Goal: Task Accomplishment & Management: Complete application form

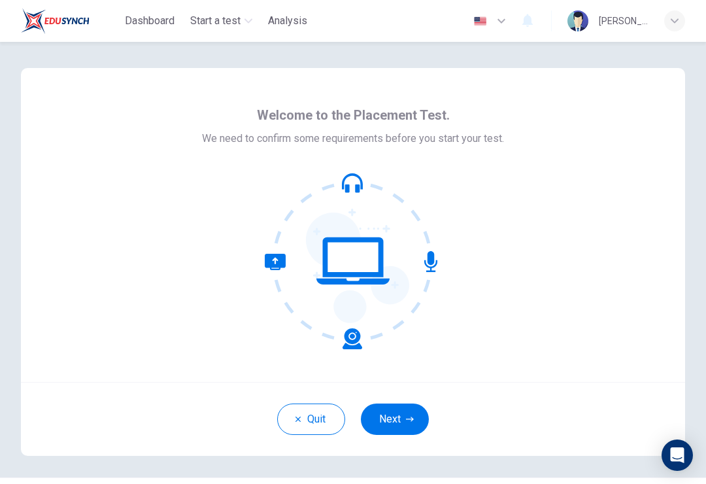
click at [408, 427] on button "Next" at bounding box center [395, 418] width 68 height 31
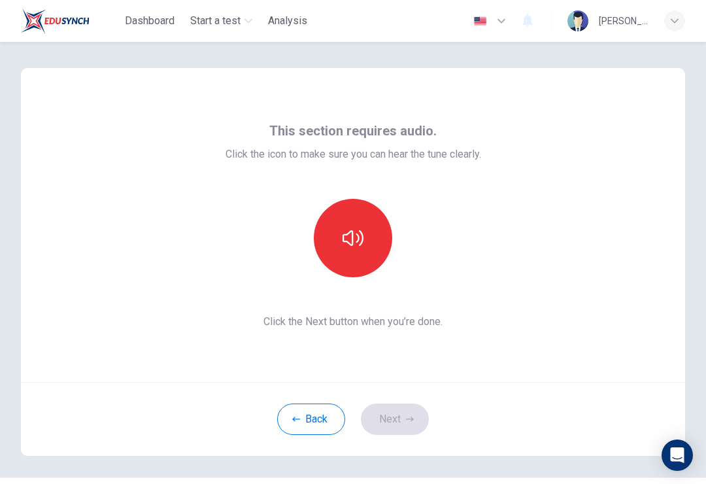
click at [377, 226] on button "button" at bounding box center [353, 238] width 78 height 78
click at [363, 236] on button "button" at bounding box center [353, 238] width 78 height 78
click at [366, 237] on button "button" at bounding box center [353, 238] width 78 height 78
click at [350, 258] on button "button" at bounding box center [353, 238] width 78 height 78
click at [359, 224] on button "button" at bounding box center [353, 238] width 78 height 78
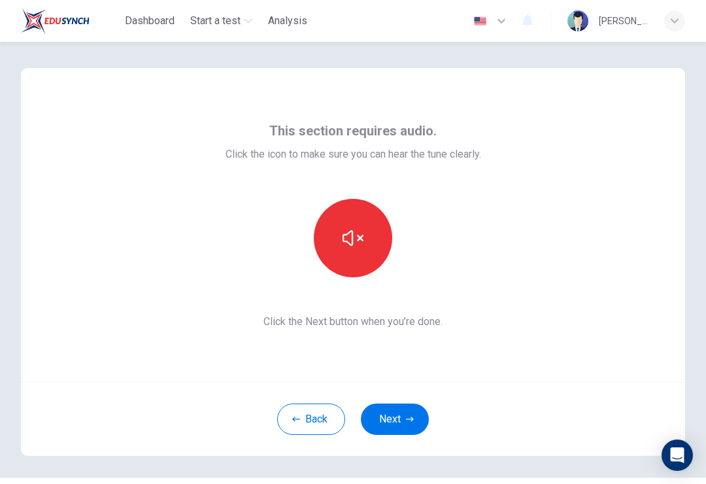
click at [367, 233] on button "button" at bounding box center [353, 238] width 78 height 78
click at [366, 232] on button "button" at bounding box center [353, 238] width 78 height 78
click at [354, 255] on button "button" at bounding box center [353, 238] width 78 height 78
click at [354, 254] on button "button" at bounding box center [353, 238] width 78 height 78
click at [370, 253] on button "button" at bounding box center [353, 238] width 78 height 78
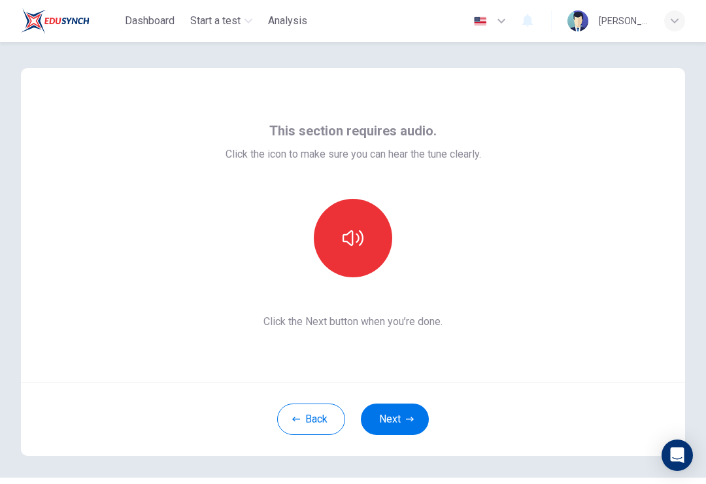
click at [370, 252] on button "button" at bounding box center [353, 238] width 78 height 78
click at [367, 252] on button "button" at bounding box center [353, 238] width 78 height 78
click at [378, 256] on button "button" at bounding box center [353, 238] width 78 height 78
click at [413, 425] on button "Next" at bounding box center [395, 418] width 68 height 31
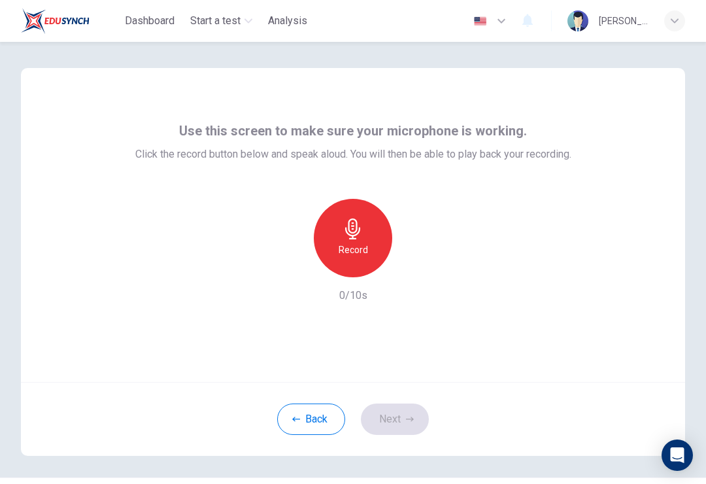
click at [354, 230] on icon "button" at bounding box center [353, 228] width 21 height 21
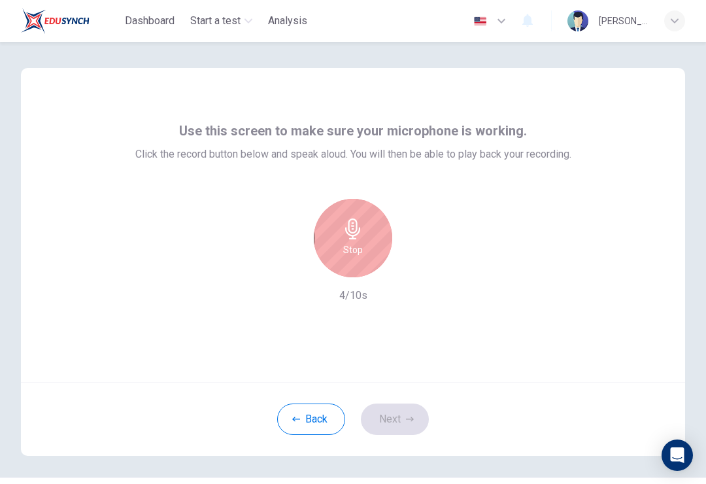
click at [372, 239] on div "Stop" at bounding box center [353, 238] width 78 height 78
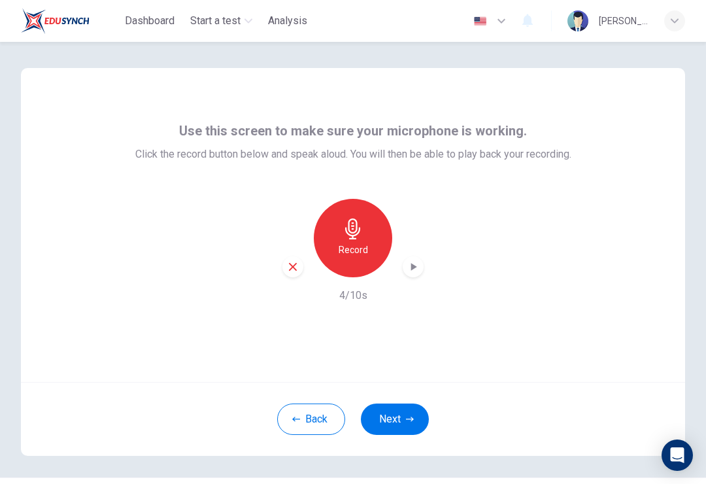
click at [371, 235] on div "Record" at bounding box center [353, 238] width 78 height 78
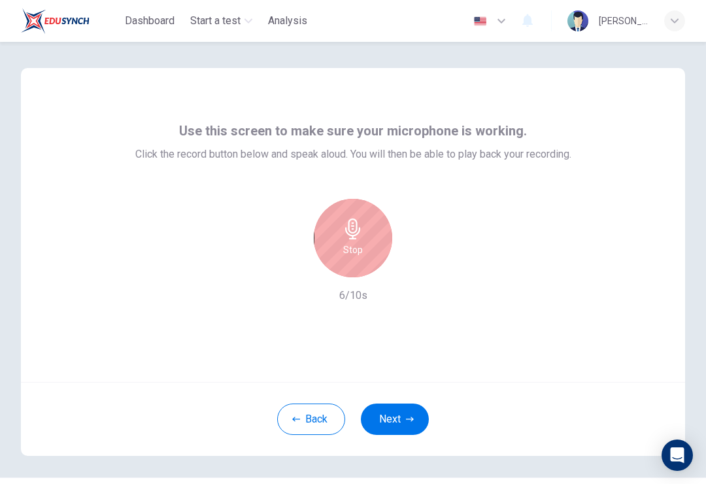
click at [365, 246] on div "Stop" at bounding box center [353, 238] width 78 height 78
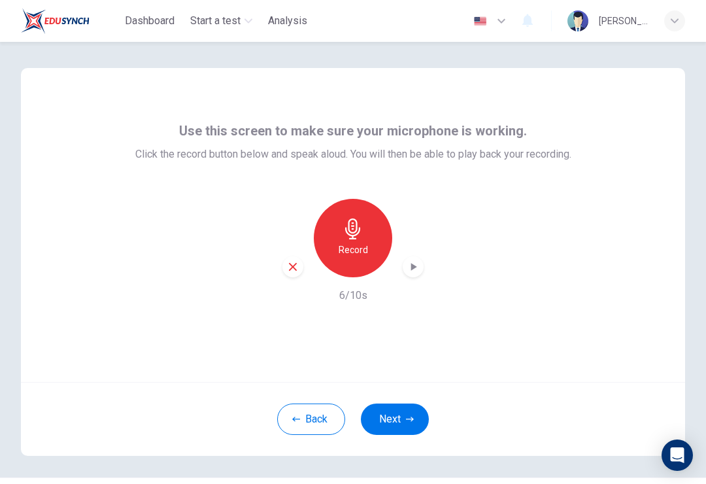
click at [420, 265] on div "button" at bounding box center [413, 266] width 21 height 21
click at [405, 407] on button "Next" at bounding box center [395, 418] width 68 height 31
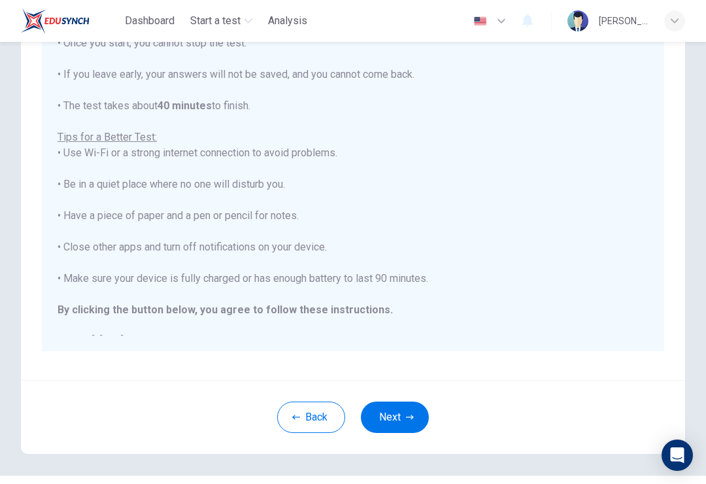
scroll to position [182, 0]
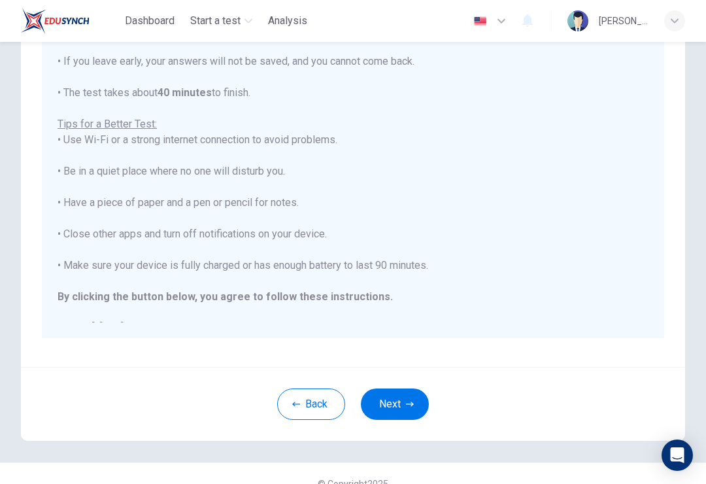
click at [410, 399] on button "Next" at bounding box center [395, 403] width 68 height 31
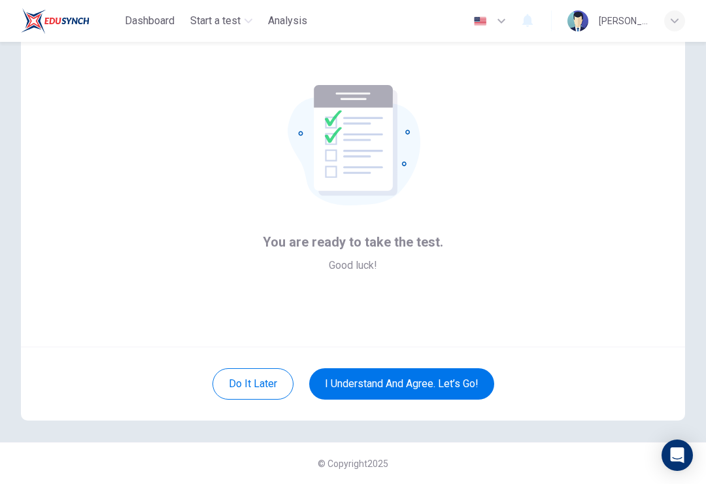
scroll to position [35, 0]
click at [458, 380] on button "I understand and agree. Let’s go!" at bounding box center [401, 383] width 185 height 31
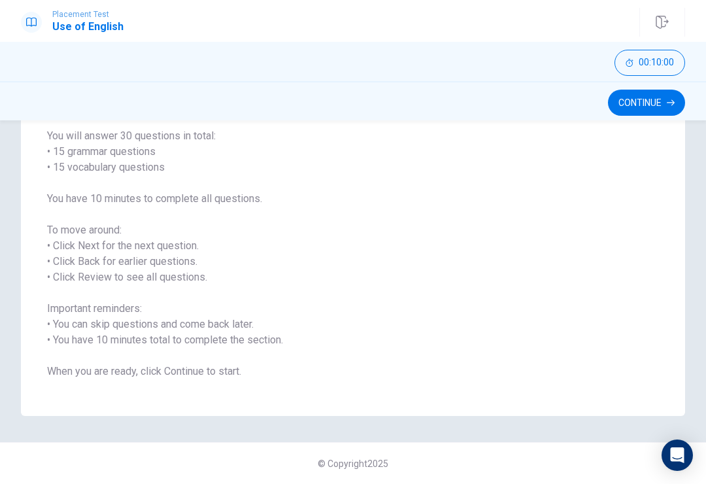
scroll to position [102, 0]
click at [671, 102] on icon "button" at bounding box center [671, 103] width 8 height 8
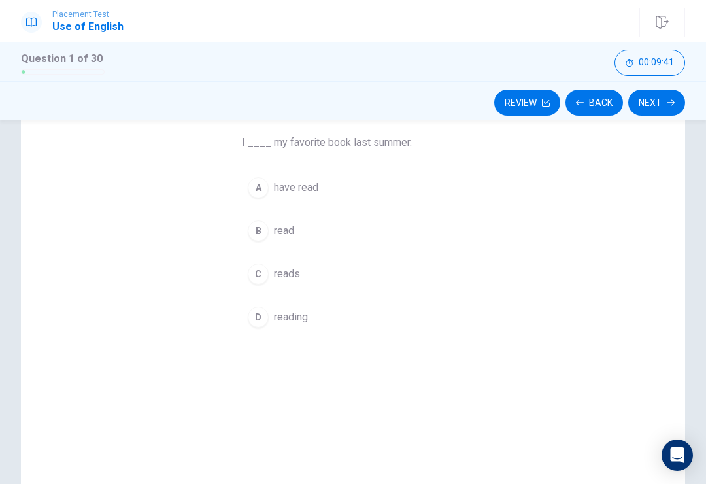
click at [256, 320] on div "D" at bounding box center [258, 317] width 21 height 21
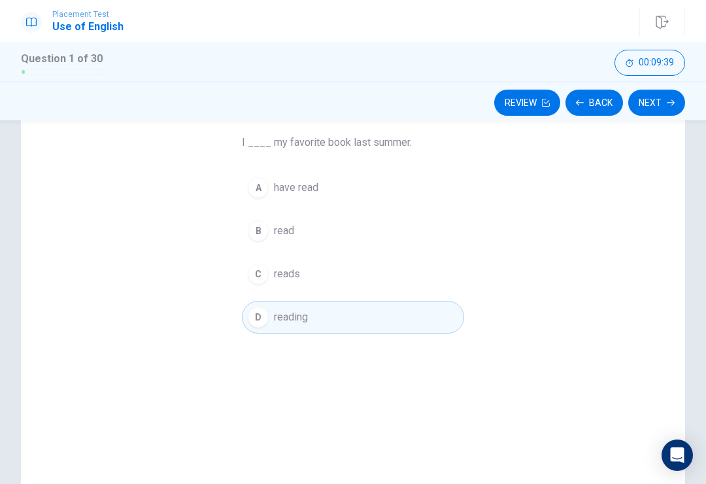
click at [291, 328] on button "D reading" at bounding box center [353, 317] width 222 height 33
click at [664, 106] on button "Next" at bounding box center [656, 103] width 57 height 26
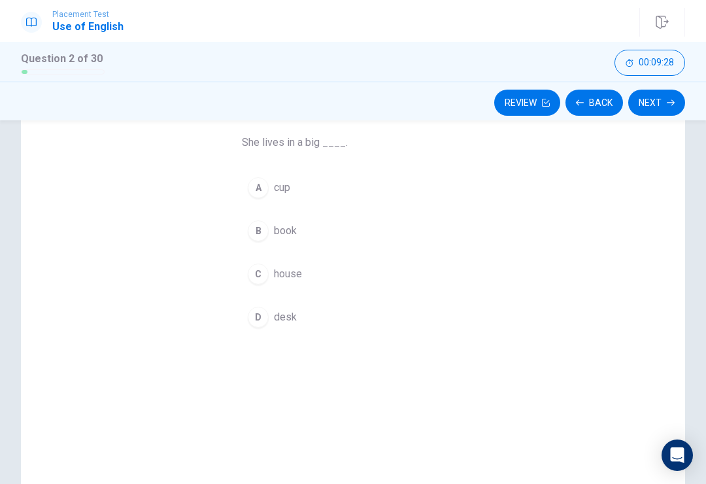
click at [309, 264] on button "C house" at bounding box center [353, 274] width 222 height 33
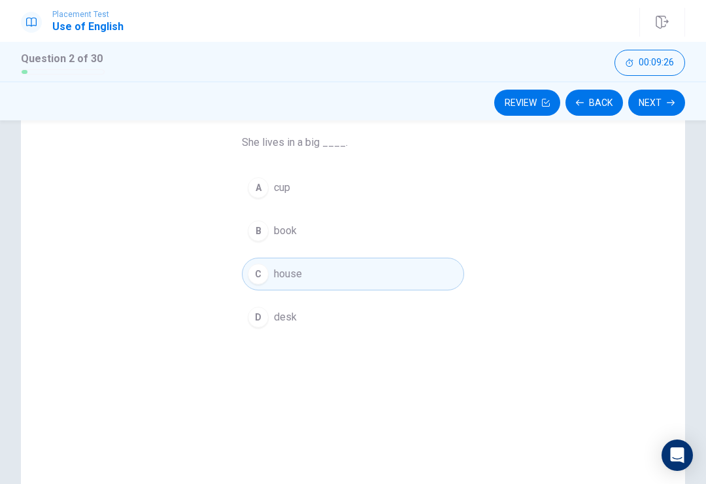
click at [654, 99] on button "Next" at bounding box center [656, 103] width 57 height 26
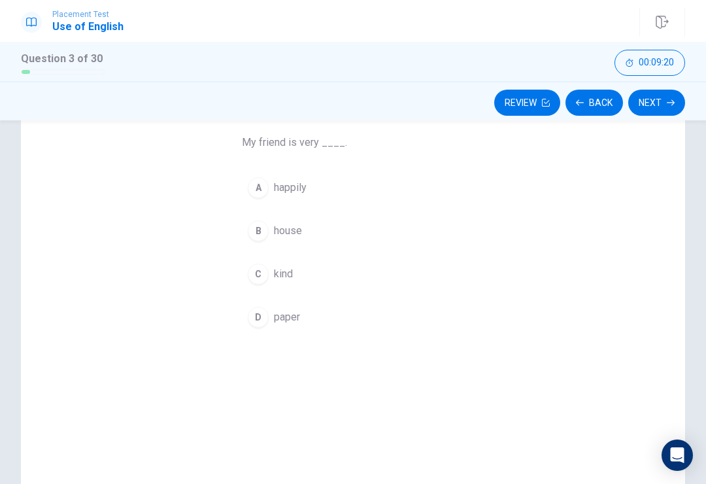
click at [293, 188] on span "happily" at bounding box center [290, 188] width 33 height 16
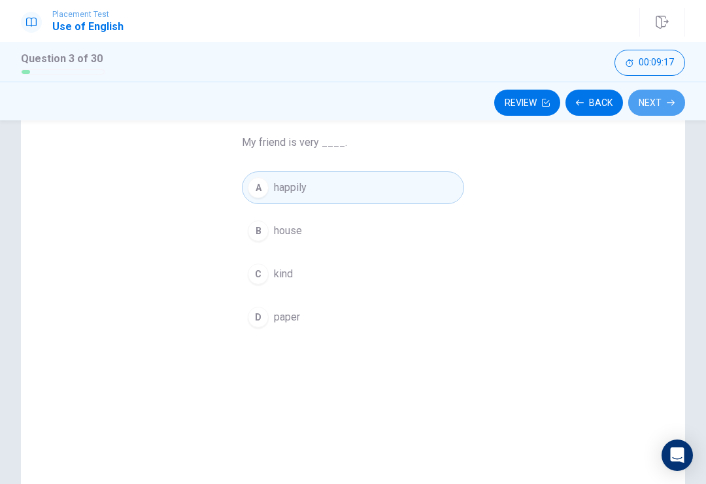
click at [654, 107] on button "Next" at bounding box center [656, 103] width 57 height 26
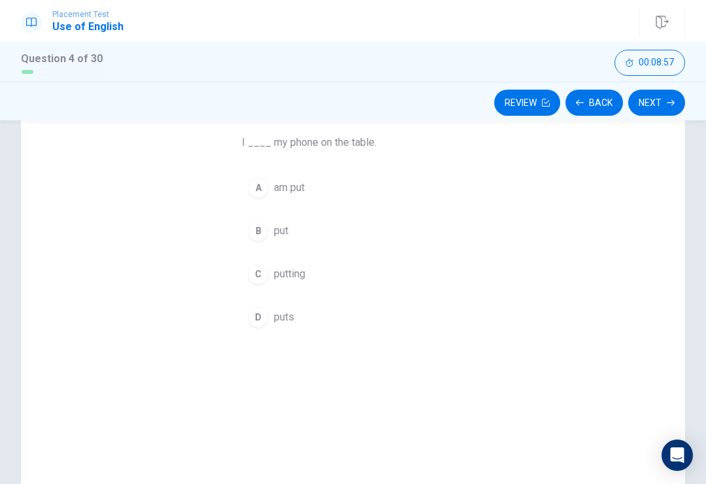
click at [297, 182] on span "am put" at bounding box center [289, 188] width 31 height 16
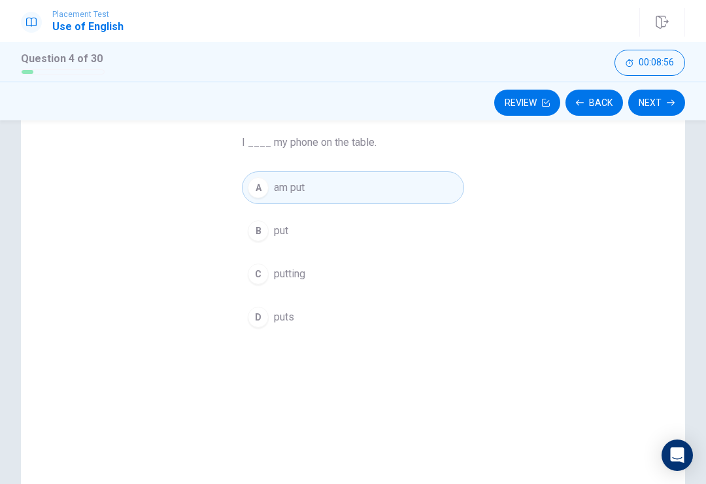
click at [642, 114] on button "Next" at bounding box center [656, 103] width 57 height 26
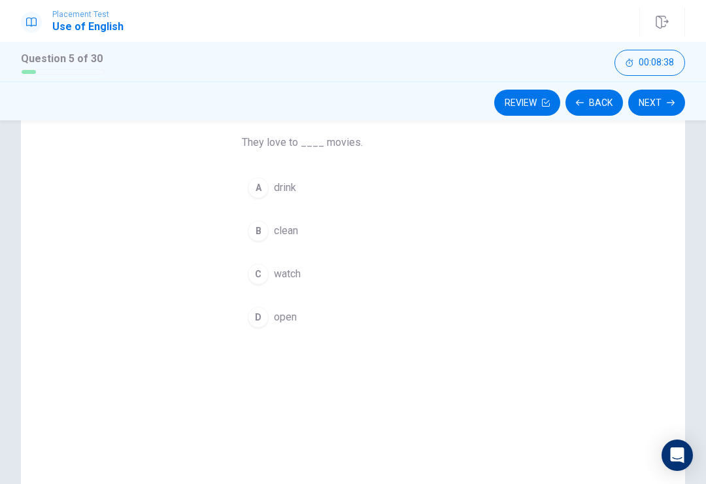
click at [273, 284] on button "C watch" at bounding box center [353, 274] width 222 height 33
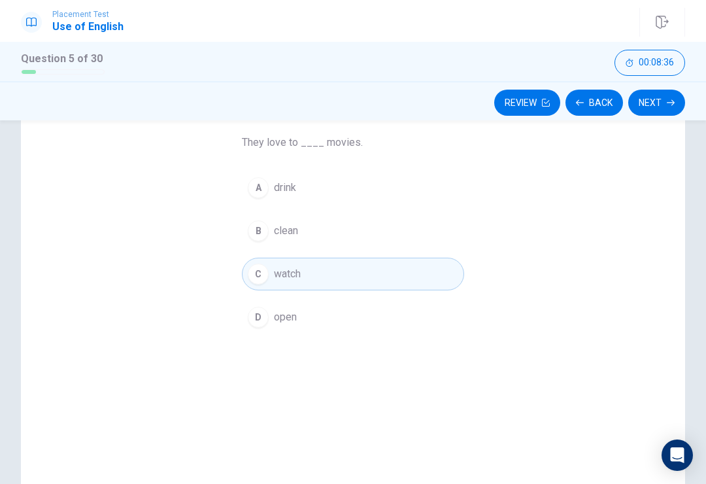
click at [643, 103] on button "Next" at bounding box center [656, 103] width 57 height 26
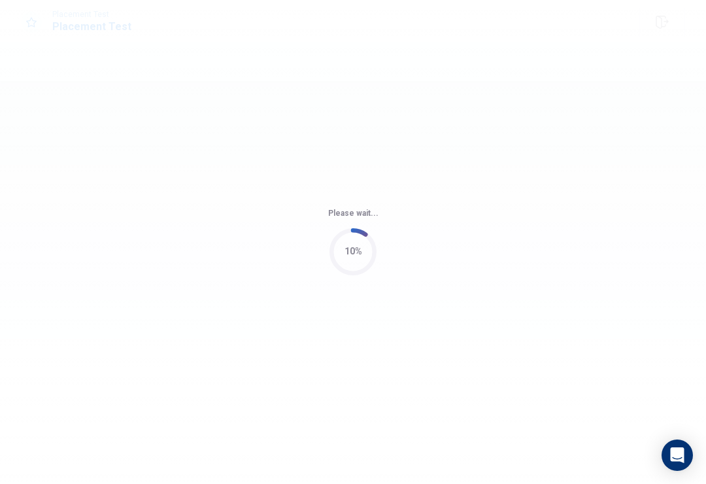
scroll to position [0, 0]
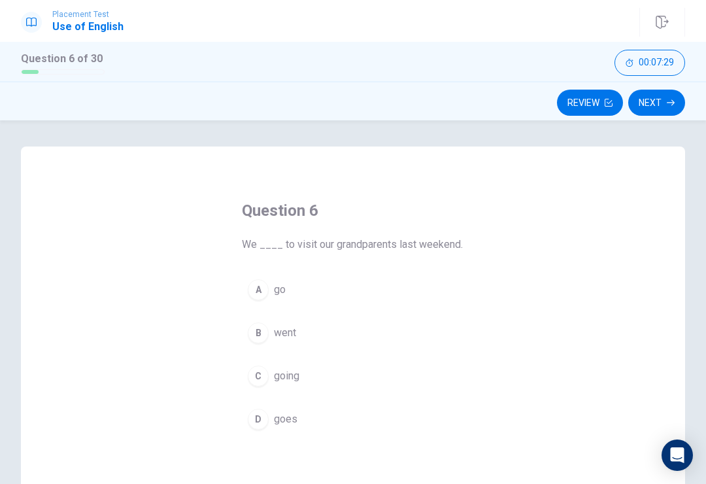
click at [320, 324] on button "B went" at bounding box center [353, 332] width 222 height 33
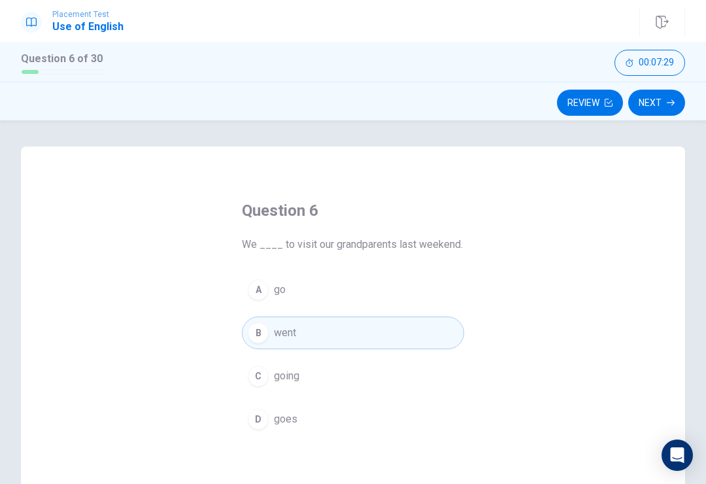
click at [316, 286] on button "A go" at bounding box center [353, 289] width 222 height 33
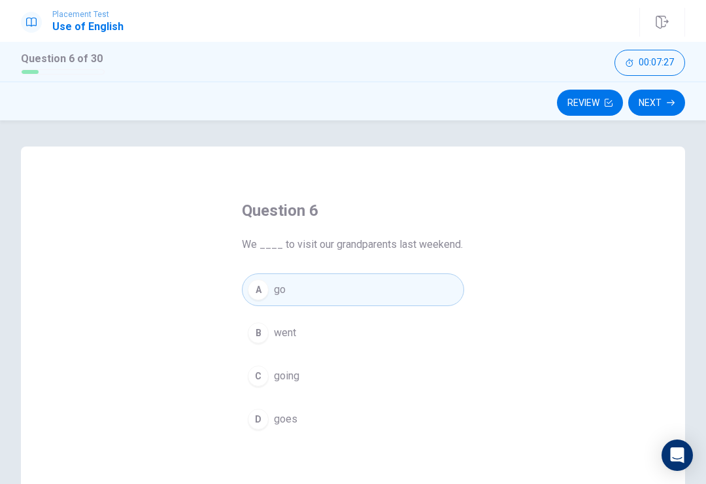
click at [675, 102] on button "Next" at bounding box center [656, 103] width 57 height 26
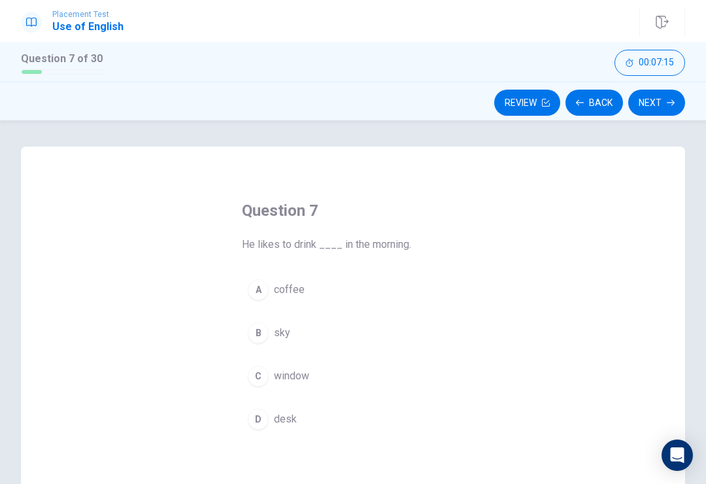
click at [295, 273] on button "A coffee" at bounding box center [353, 289] width 222 height 33
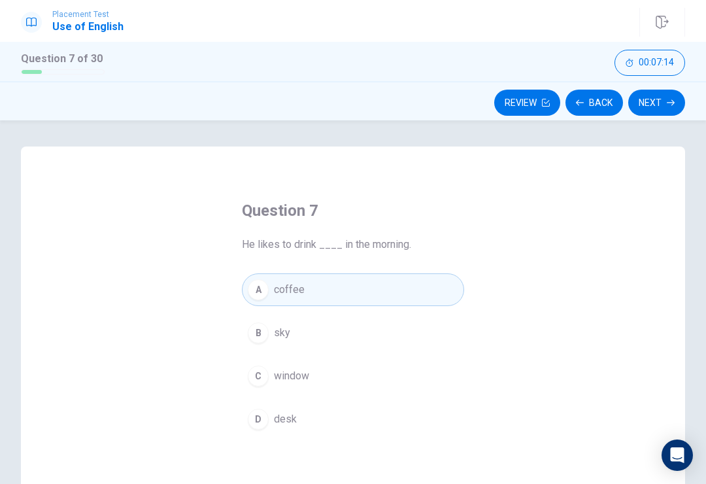
click at [658, 112] on button "Next" at bounding box center [656, 103] width 57 height 26
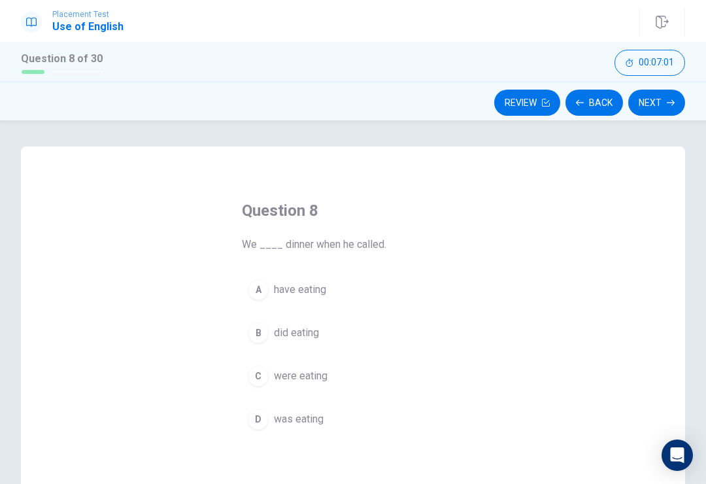
click at [326, 292] on span "have eating" at bounding box center [300, 290] width 52 height 16
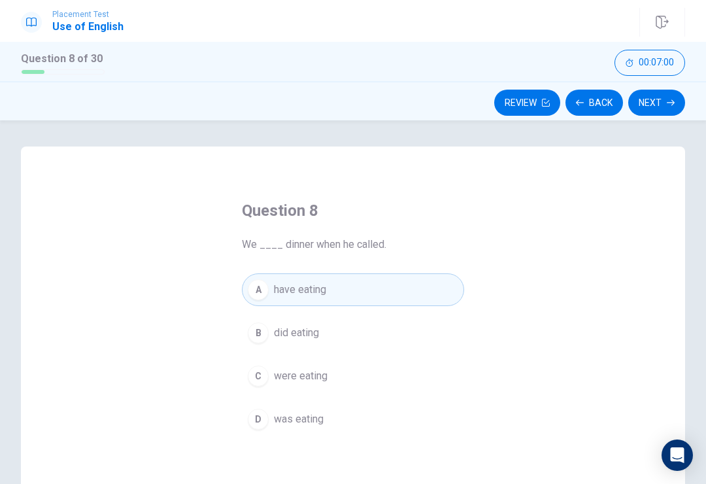
click at [657, 109] on button "Next" at bounding box center [656, 103] width 57 height 26
click at [656, 109] on div "Review Back Next" at bounding box center [353, 102] width 664 height 25
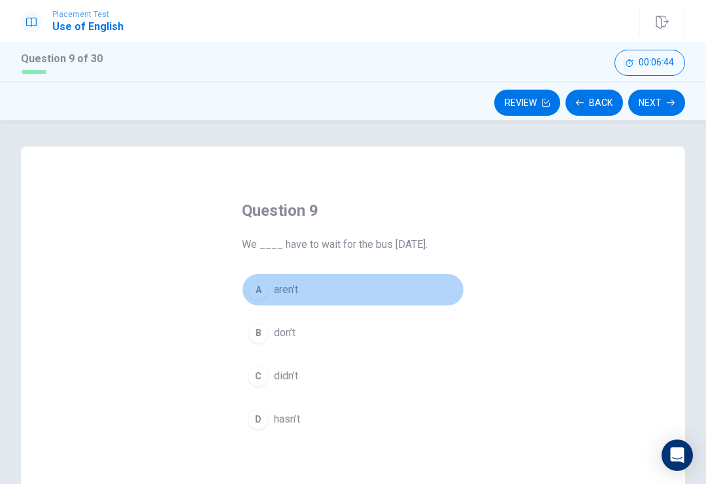
click at [303, 294] on button "A aren’t" at bounding box center [353, 289] width 222 height 33
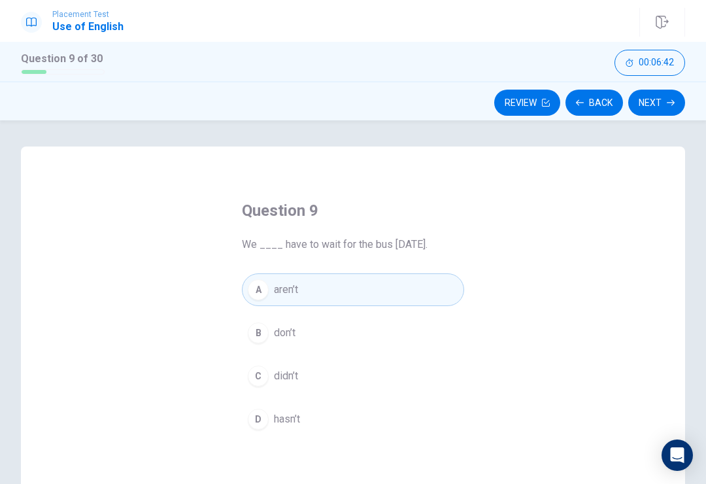
click at [667, 110] on button "Next" at bounding box center [656, 103] width 57 height 26
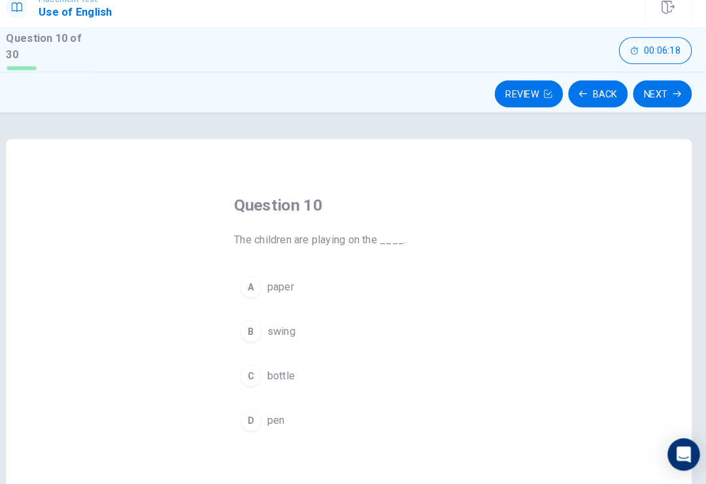
click at [262, 462] on div "Question 10 The children are playing on the ____. A paper B swing C bottle D pen" at bounding box center [353, 393] width 275 height 422
click at [277, 328] on span "swing" at bounding box center [287, 336] width 27 height 16
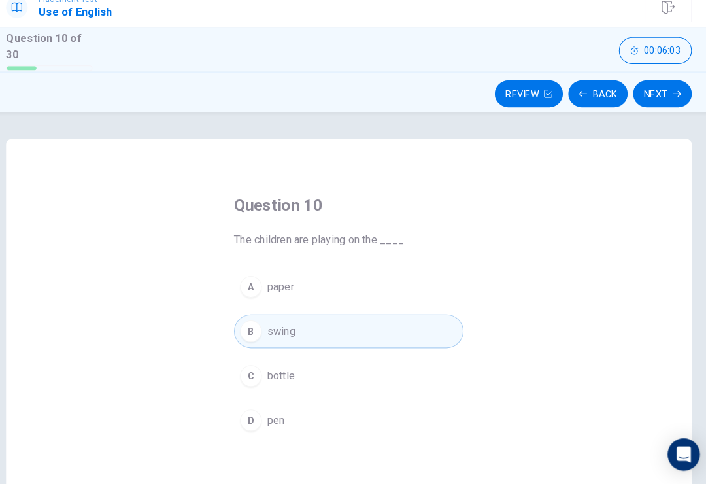
click at [647, 99] on button "Next" at bounding box center [656, 106] width 57 height 26
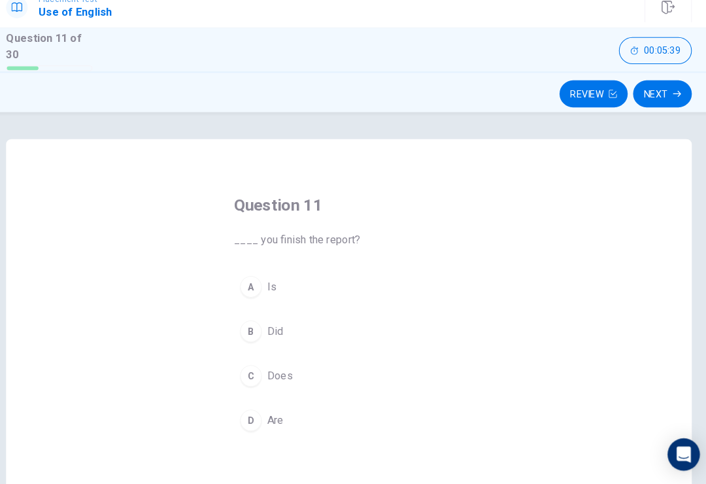
click at [471, 392] on div "Question 11 ____ you finish the report? A Is B Did C Does D Are" at bounding box center [353, 320] width 275 height 277
click at [482, 397] on div "Question 11 ____ you finish the report? A Is B Did C Does D Are" at bounding box center [353, 377] width 664 height 454
click at [254, 363] on button "C Does" at bounding box center [353, 379] width 222 height 33
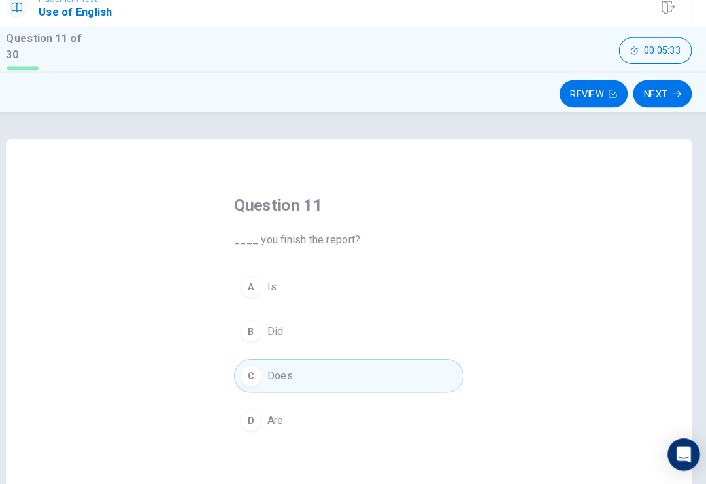
click at [276, 320] on button "B Did" at bounding box center [353, 336] width 222 height 33
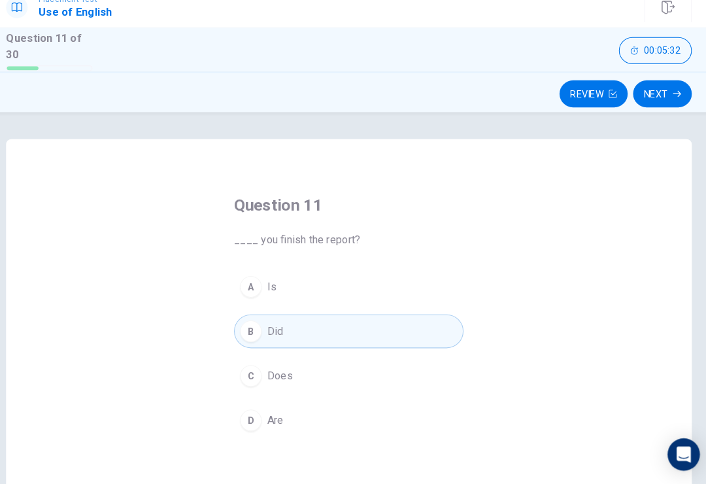
click at [645, 93] on button "Next" at bounding box center [656, 106] width 57 height 26
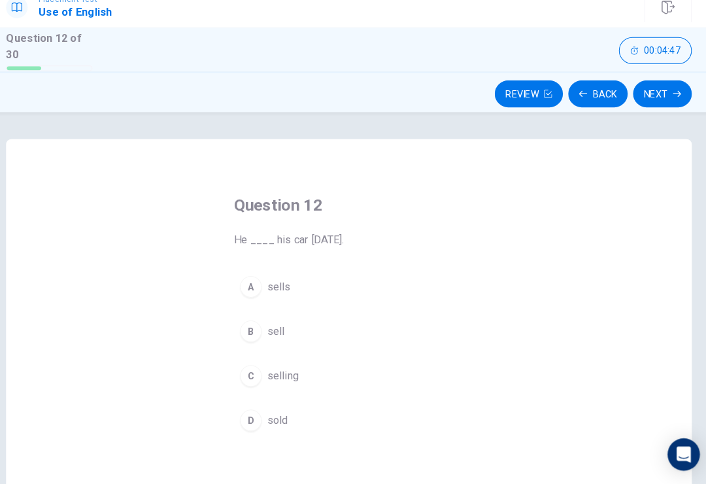
click at [280, 285] on span "sells" at bounding box center [285, 293] width 23 height 16
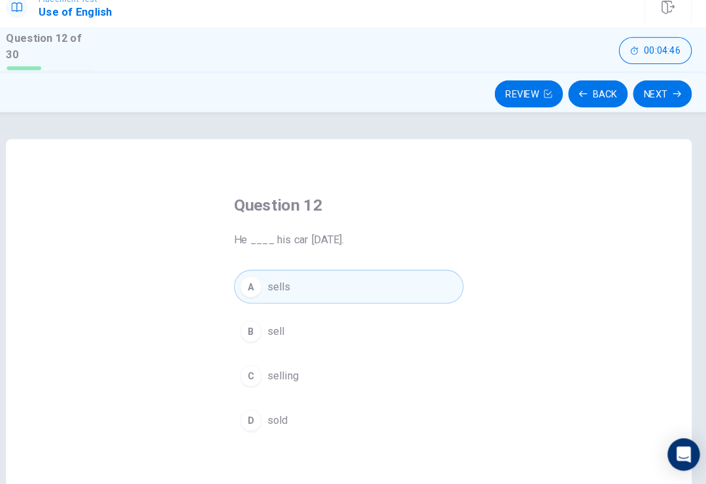
click at [297, 363] on button "C selling" at bounding box center [353, 379] width 222 height 33
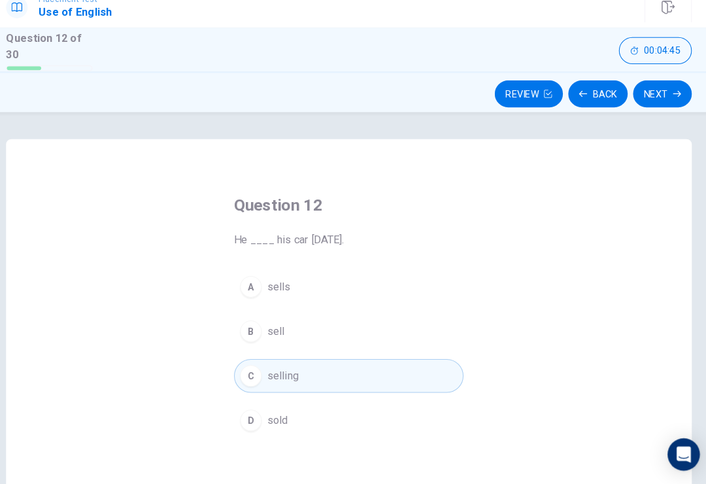
click at [302, 277] on button "A sells" at bounding box center [353, 293] width 222 height 33
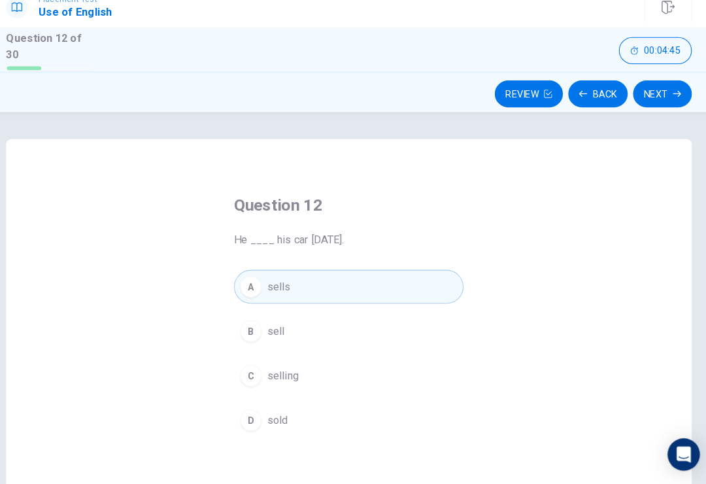
click at [300, 256] on div "Question 12 He ____ his car [DATE]. A sells B sell C selling D sold" at bounding box center [353, 320] width 275 height 277
click at [649, 98] on button "Next" at bounding box center [656, 106] width 57 height 26
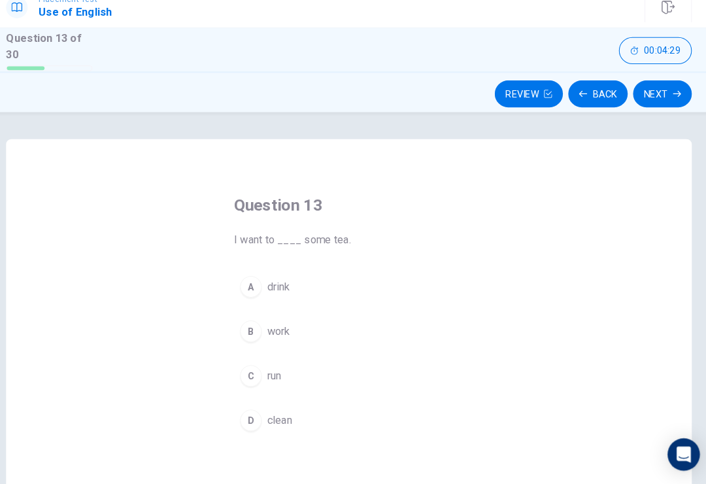
click at [294, 277] on button "A drink" at bounding box center [353, 293] width 222 height 33
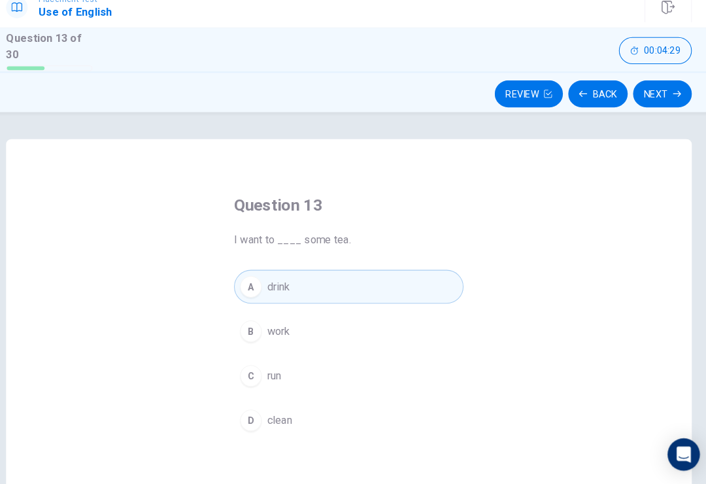
click at [294, 277] on button "A drink" at bounding box center [353, 293] width 222 height 33
click at [652, 93] on button "Next" at bounding box center [656, 106] width 57 height 26
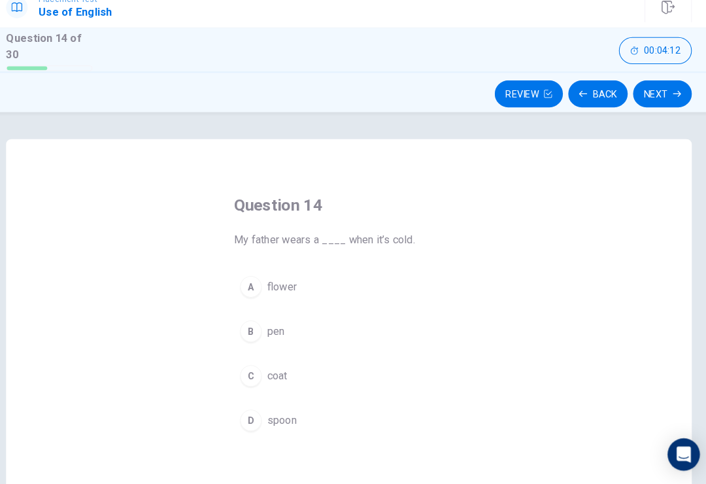
click at [281, 365] on button "C coat" at bounding box center [353, 379] width 222 height 33
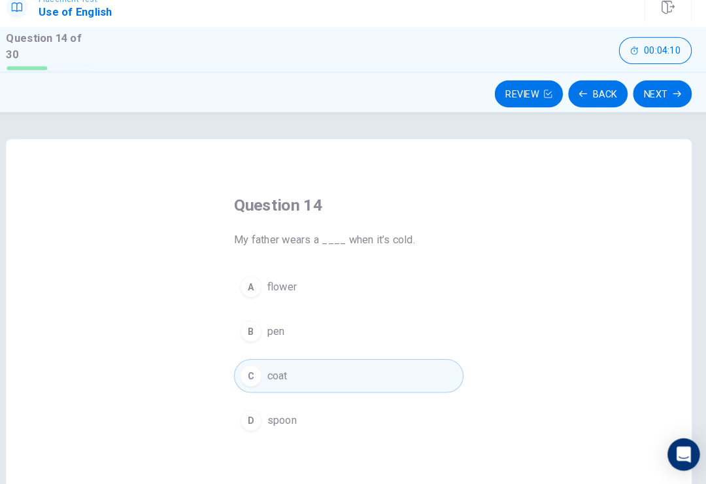
click at [667, 102] on icon "button" at bounding box center [671, 106] width 8 height 8
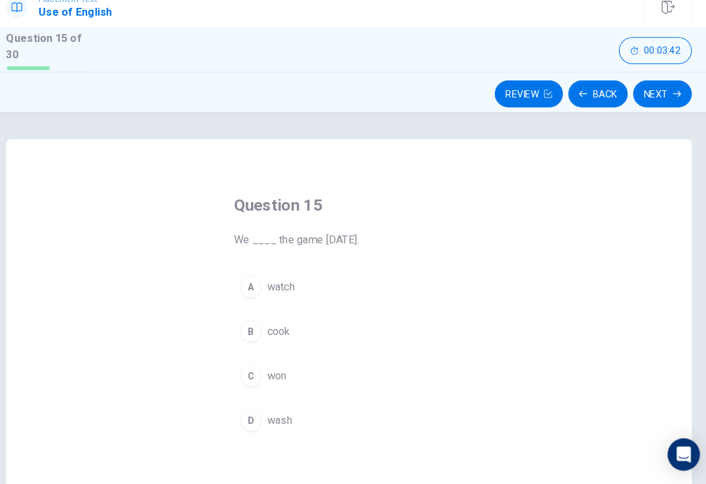
click at [257, 277] on button "A watch" at bounding box center [353, 293] width 222 height 33
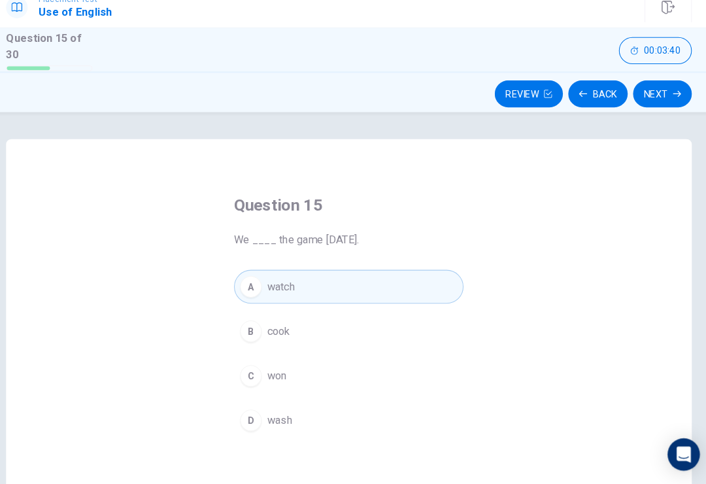
click at [659, 93] on button "Next" at bounding box center [656, 106] width 57 height 26
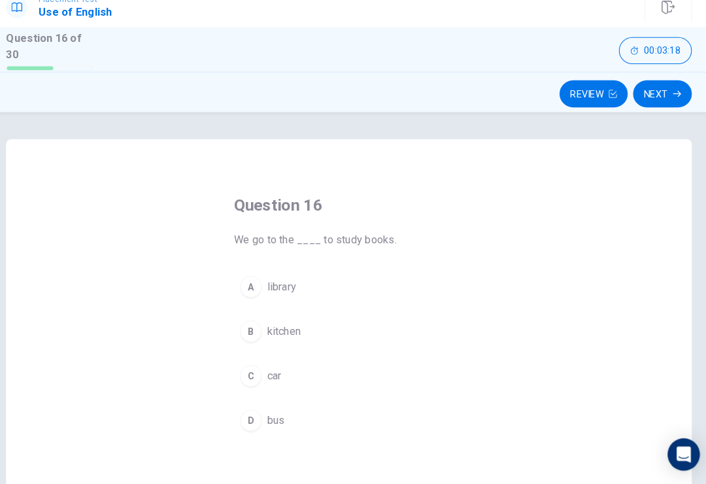
click at [277, 285] on span "library" at bounding box center [288, 293] width 28 height 16
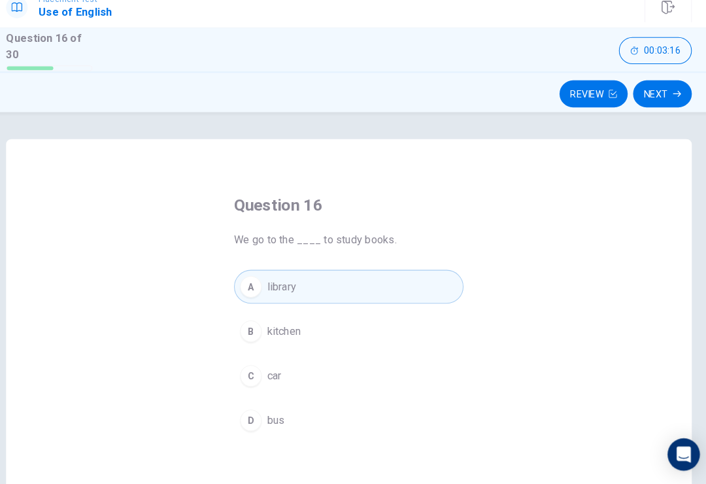
click at [667, 102] on icon "button" at bounding box center [671, 106] width 8 height 8
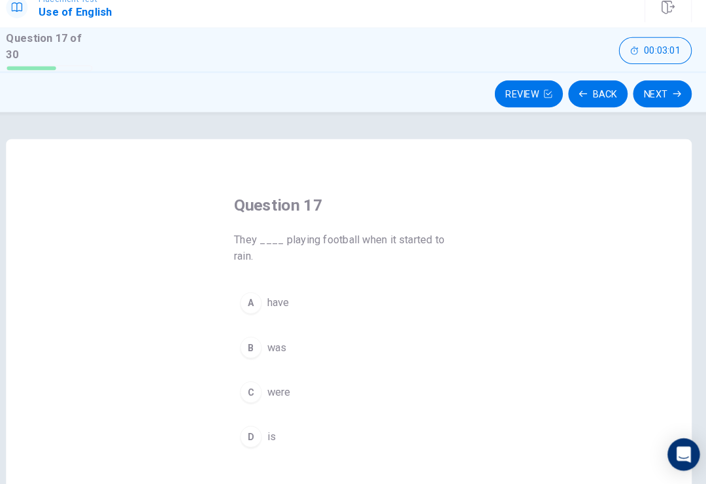
click at [274, 430] on span "is" at bounding box center [278, 438] width 8 height 16
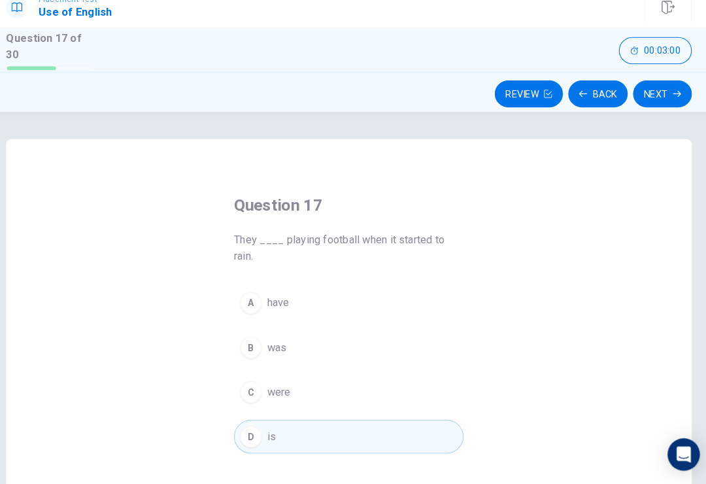
click at [667, 102] on icon "button" at bounding box center [671, 106] width 8 height 8
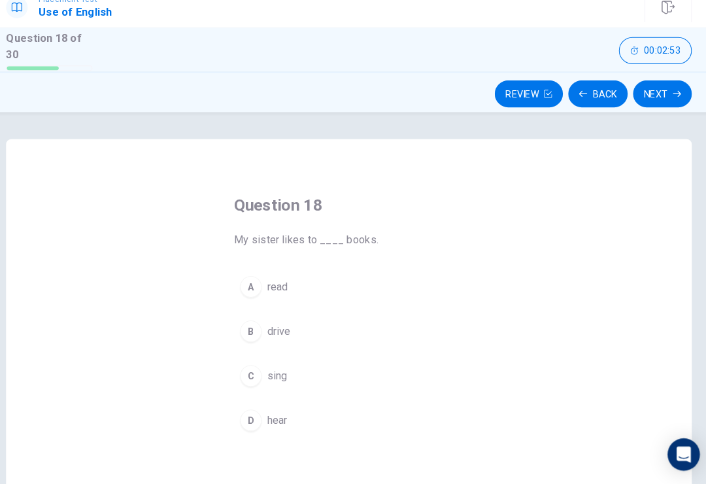
click at [276, 285] on span "read" at bounding box center [284, 293] width 20 height 16
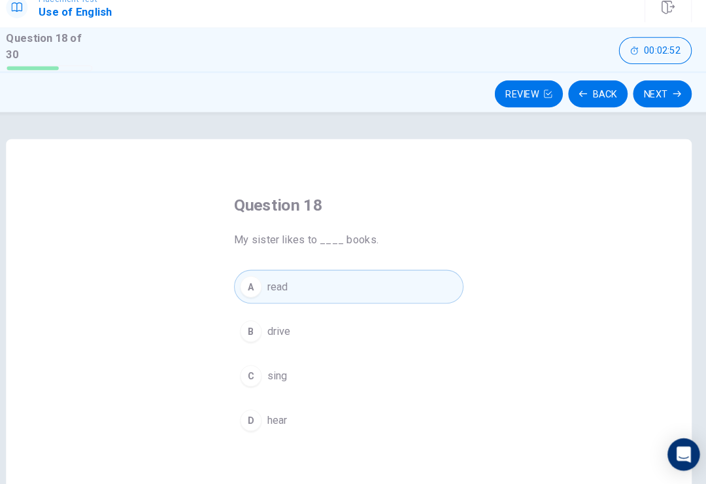
click at [647, 93] on button "Next" at bounding box center [656, 106] width 57 height 26
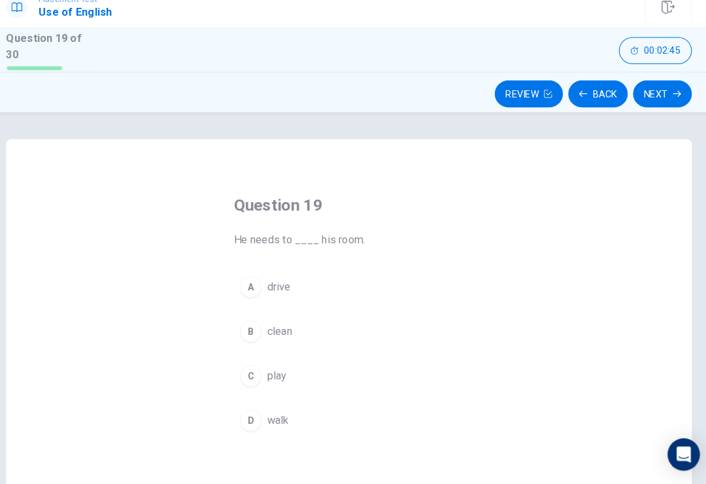
click at [290, 320] on button "B clean" at bounding box center [353, 336] width 222 height 33
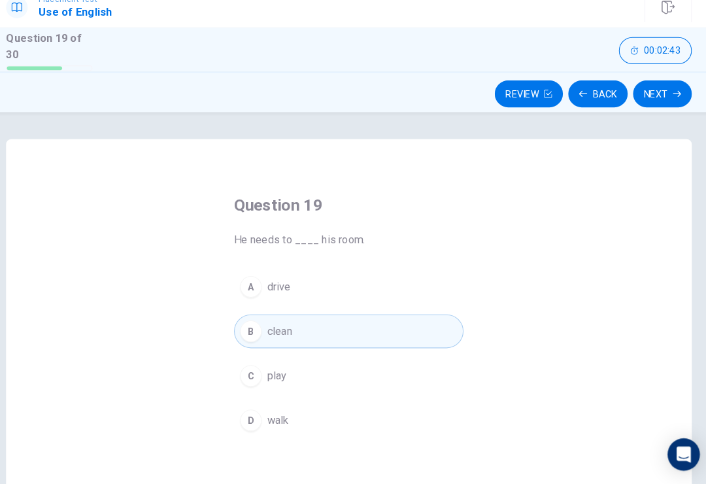
click at [632, 93] on button "Next" at bounding box center [656, 106] width 57 height 26
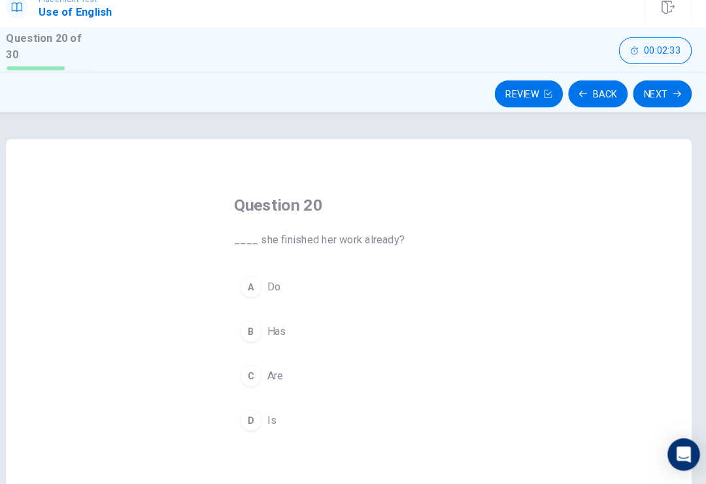
click at [277, 328] on span "Has" at bounding box center [283, 336] width 18 height 16
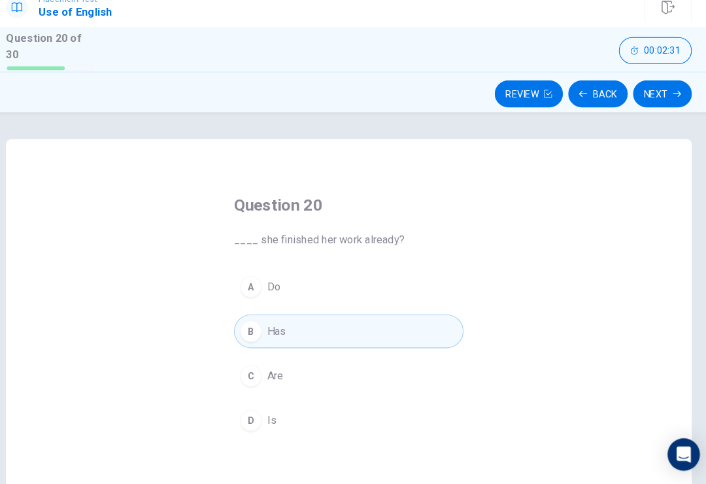
click at [274, 285] on span "Do" at bounding box center [280, 293] width 13 height 16
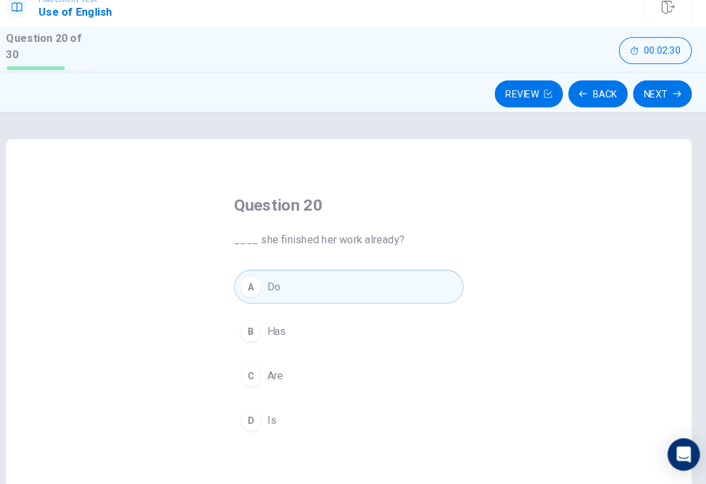
click at [639, 93] on button "Next" at bounding box center [656, 106] width 57 height 26
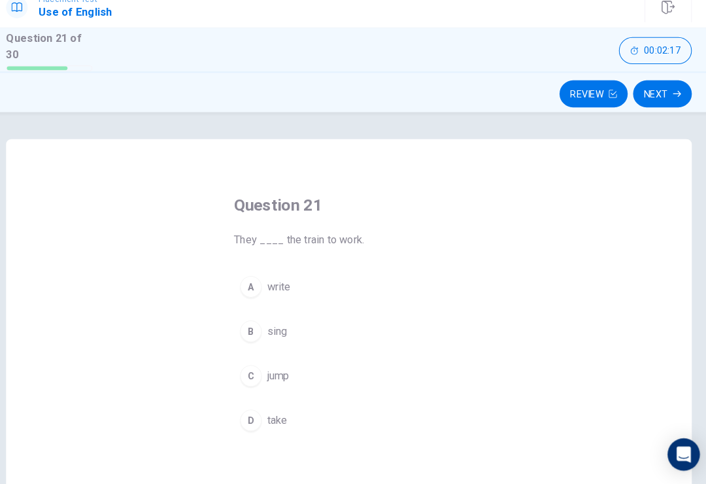
click at [282, 277] on button "A write" at bounding box center [353, 293] width 222 height 33
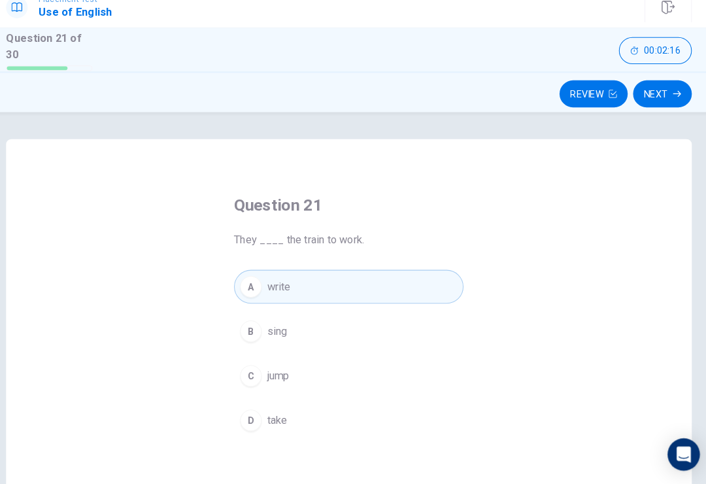
click at [667, 102] on icon "button" at bounding box center [671, 106] width 8 height 8
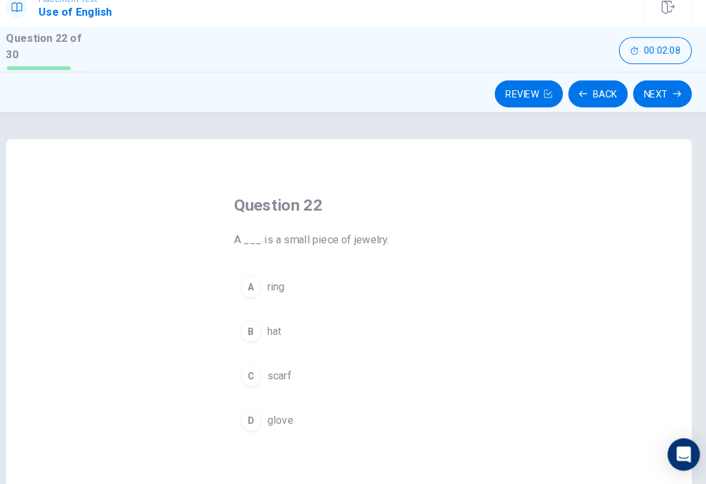
click at [275, 320] on button "B hat" at bounding box center [353, 336] width 222 height 33
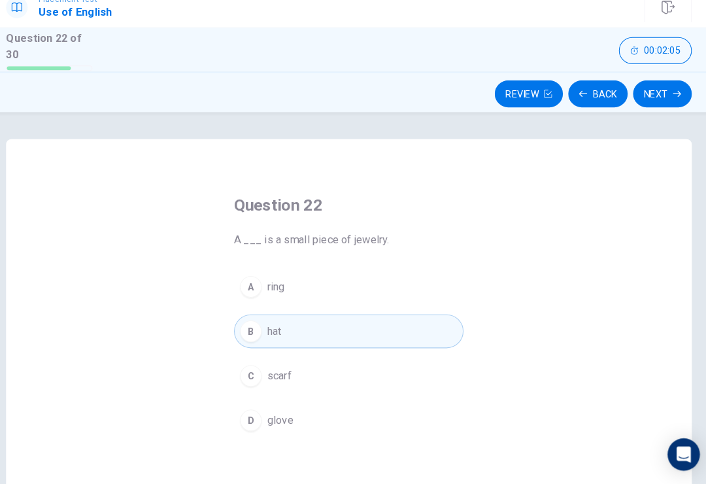
click at [641, 93] on button "Next" at bounding box center [656, 106] width 57 height 26
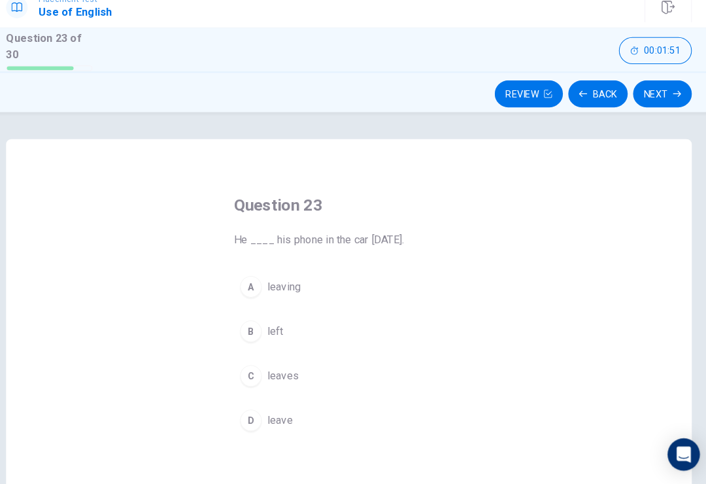
click at [282, 285] on span "leaving" at bounding box center [290, 293] width 33 height 16
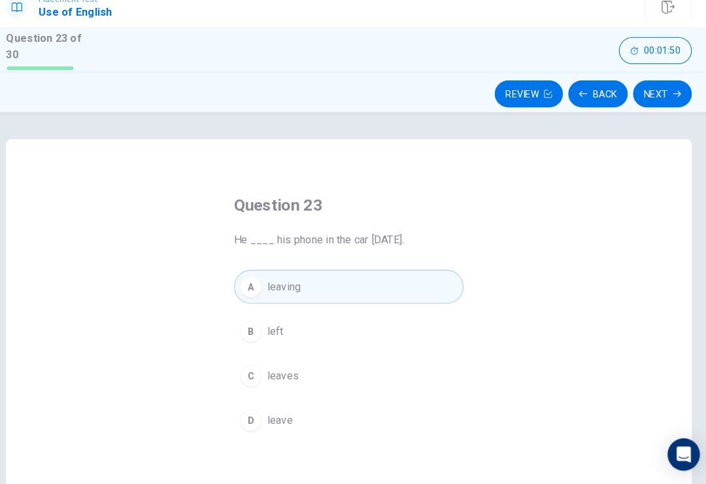
click at [650, 93] on button "Next" at bounding box center [656, 106] width 57 height 26
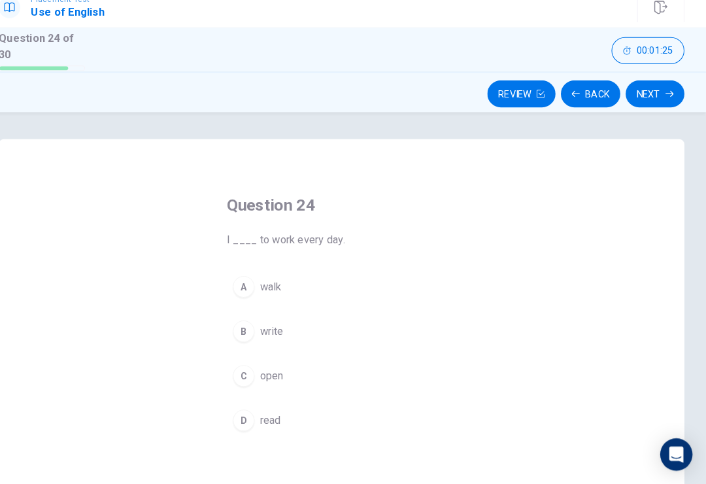
click at [262, 363] on button "C open" at bounding box center [353, 379] width 222 height 33
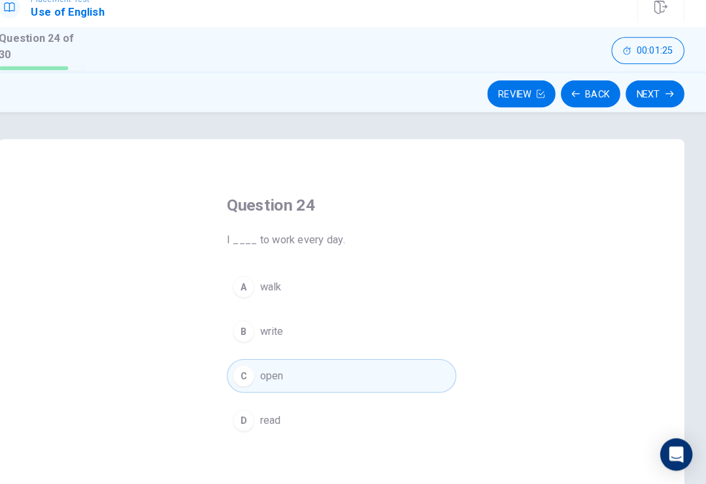
click at [644, 98] on button "Next" at bounding box center [656, 106] width 57 height 26
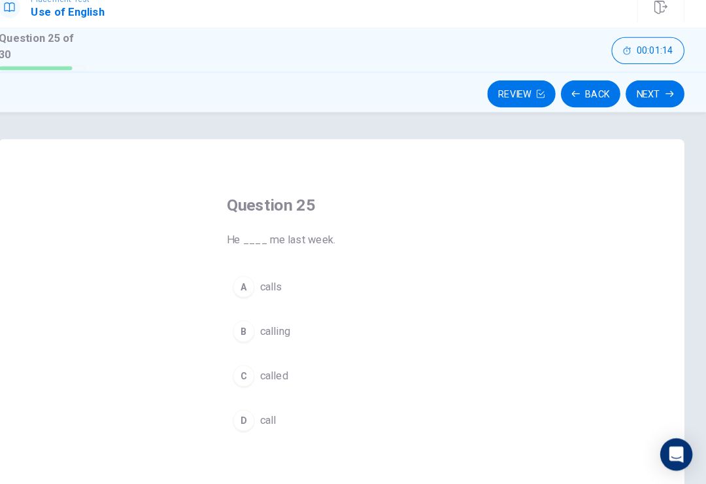
click at [274, 285] on span "calls" at bounding box center [285, 293] width 22 height 16
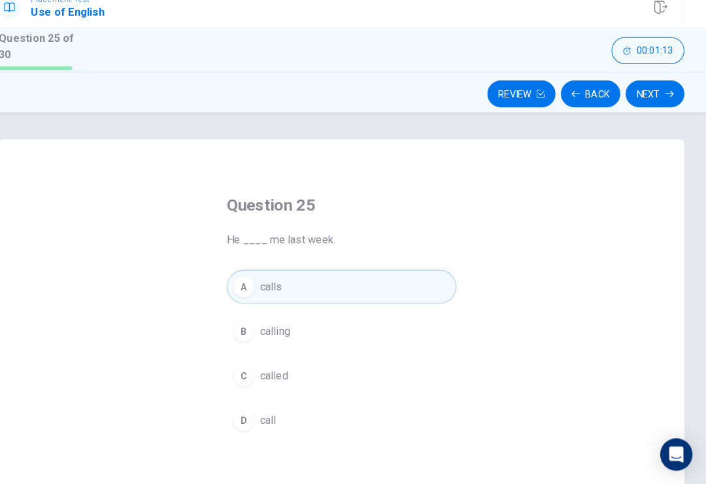
click at [271, 330] on button "B calling" at bounding box center [353, 336] width 222 height 33
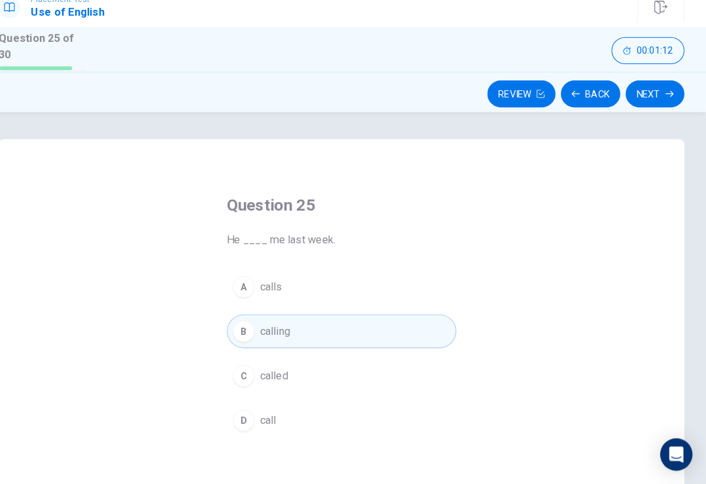
click at [667, 102] on icon "button" at bounding box center [671, 106] width 8 height 8
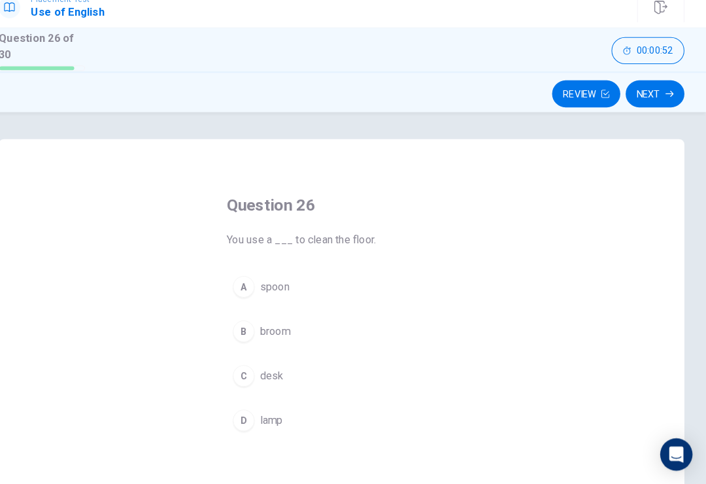
click at [285, 320] on button "B broom" at bounding box center [353, 336] width 222 height 33
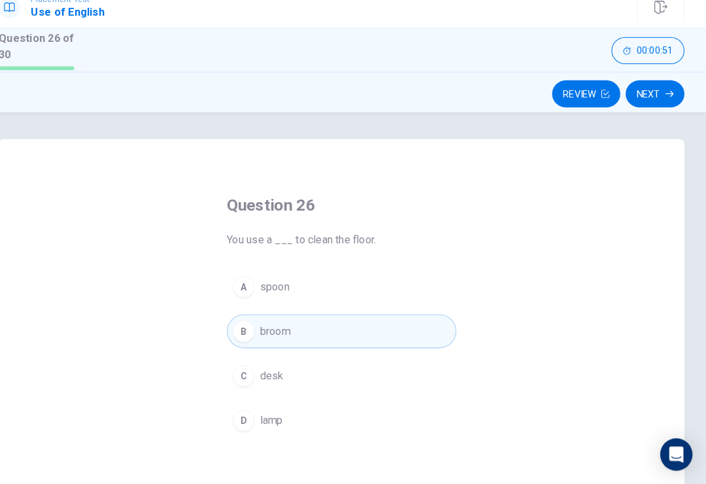
click at [639, 93] on button "Next" at bounding box center [656, 106] width 57 height 26
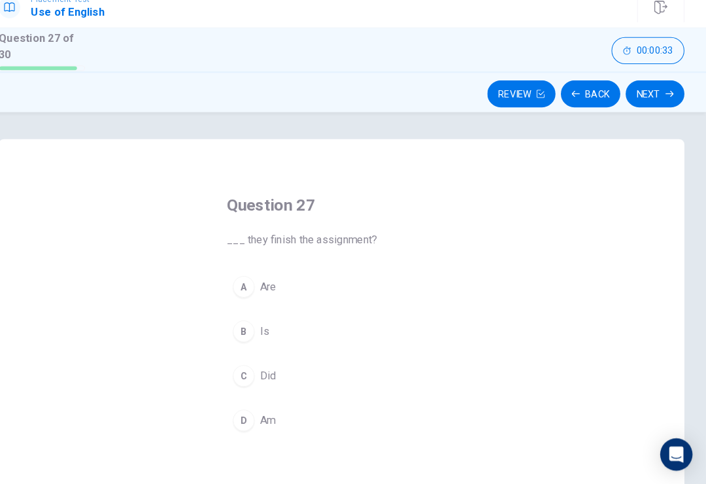
click at [254, 326] on button "B Is" at bounding box center [353, 336] width 222 height 33
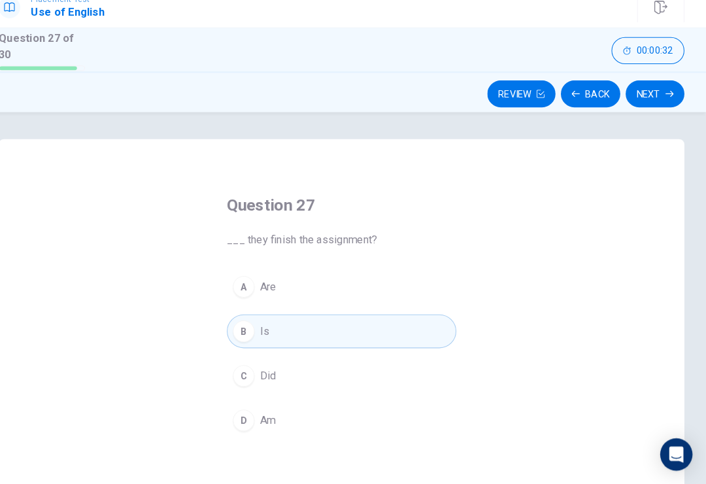
click at [639, 93] on button "Next" at bounding box center [656, 106] width 57 height 26
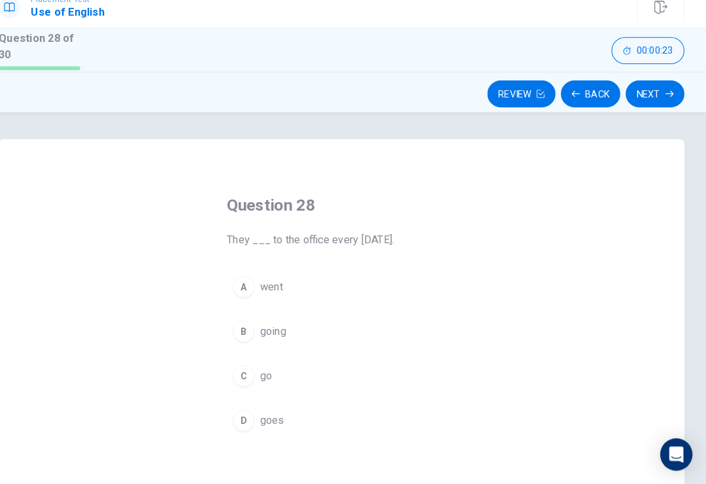
click at [274, 290] on button "A went" at bounding box center [353, 293] width 222 height 33
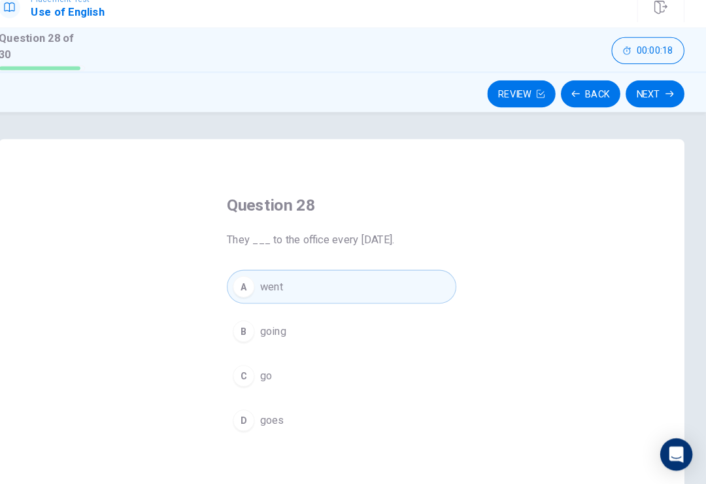
click at [667, 103] on icon "button" at bounding box center [671, 106] width 8 height 6
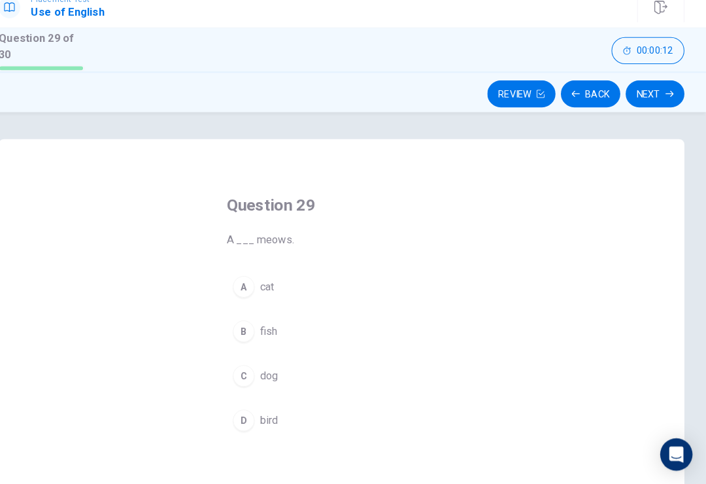
click at [274, 328] on span "fish" at bounding box center [282, 336] width 17 height 16
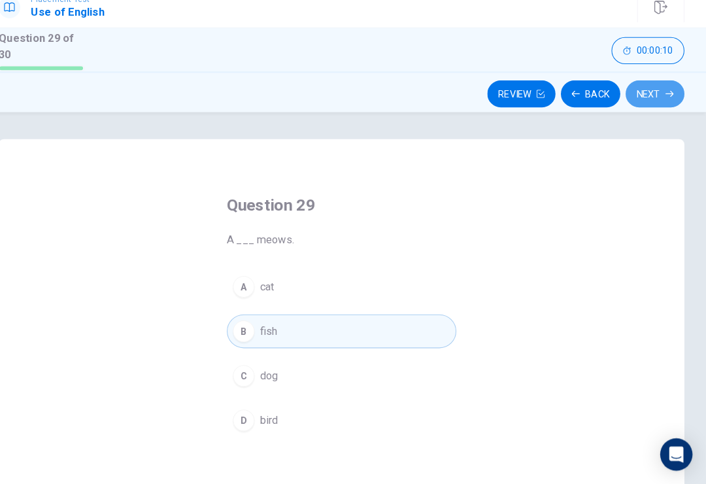
click at [629, 94] on button "Next" at bounding box center [656, 106] width 57 height 26
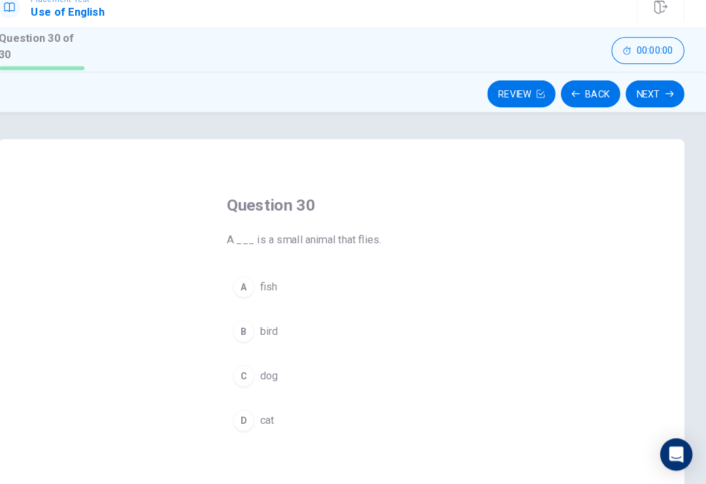
click at [269, 277] on button "A fish" at bounding box center [353, 293] width 222 height 33
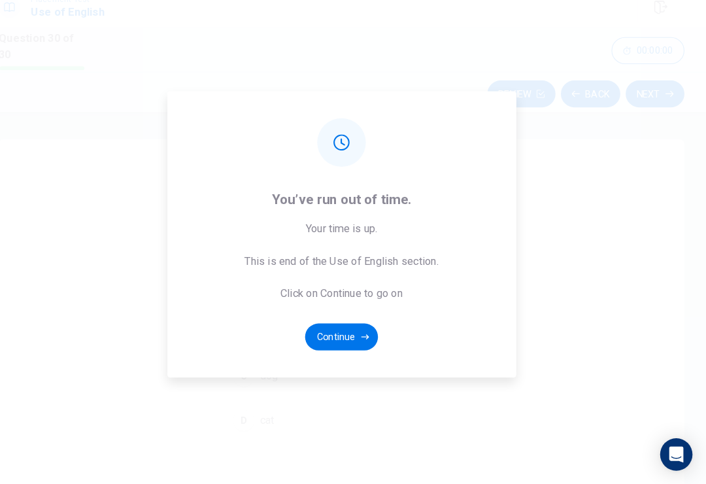
click at [346, 330] on button "Continue" at bounding box center [353, 341] width 71 height 26
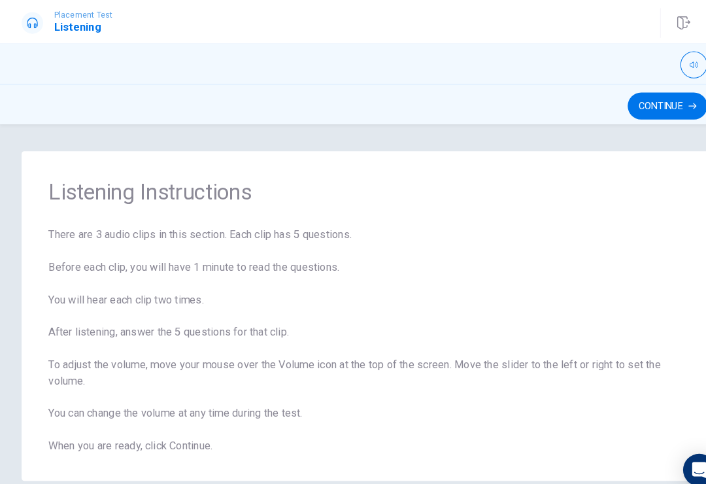
click at [630, 129] on div "Listening Instructions There are 3 audio clips in this section. Each clip has 5…" at bounding box center [353, 301] width 706 height 363
click at [644, 98] on button "Continue" at bounding box center [646, 103] width 77 height 26
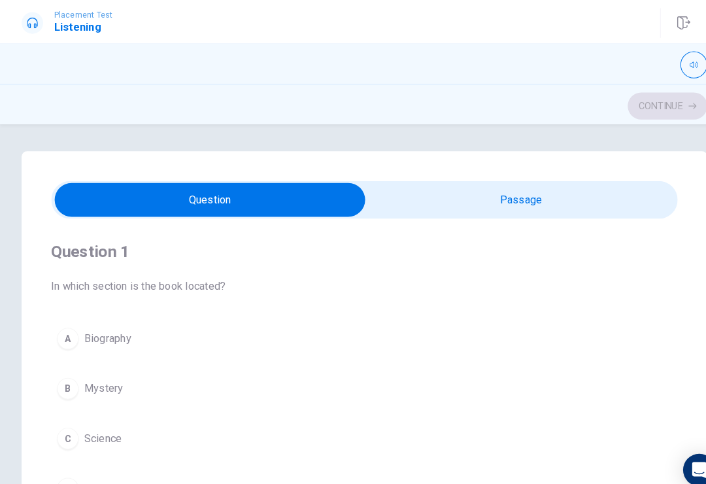
click at [458, 182] on input "checkbox" at bounding box center [203, 193] width 910 height 33
checkbox input "true"
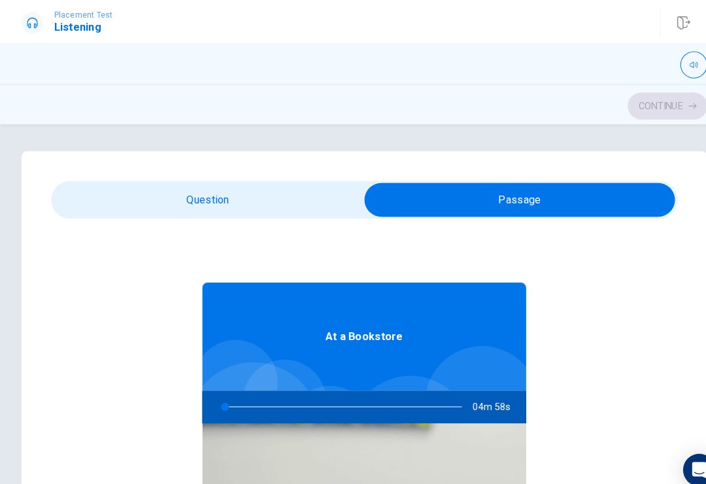
type input "1"
click at [317, 197] on input "checkbox" at bounding box center [503, 193] width 910 height 33
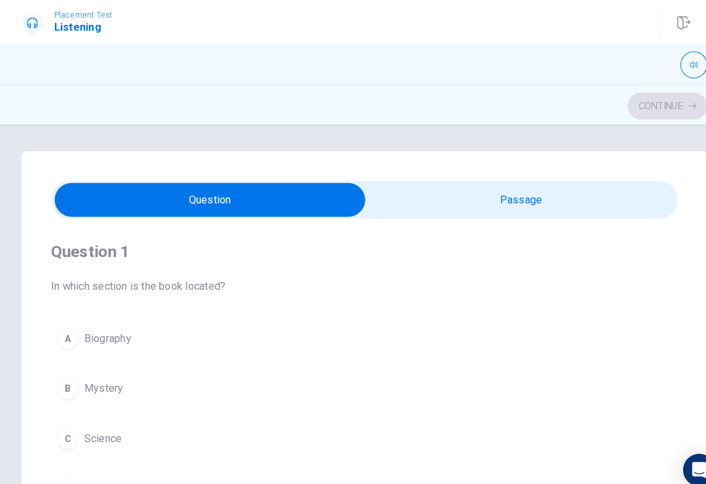
click at [121, 371] on button "B Mystery" at bounding box center [353, 376] width 607 height 33
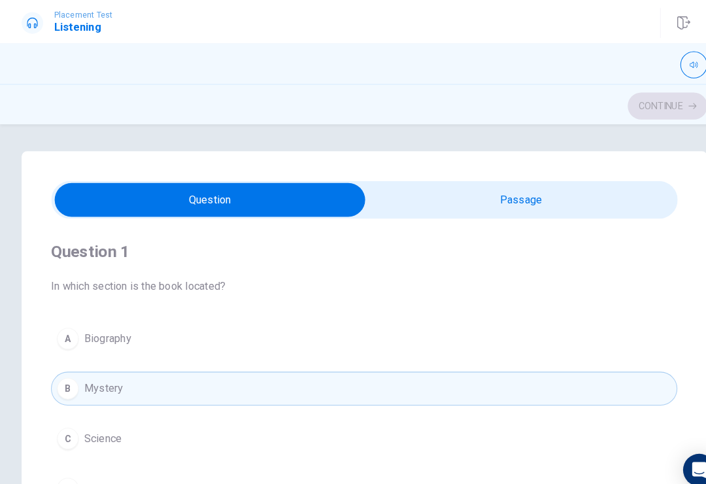
click at [531, 189] on input "checkbox" at bounding box center [203, 193] width 910 height 33
checkbox input "true"
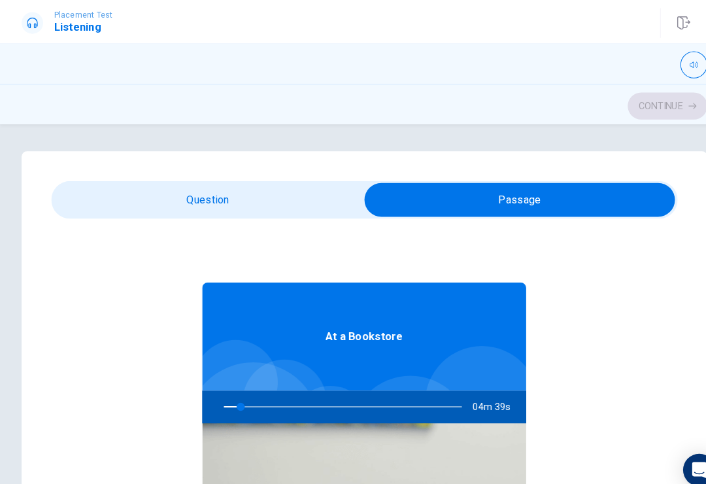
type input "7"
click at [544, 187] on input "checkbox" at bounding box center [503, 193] width 910 height 33
checkbox input "false"
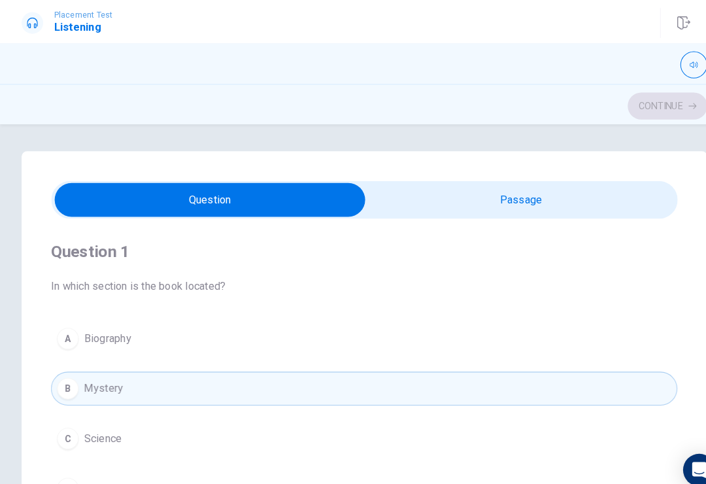
click at [664, 25] on icon "button" at bounding box center [662, 22] width 13 height 13
type input "12"
click at [433, 186] on input "checkbox" at bounding box center [203, 193] width 910 height 33
checkbox input "true"
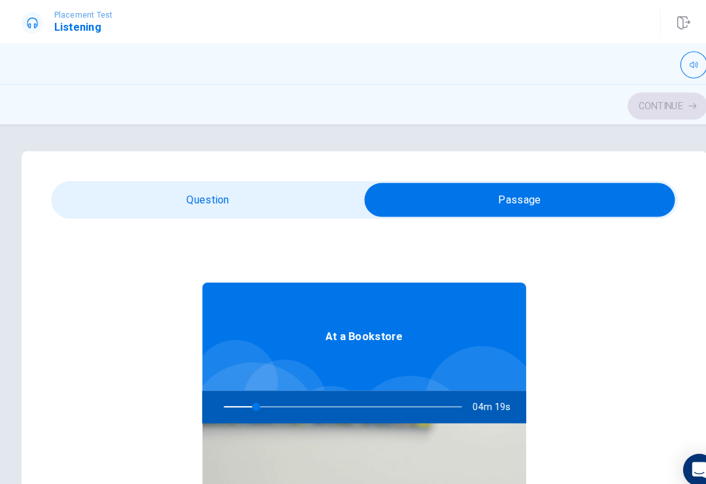
type input "14"
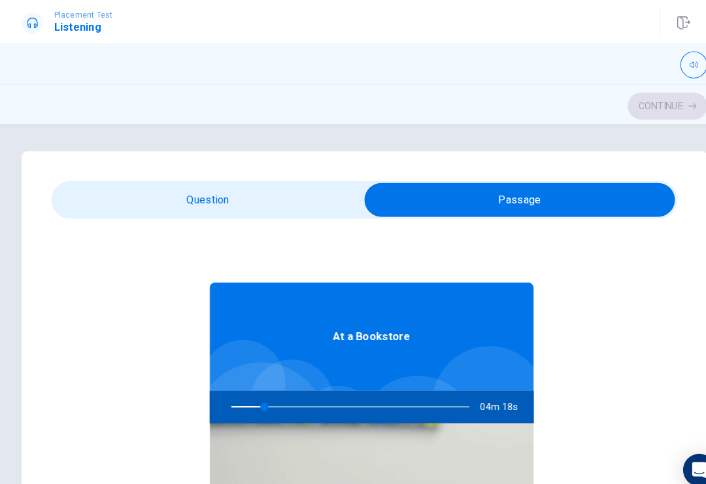
checkbox input "false"
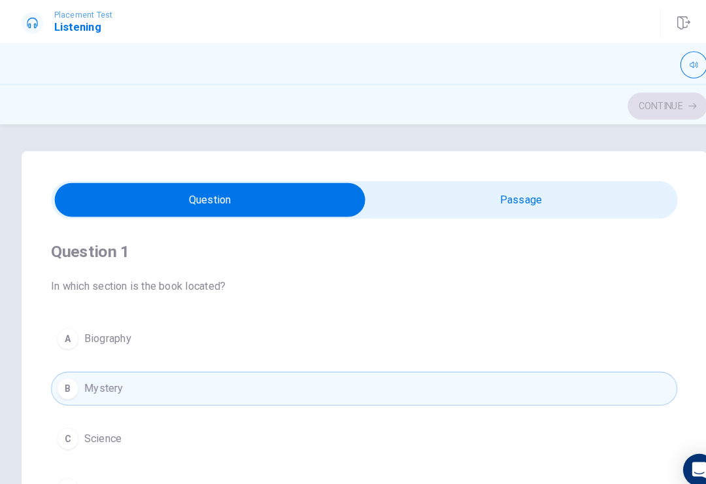
type input "14"
click at [486, 209] on input "checkbox" at bounding box center [203, 193] width 910 height 33
checkbox input "true"
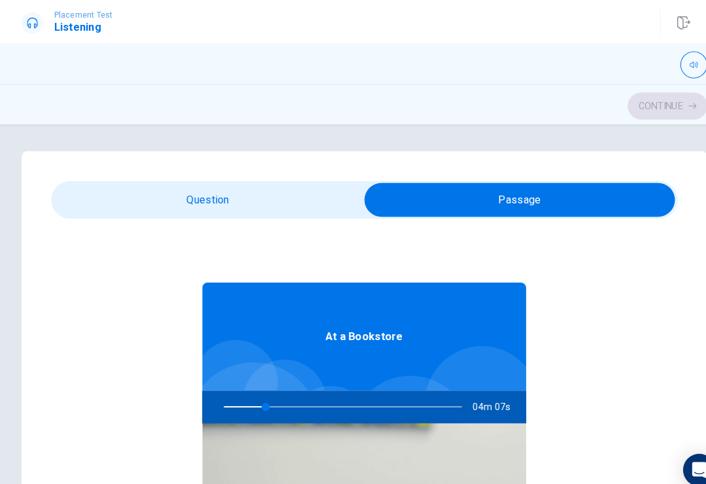
click at [662, 80] on div at bounding box center [353, 61] width 706 height 39
click at [648, 104] on div "Continue" at bounding box center [353, 102] width 664 height 25
click at [649, 106] on div "Continue" at bounding box center [353, 102] width 664 height 25
click at [258, 382] on div at bounding box center [329, 393] width 257 height 31
click at [333, 387] on div at bounding box center [329, 393] width 257 height 31
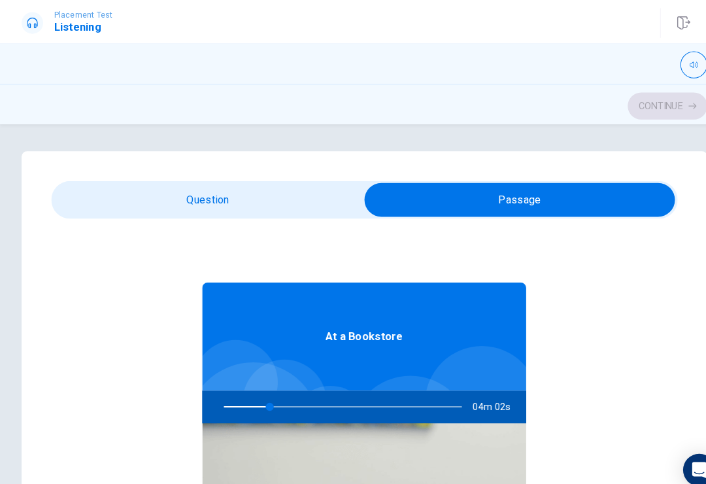
click at [333, 392] on div at bounding box center [329, 393] width 257 height 31
click at [657, 26] on icon "button" at bounding box center [662, 22] width 12 height 13
click at [682, 67] on button "button" at bounding box center [672, 63] width 26 height 26
click at [677, 84] on span at bounding box center [673, 84] width 8 height 8
click at [645, 116] on div "Continue" at bounding box center [353, 100] width 706 height 39
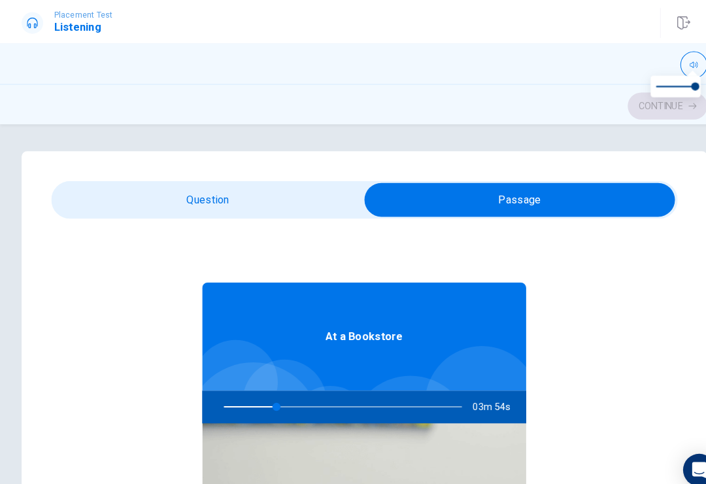
click at [644, 116] on div "Continue" at bounding box center [353, 100] width 706 height 39
click at [661, 107] on div "Continue" at bounding box center [353, 102] width 664 height 25
click at [657, 120] on div "Question 1 In which section is the book located? A Biography B Mystery C Scienc…" at bounding box center [353, 301] width 706 height 363
click at [553, 95] on div "Continue" at bounding box center [353, 102] width 664 height 25
click at [570, 111] on div "Continue" at bounding box center [353, 102] width 664 height 25
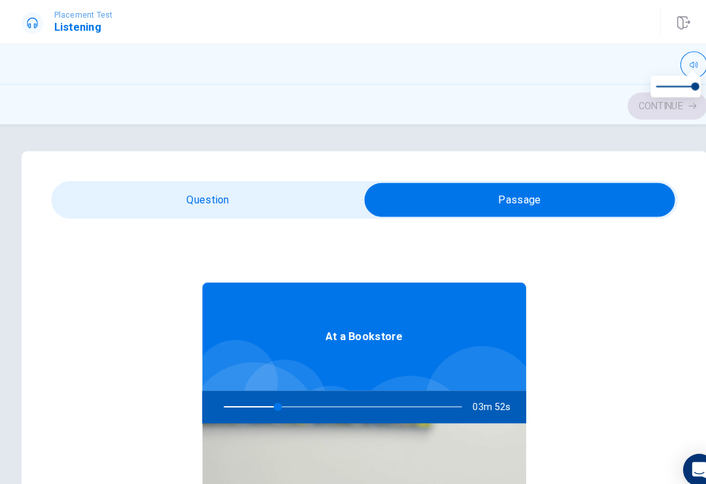
click at [566, 121] on div "Question 1 In which section is the book located? A Biography B Mystery C Scienc…" at bounding box center [353, 301] width 706 height 363
click at [655, 108] on div "Continue" at bounding box center [353, 102] width 664 height 25
click at [646, 115] on div "Continue" at bounding box center [353, 100] width 706 height 39
click at [648, 112] on div "Continue" at bounding box center [353, 102] width 664 height 25
click at [655, 112] on div "Continue" at bounding box center [353, 102] width 664 height 25
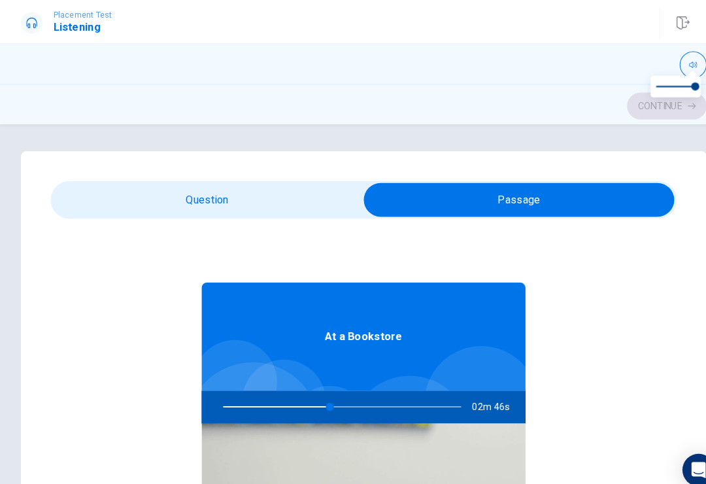
click at [654, 112] on div "Continue" at bounding box center [353, 102] width 664 height 25
click at [658, 113] on div "Continue" at bounding box center [353, 102] width 664 height 25
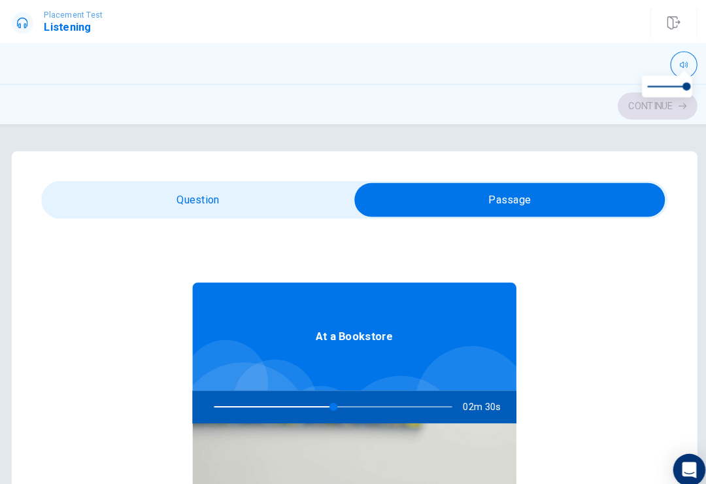
type input "50"
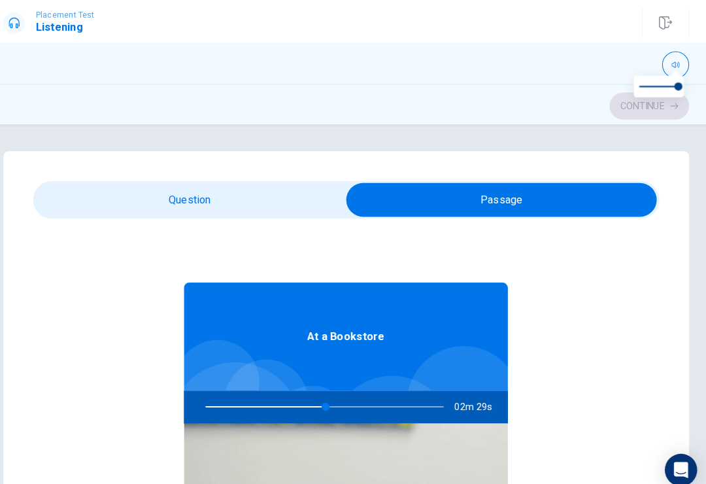
click at [129, 192] on input "checkbox" at bounding box center [503, 193] width 910 height 33
checkbox input "false"
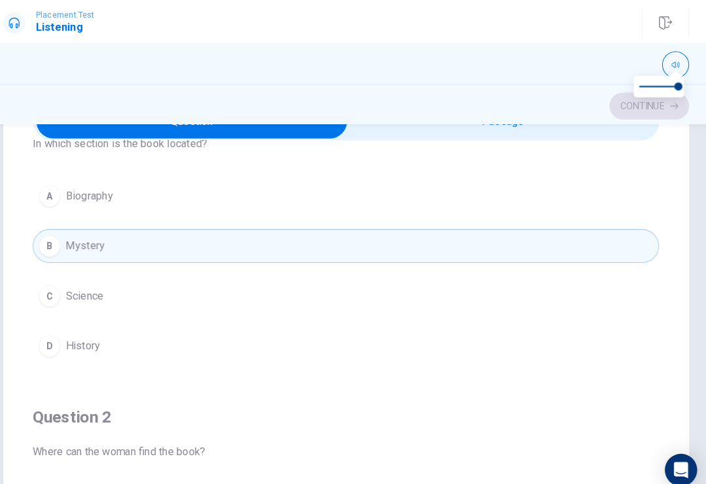
scroll to position [61, 0]
click at [61, 207] on button "A Biography" at bounding box center [353, 191] width 607 height 33
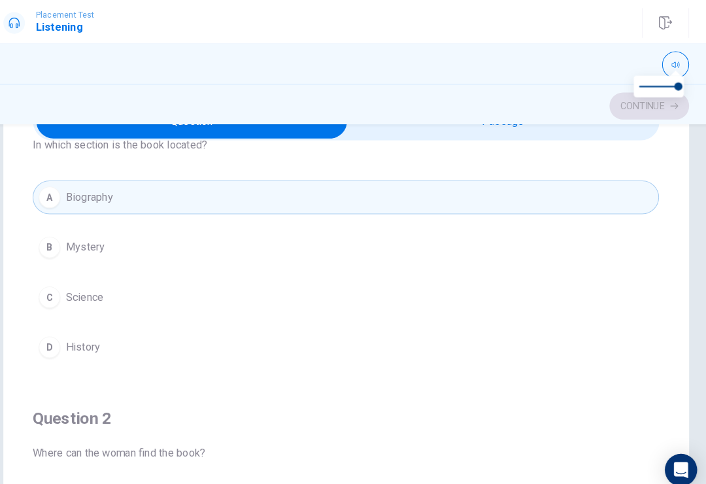
click at [63, 209] on div "A Biography B Mystery C Science D History" at bounding box center [353, 264] width 607 height 178
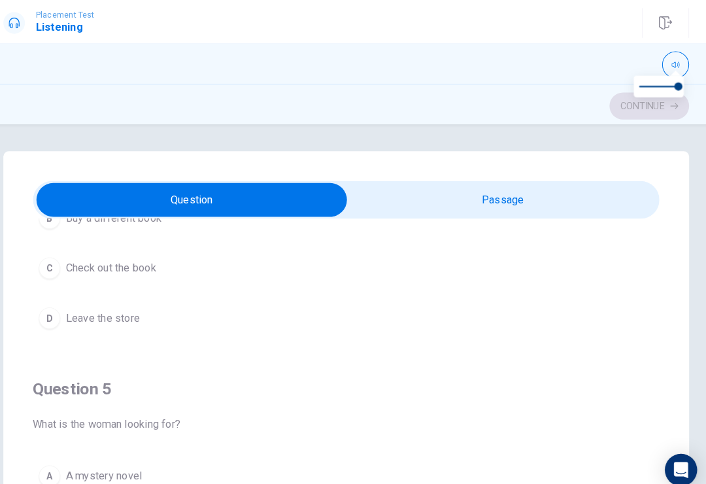
scroll to position [0, 0]
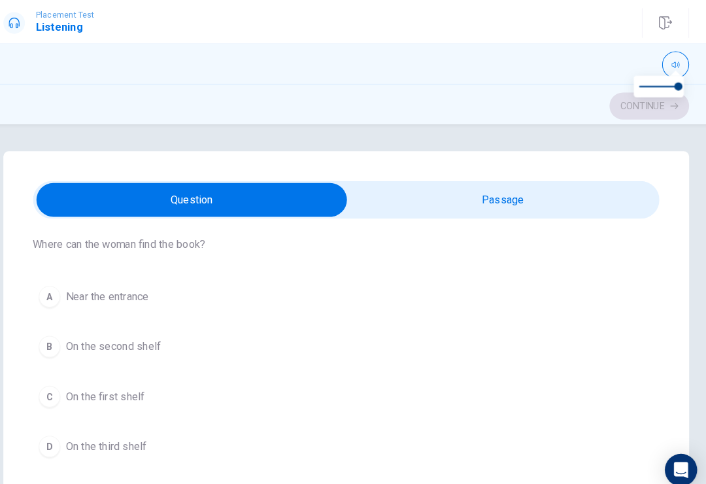
scroll to position [343, 0]
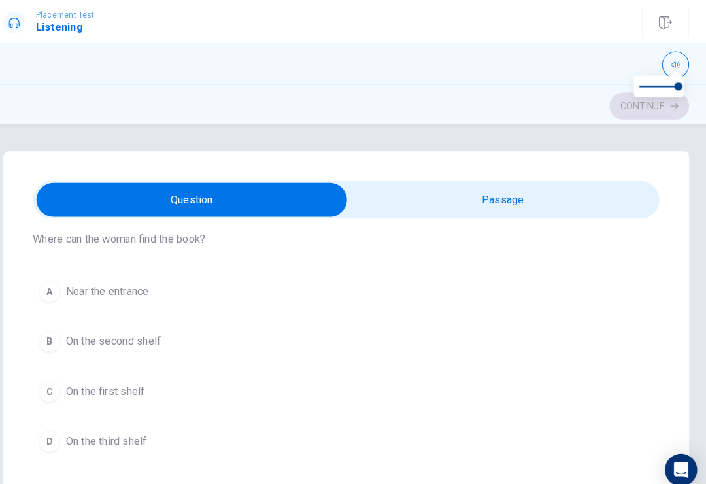
click at [115, 287] on span "Near the entrance" at bounding box center [122, 283] width 80 height 16
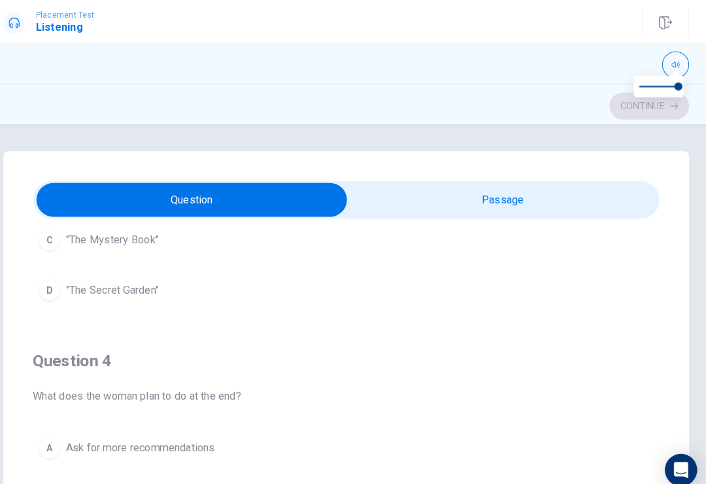
scroll to position [763, 0]
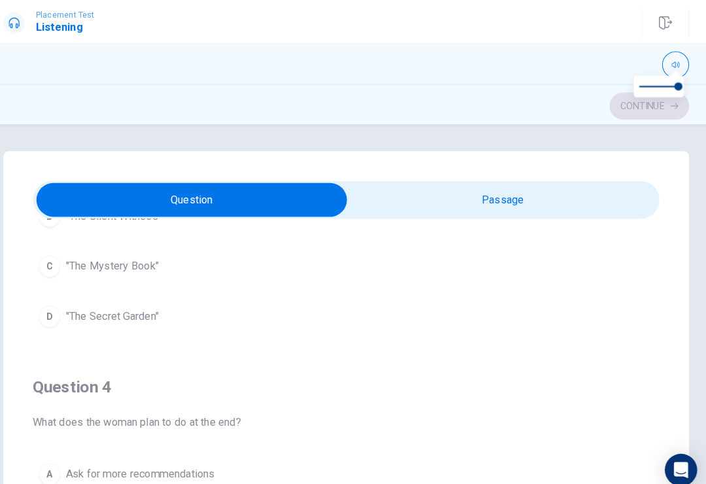
click at [120, 280] on div "A "The Lost Key" B "The Silent Witness" C "The Mystery Book" D "The Secret Gard…" at bounding box center [353, 233] width 607 height 178
click at [113, 318] on button "D Leave the store" at bounding box center [353, 308] width 607 height 33
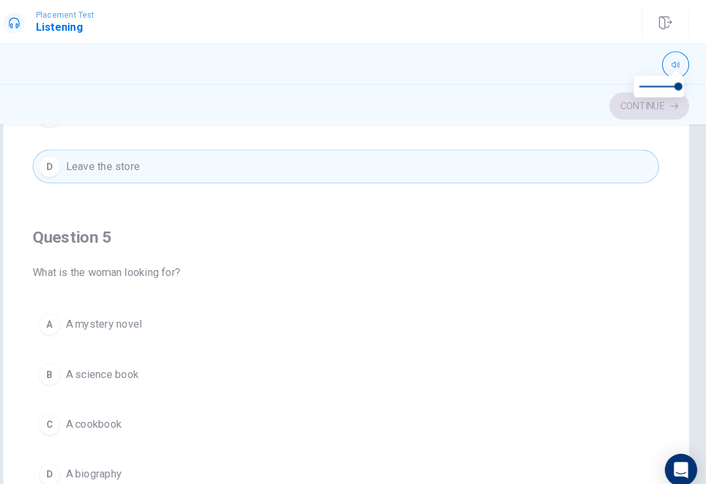
scroll to position [182, 0]
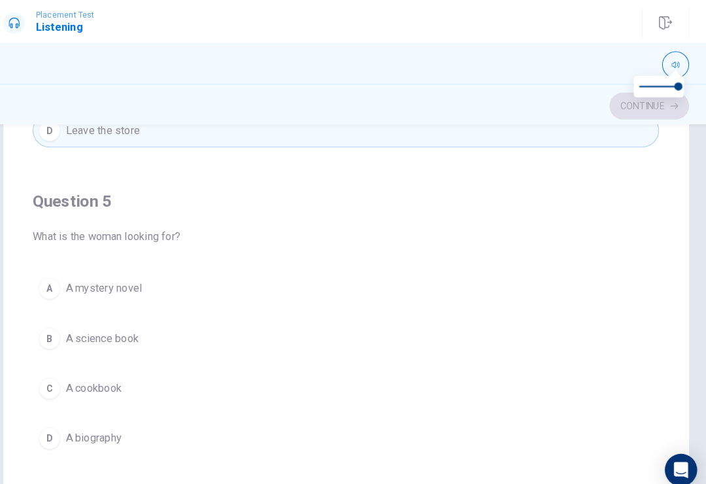
click at [109, 325] on span "A science book" at bounding box center [117, 328] width 71 height 16
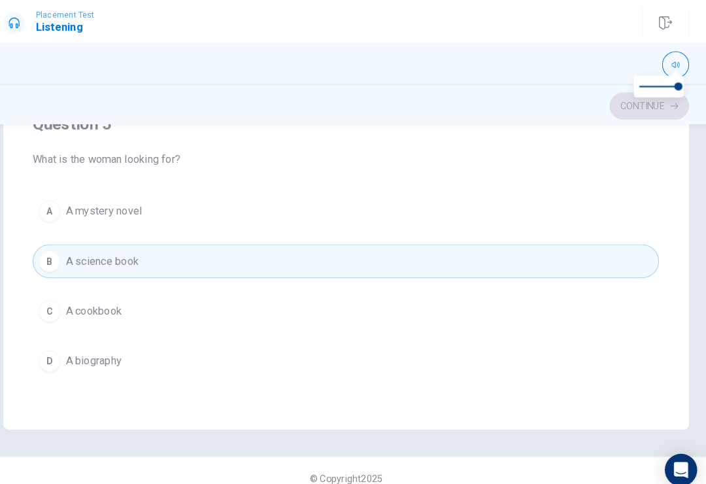
scroll to position [256, 0]
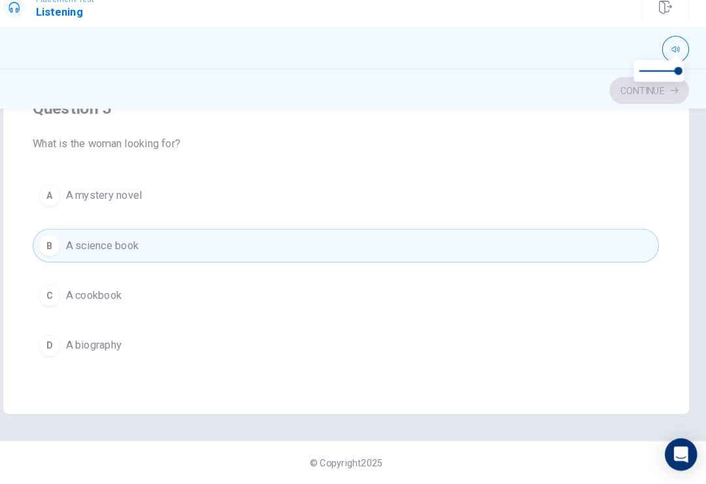
click at [513, 420] on div "Question 1 In which section is the book located? A Biography B Mystery C Scienc…" at bounding box center [353, 301] width 706 height 363
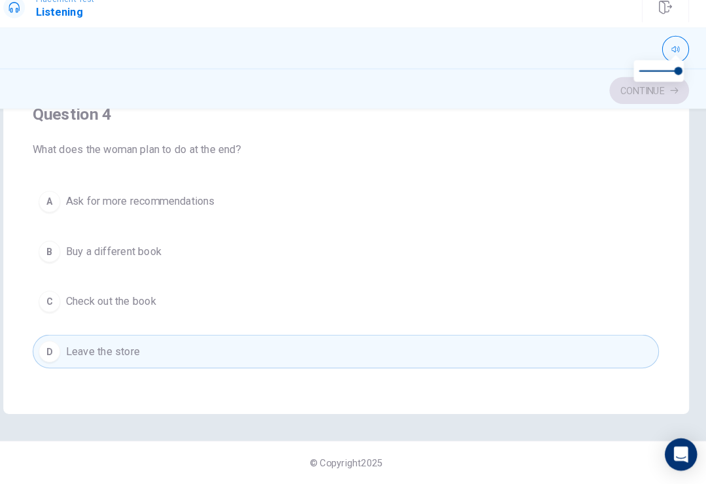
click at [632, 97] on div "Continue" at bounding box center [353, 102] width 664 height 25
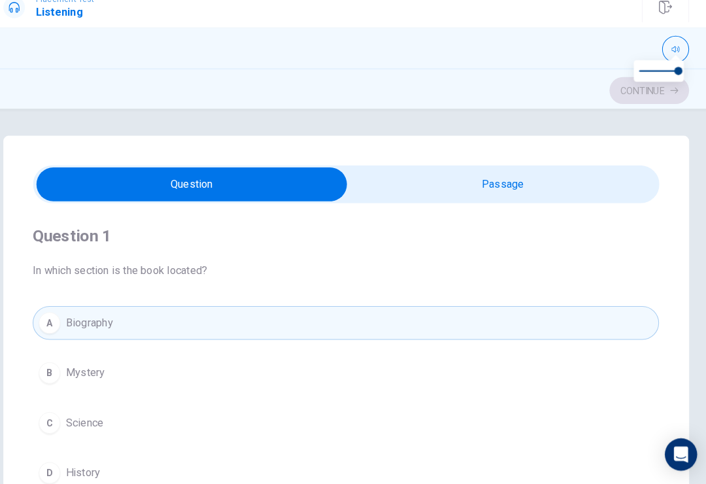
scroll to position [0, 0]
type input "76"
click at [407, 177] on input "checkbox" at bounding box center [203, 193] width 910 height 33
checkbox input "true"
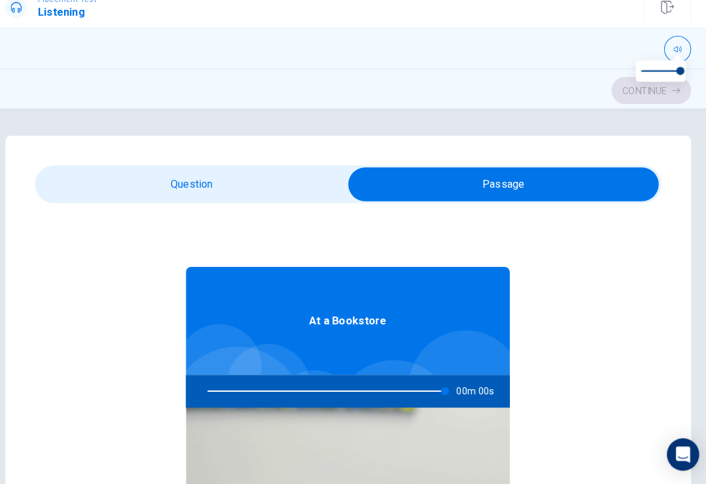
type input "0"
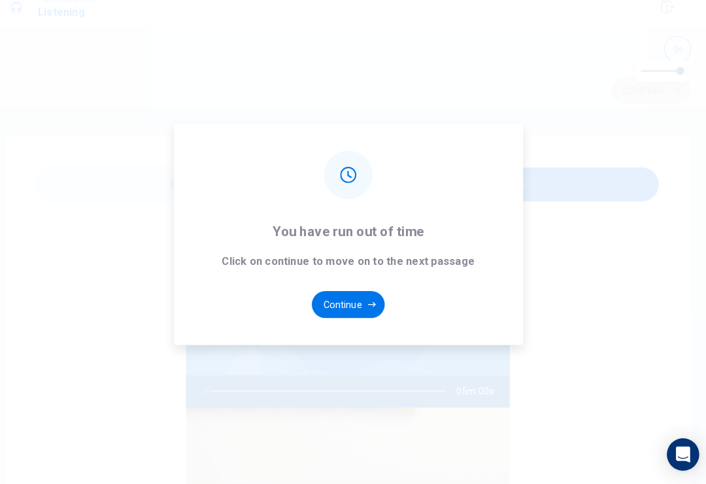
click at [331, 309] on button "Continue" at bounding box center [353, 310] width 71 height 26
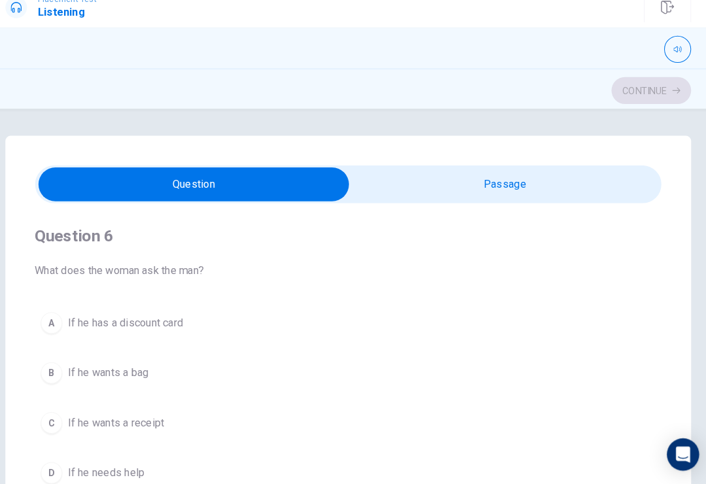
type input "4"
click at [550, 181] on input "checkbox" at bounding box center [203, 193] width 910 height 33
checkbox input "true"
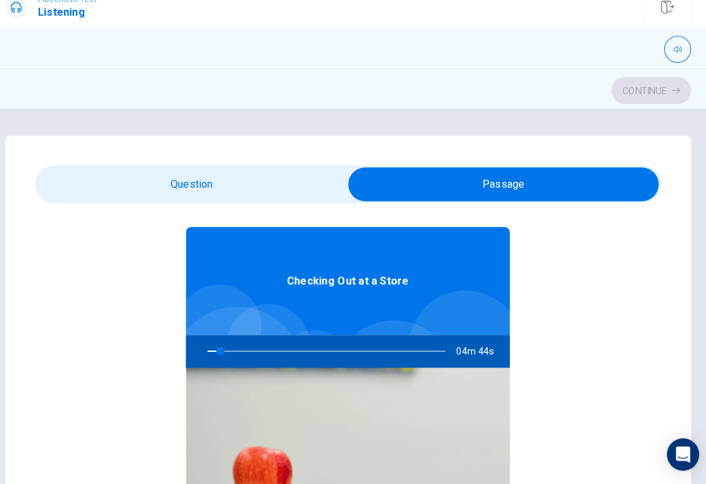
scroll to position [37, 0]
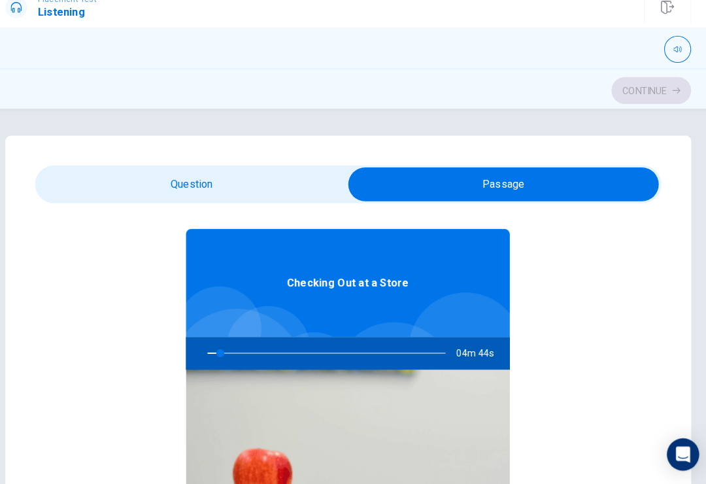
type input "6"
click at [246, 182] on input "checkbox" at bounding box center [503, 193] width 910 height 33
checkbox input "false"
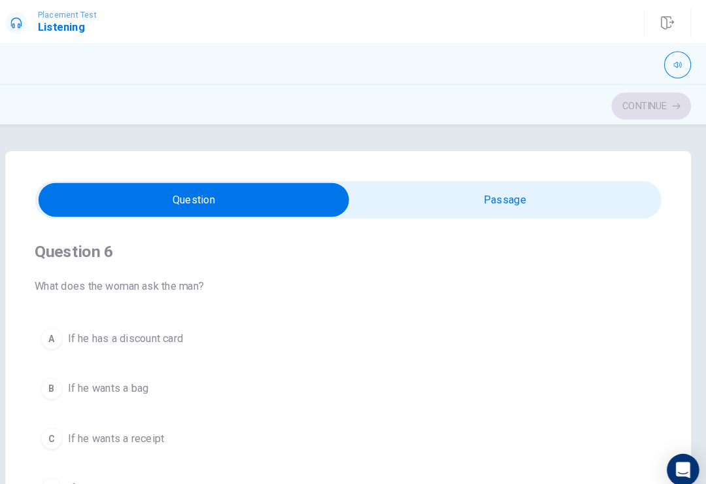
scroll to position [0, 0]
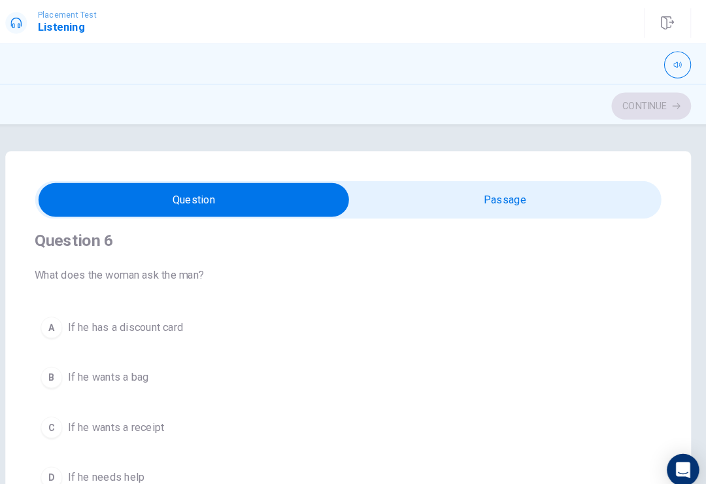
click at [122, 316] on span "If he has a discount card" at bounding box center [138, 317] width 112 height 16
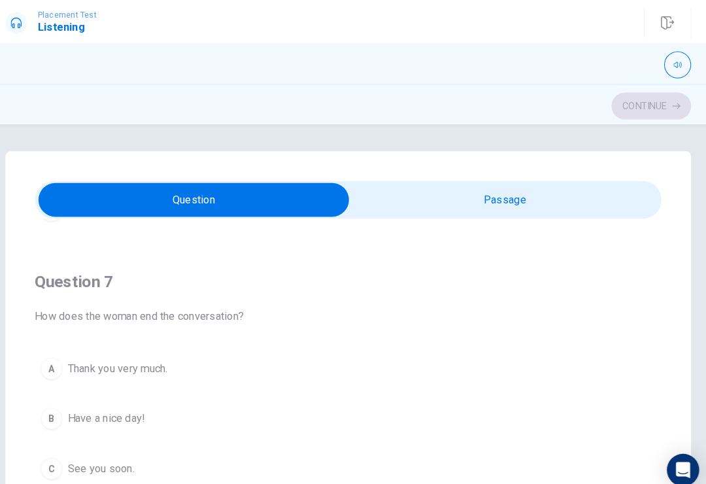
click at [118, 405] on span "Have a nice day!" at bounding box center [119, 405] width 75 height 16
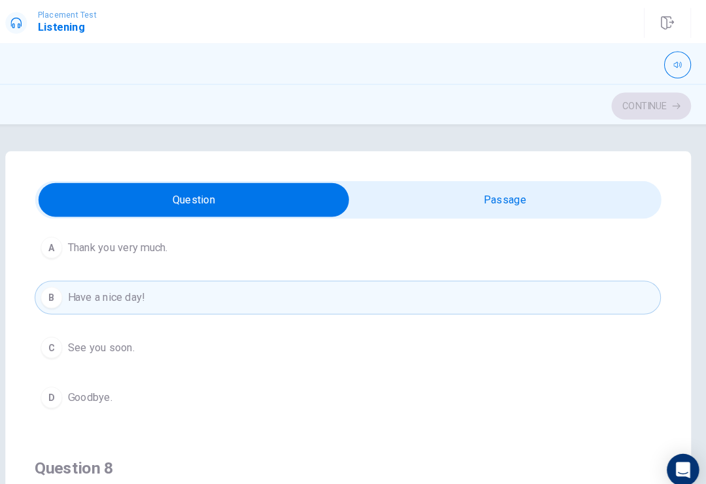
scroll to position [380, 0]
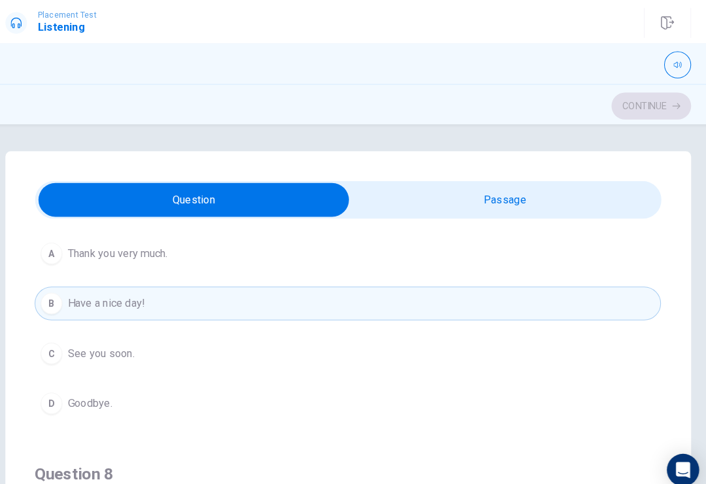
click at [105, 388] on span "Goodbye." at bounding box center [103, 390] width 43 height 16
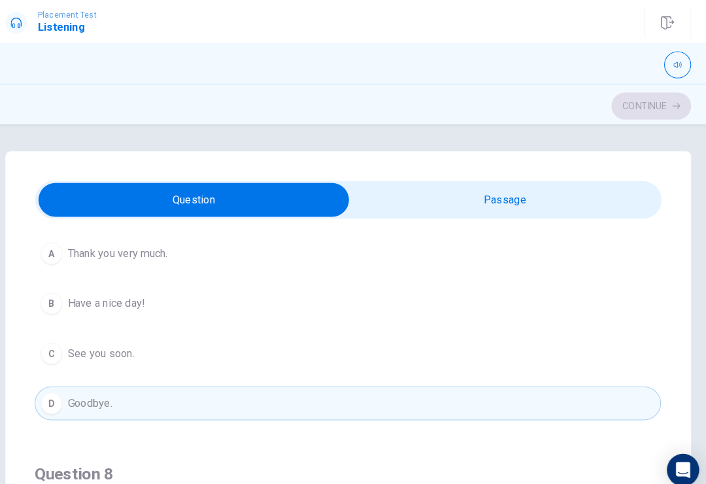
click at [126, 393] on button "D Goodbye." at bounding box center [353, 390] width 607 height 33
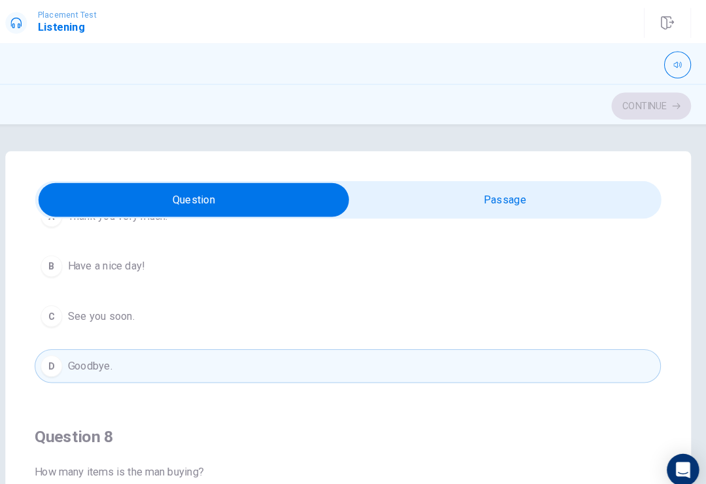
click at [129, 267] on button "B Have a nice day!" at bounding box center [353, 257] width 607 height 33
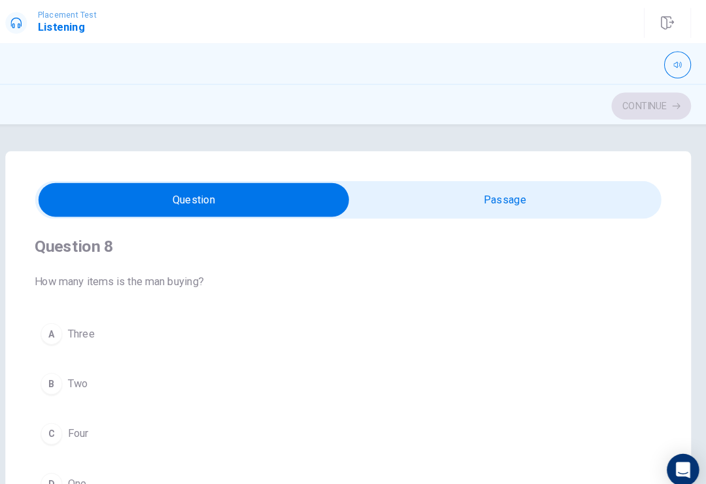
scroll to position [598, 0]
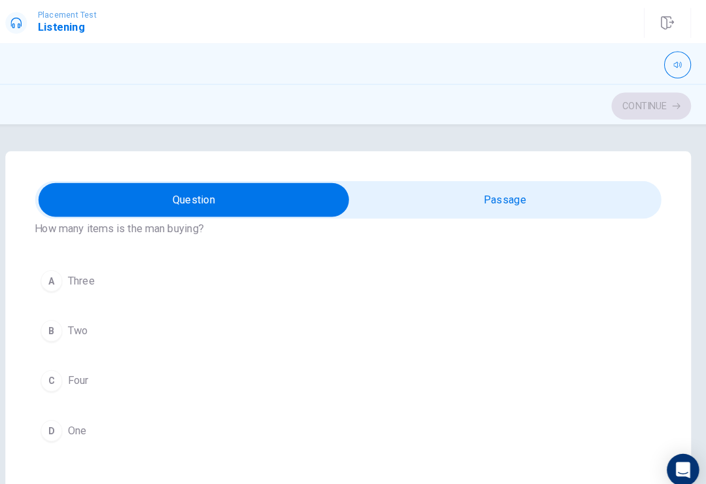
click at [85, 269] on span "Three" at bounding box center [95, 272] width 26 height 16
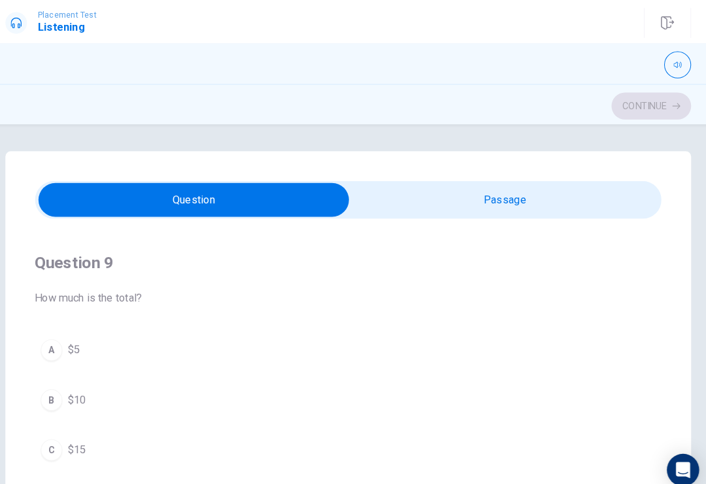
scroll to position [888, 0]
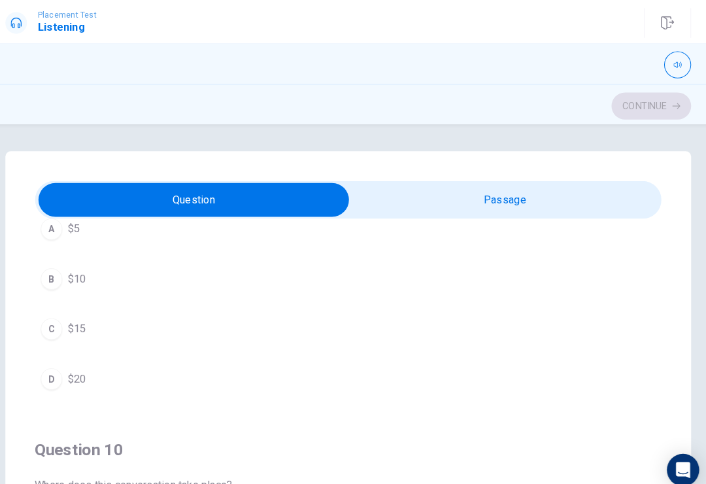
click at [88, 369] on button "D $20" at bounding box center [353, 366] width 607 height 33
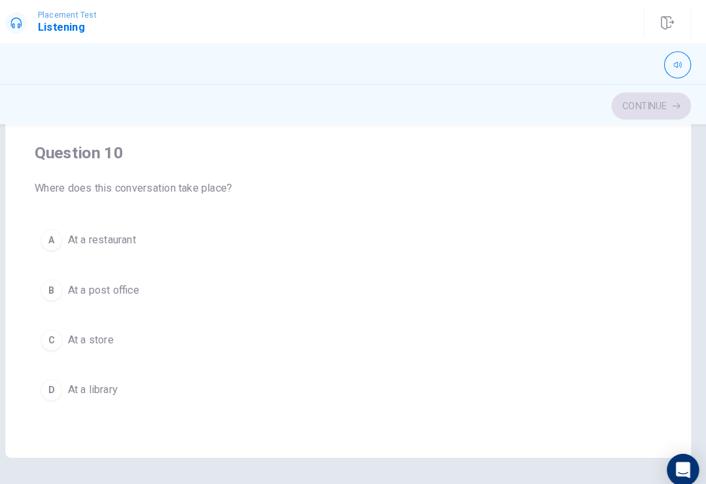
scroll to position [212, 0]
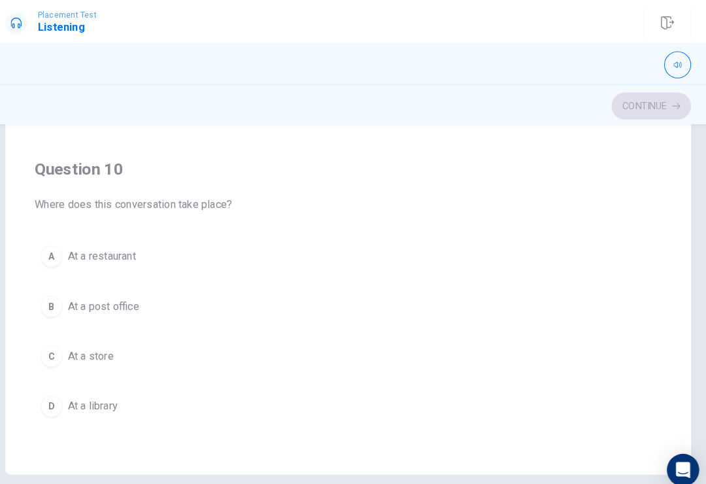
click at [120, 294] on span "At a post office" at bounding box center [116, 297] width 69 height 16
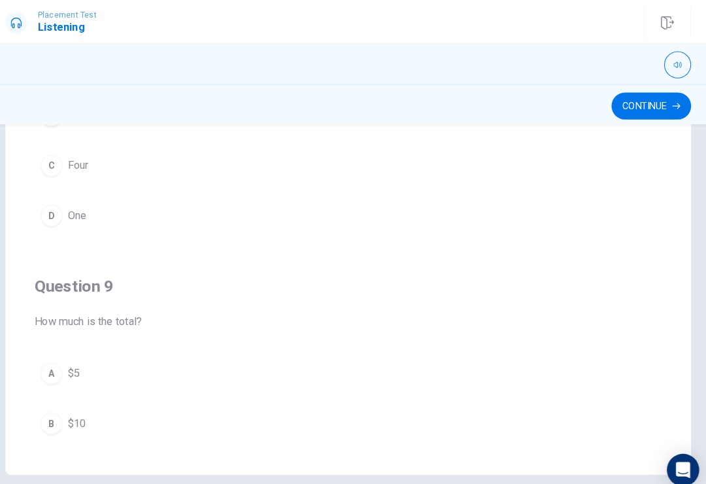
click at [641, 110] on button "Continue" at bounding box center [646, 103] width 77 height 26
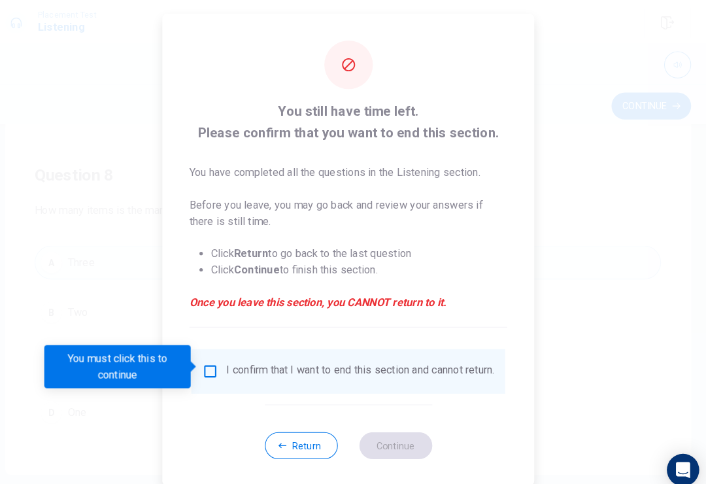
scroll to position [456, 0]
click at [299, 433] on button "Return" at bounding box center [307, 431] width 71 height 26
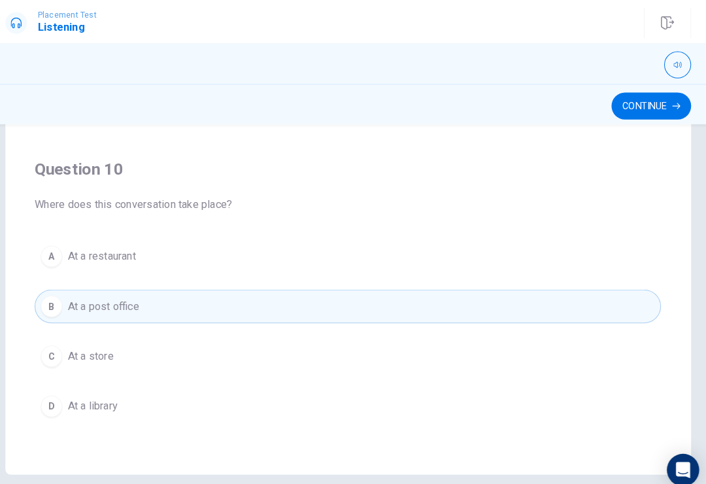
scroll to position [1059, 0]
click at [199, 293] on button "B At a post office" at bounding box center [353, 296] width 607 height 33
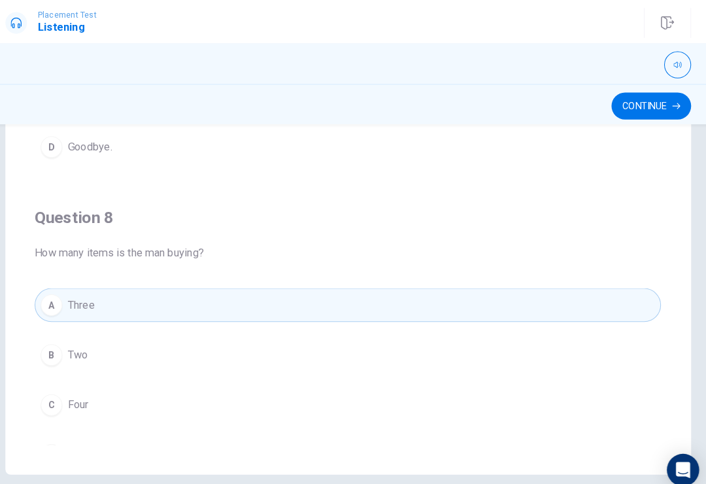
scroll to position [414, 0]
click at [632, 112] on button "Continue" at bounding box center [646, 103] width 77 height 26
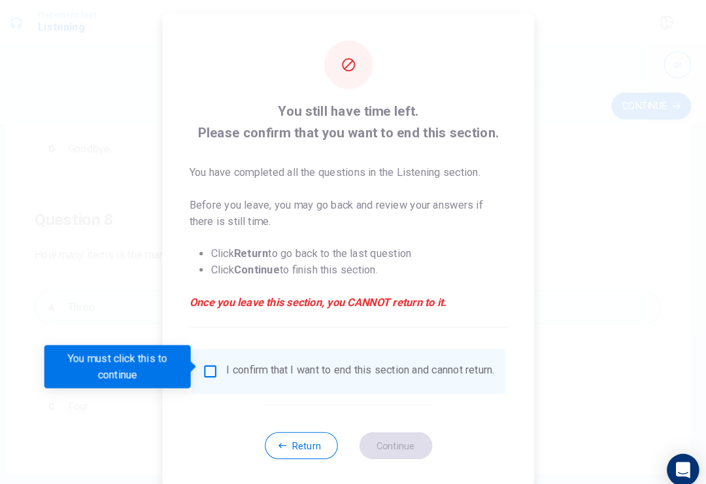
click at [282, 414] on div "Return Continue" at bounding box center [353, 431] width 162 height 79
click at [296, 419] on div "Return Continue" at bounding box center [353, 431] width 162 height 79
click at [212, 352] on input "You must click this to continue" at bounding box center [220, 360] width 16 height 16
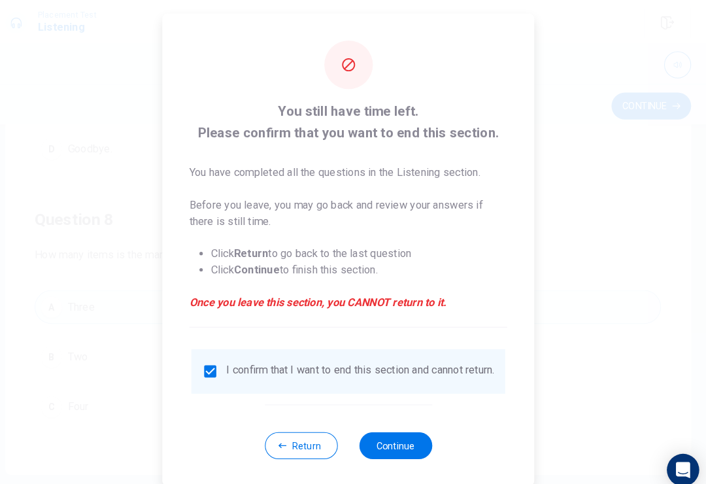
click at [398, 442] on button "Continue" at bounding box center [398, 431] width 71 height 26
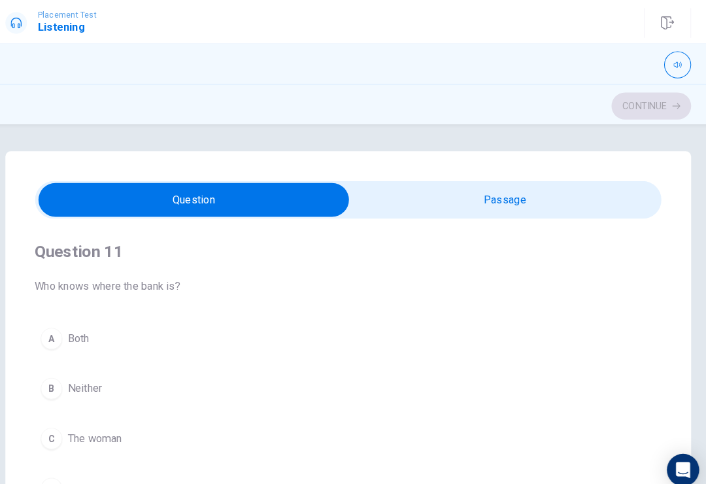
scroll to position [0, 0]
click at [84, 318] on button "A Both" at bounding box center [353, 327] width 607 height 33
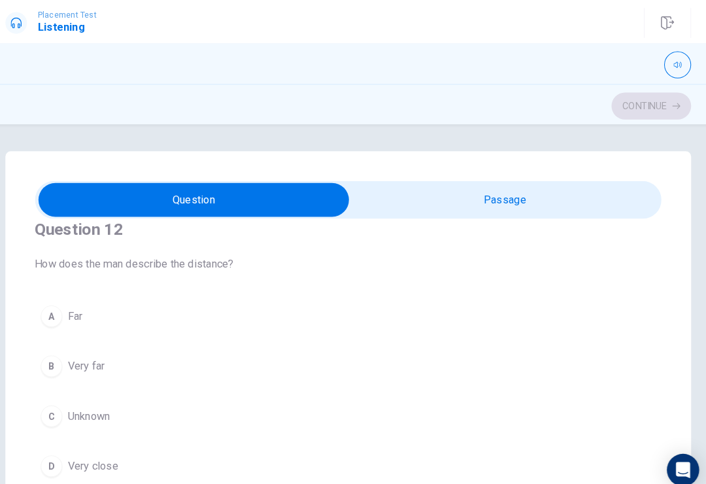
scroll to position [320, 0]
click at [107, 407] on span "Unknown" at bounding box center [102, 402] width 41 height 16
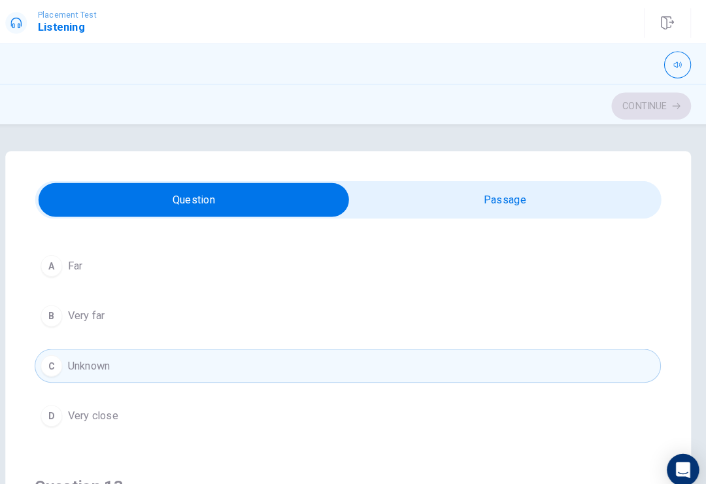
scroll to position [369, 0]
click at [109, 416] on button "D Very close" at bounding box center [353, 402] width 607 height 33
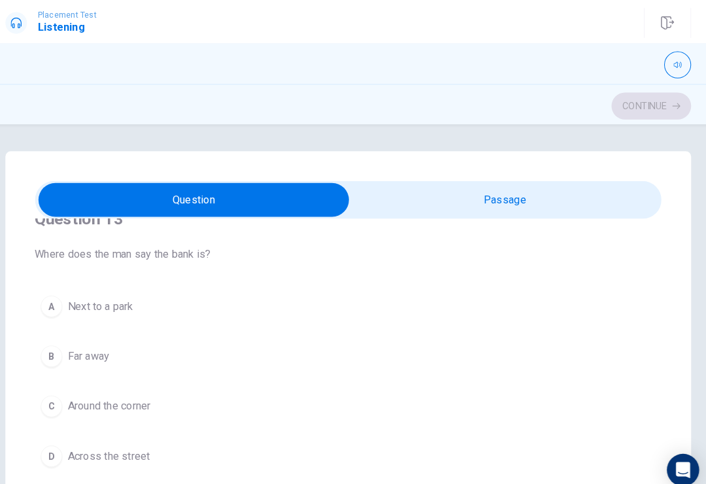
scroll to position [626, 0]
click at [123, 292] on span "Next to a park" at bounding box center [113, 298] width 63 height 16
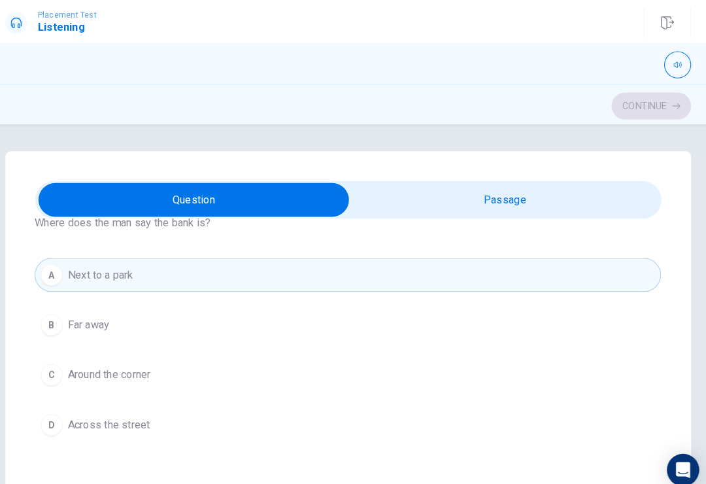
scroll to position [666, 0]
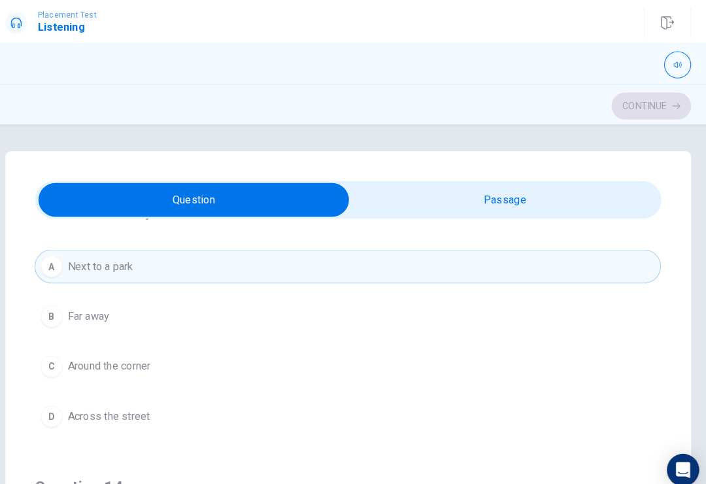
click at [101, 301] on span "Far away" at bounding box center [102, 307] width 41 height 16
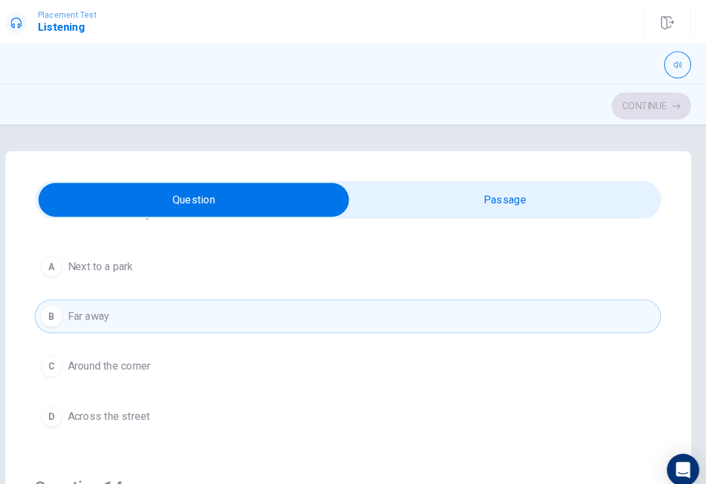
click at [146, 354] on span "Around the corner" at bounding box center [122, 355] width 80 height 16
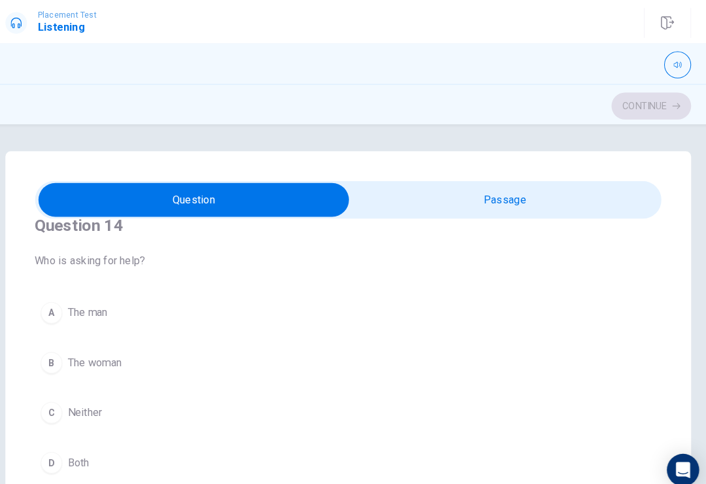
scroll to position [909, 0]
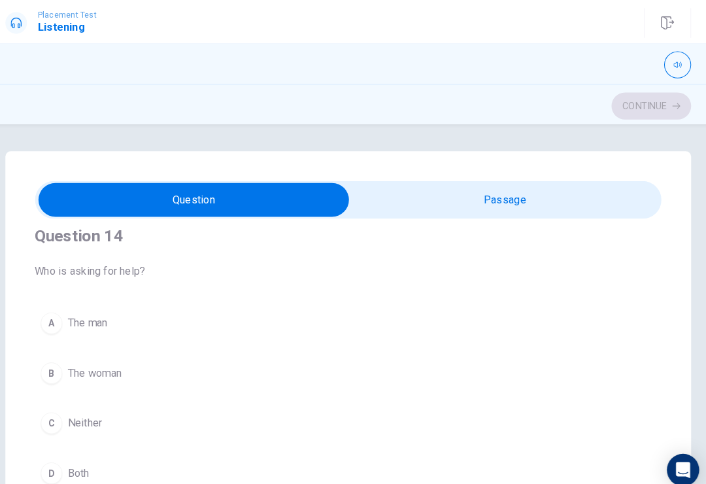
click at [117, 346] on button "B The woman" at bounding box center [353, 361] width 607 height 33
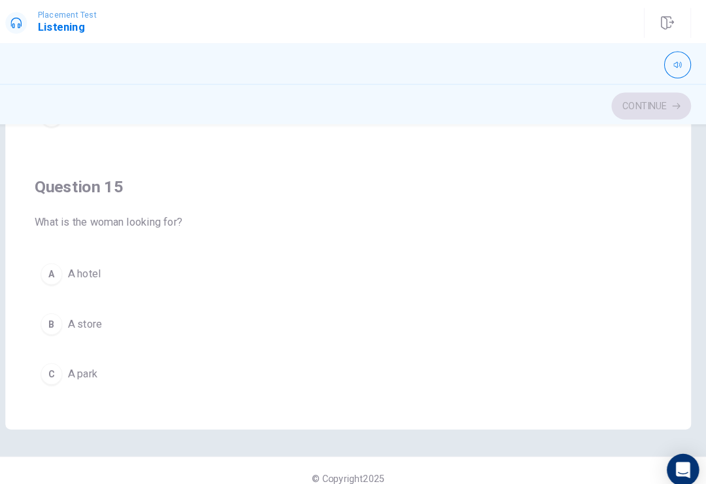
scroll to position [997, 0]
click at [91, 253] on button "A A hotel" at bounding box center [353, 266] width 607 height 33
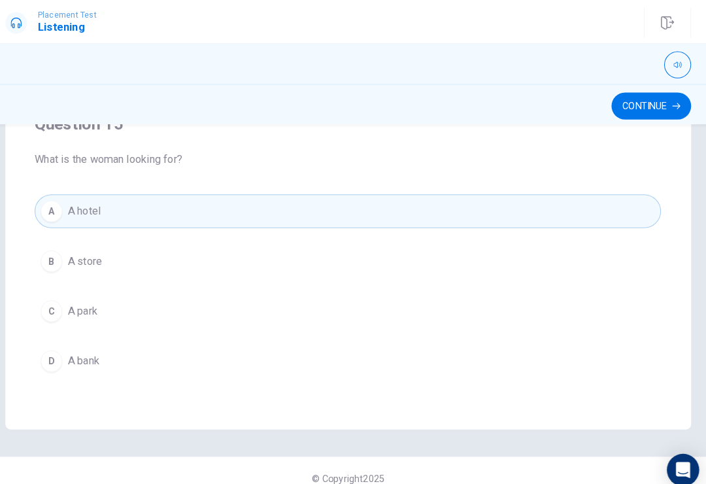
scroll to position [1059, 0]
click at [667, 103] on icon "button" at bounding box center [671, 103] width 8 height 8
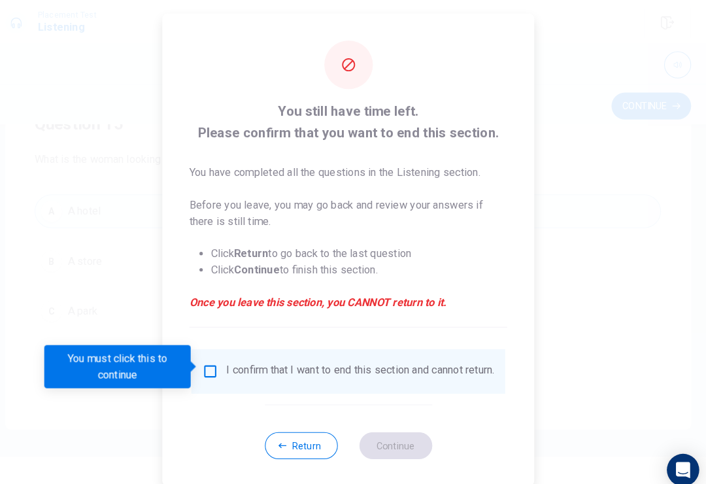
click at [212, 352] on input "You must click this to continue" at bounding box center [220, 360] width 16 height 16
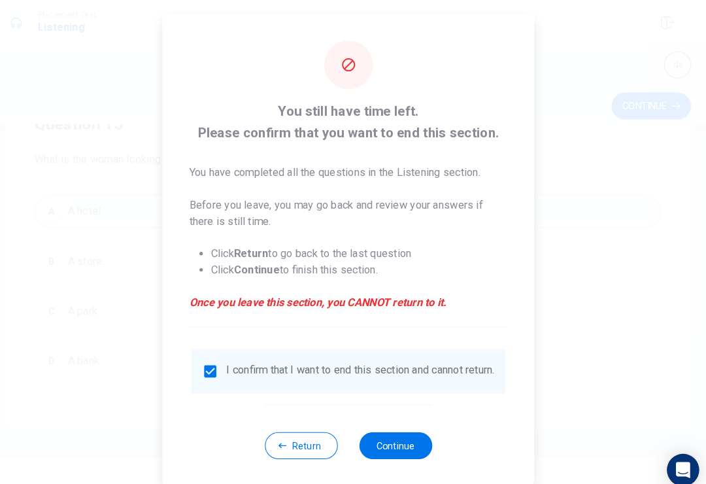
click at [387, 435] on button "Continue" at bounding box center [398, 431] width 71 height 26
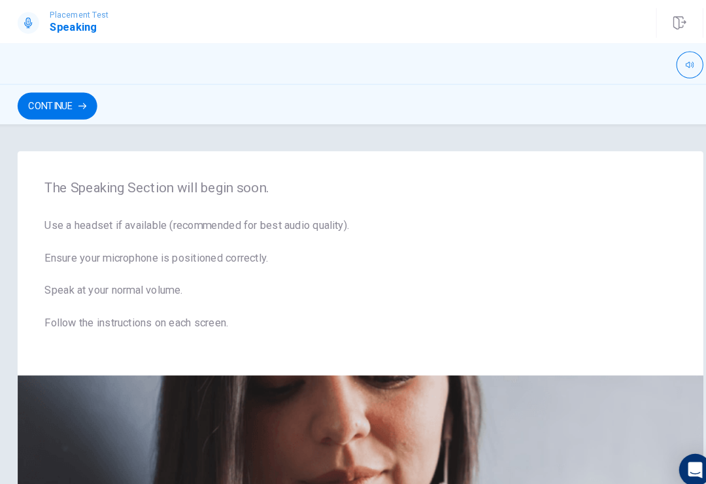
scroll to position [0, 0]
click at [50, 114] on button "Continue" at bounding box center [59, 103] width 77 height 26
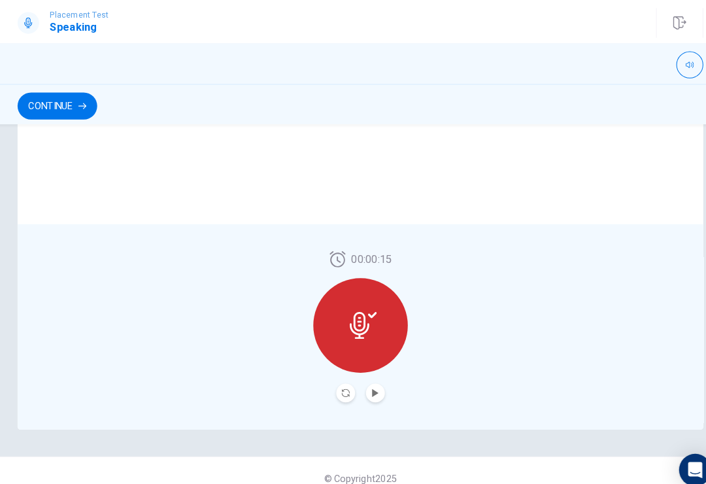
scroll to position [301, 0]
click at [526, 28] on div "Placement Test Speaking Continue" at bounding box center [353, 22] width 706 height 29
click at [369, 369] on div "00:00:15" at bounding box center [353, 316] width 92 height 146
click at [368, 384] on button "Play Audio" at bounding box center [367, 380] width 18 height 18
click at [337, 389] on button "Record Again" at bounding box center [338, 380] width 18 height 18
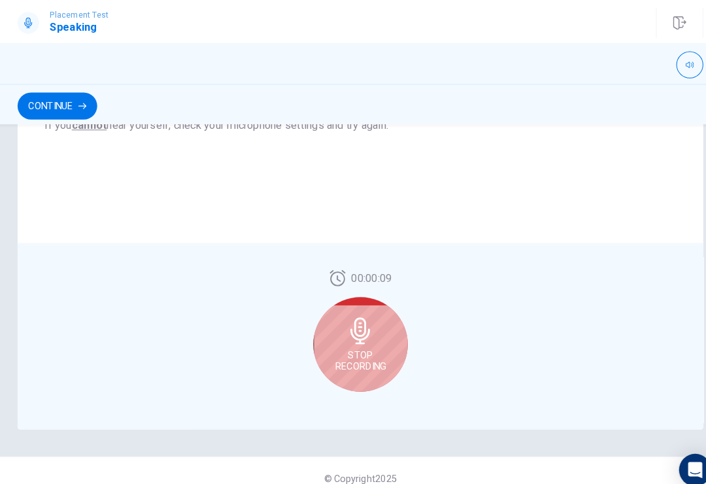
click at [337, 342] on span "Stop Recording" at bounding box center [353, 349] width 49 height 21
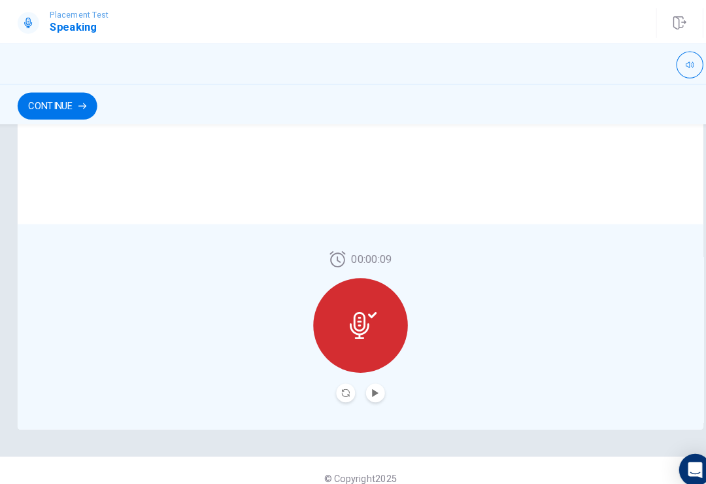
click at [358, 376] on button "Play Audio" at bounding box center [367, 380] width 18 height 18
click at [359, 375] on button "Play Audio" at bounding box center [367, 380] width 18 height 18
click at [63, 108] on button "Continue" at bounding box center [59, 103] width 77 height 26
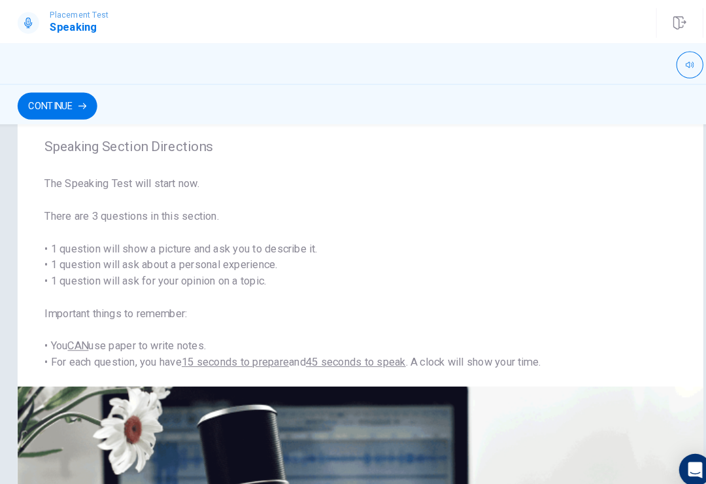
scroll to position [27, 0]
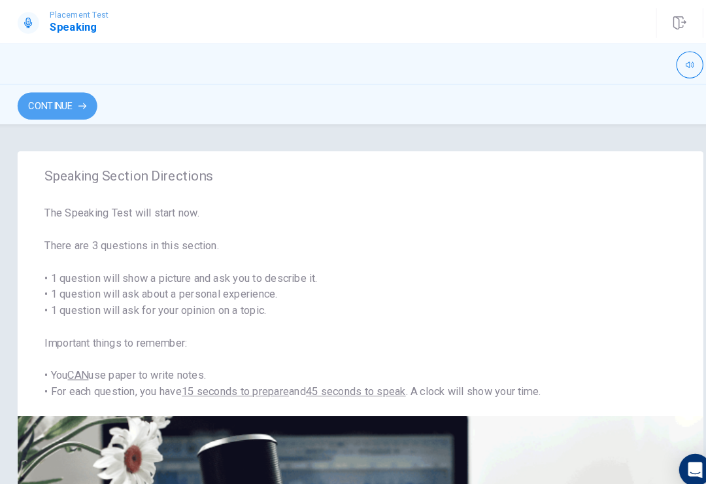
click at [67, 99] on button "Continue" at bounding box center [59, 103] width 77 height 26
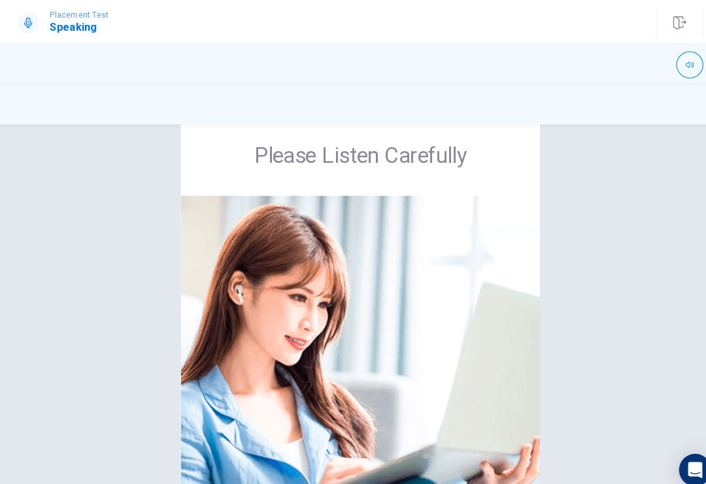
scroll to position [39, 0]
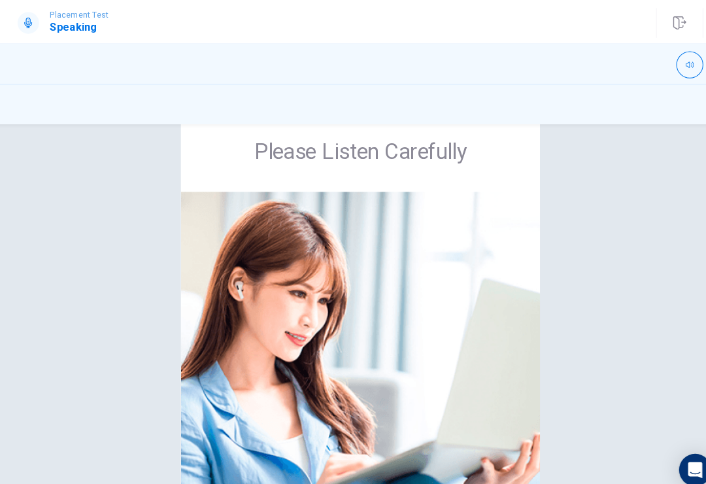
click at [333, 456] on img at bounding box center [353, 352] width 348 height 333
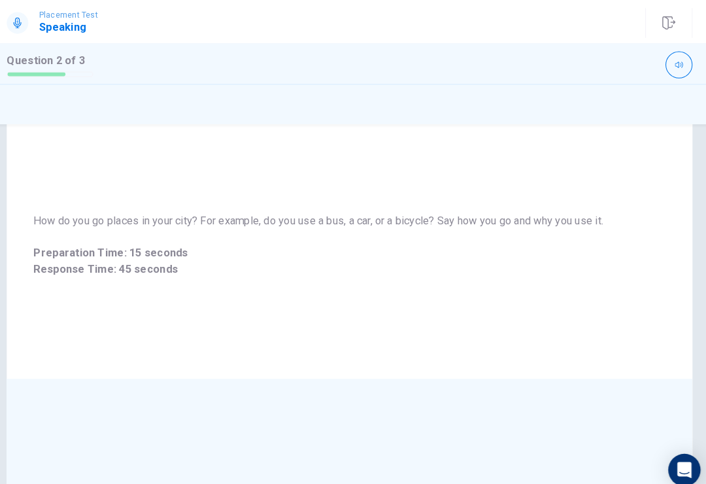
scroll to position [54, 0]
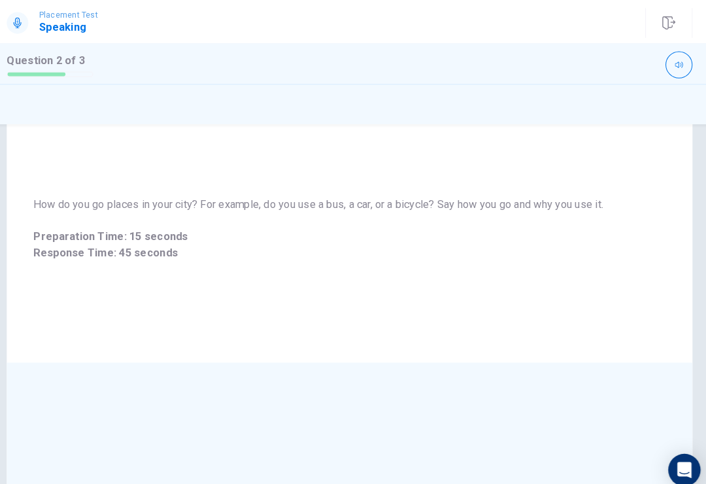
click at [204, 229] on span "Preparation Time: 15 seconds" at bounding box center [353, 230] width 612 height 16
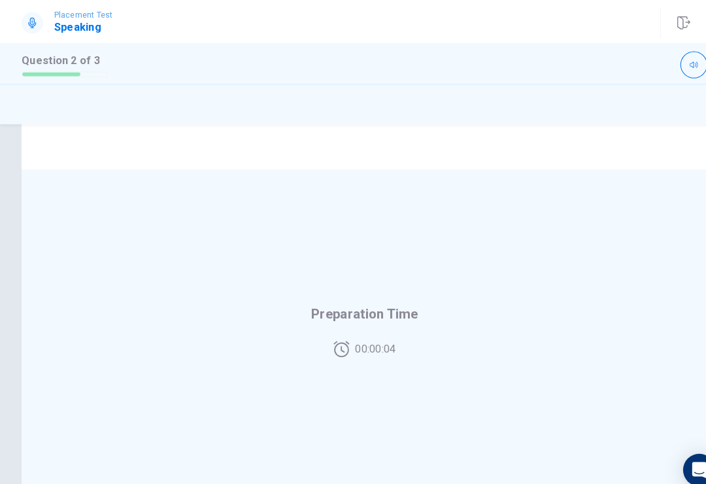
scroll to position [242, 0]
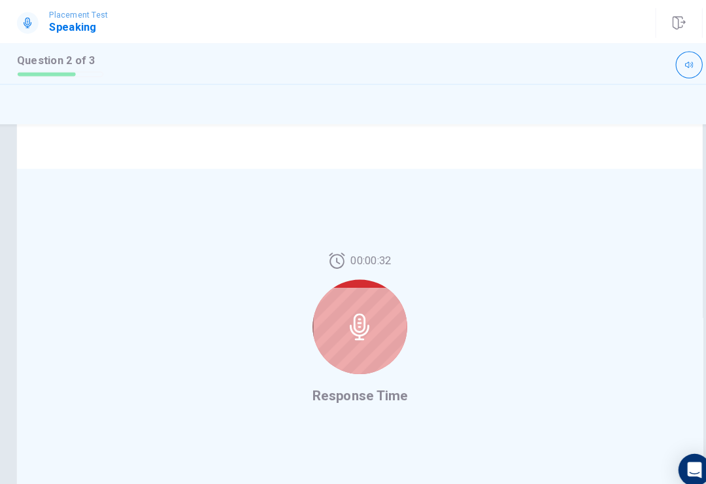
click at [370, 322] on div at bounding box center [353, 317] width 92 height 92
click at [363, 339] on div at bounding box center [353, 317] width 92 height 92
click at [359, 337] on div at bounding box center [353, 317] width 92 height 92
click at [359, 324] on icon at bounding box center [353, 316] width 26 height 26
click at [369, 324] on div at bounding box center [353, 317] width 92 height 92
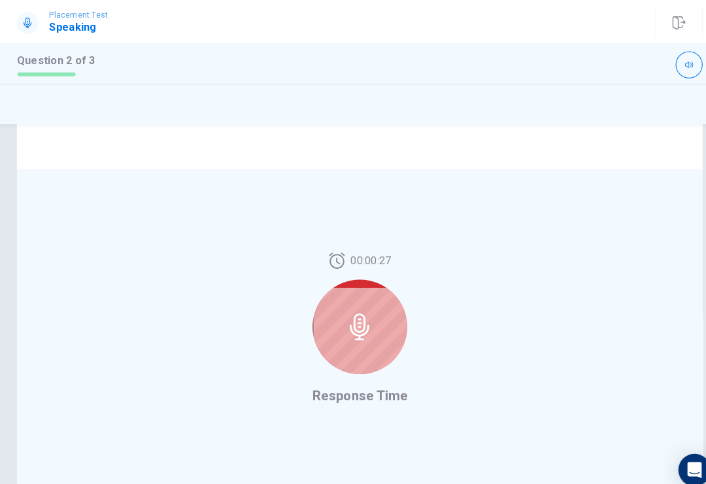
click at [352, 345] on div at bounding box center [353, 317] width 92 height 92
click at [364, 335] on div at bounding box center [353, 317] width 92 height 92
click at [371, 329] on div at bounding box center [353, 317] width 92 height 92
click at [370, 329] on div at bounding box center [353, 317] width 92 height 92
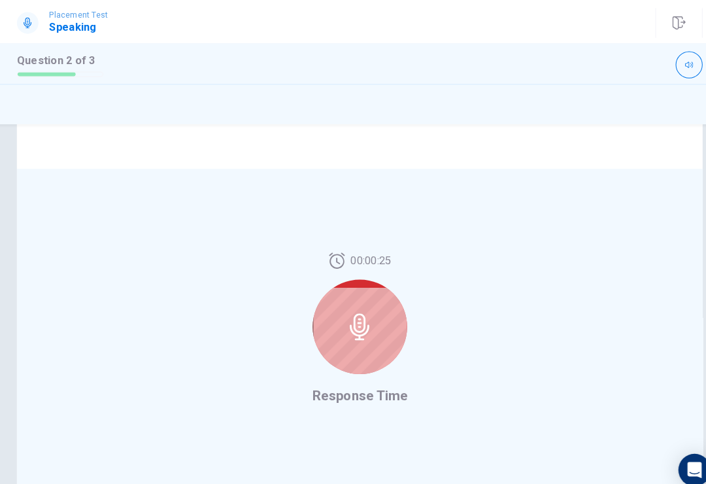
click at [373, 354] on div at bounding box center [353, 317] width 92 height 92
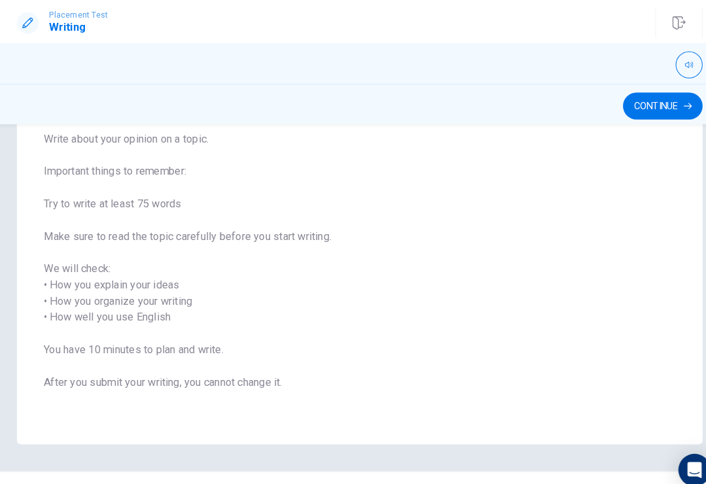
scroll to position [83, 0]
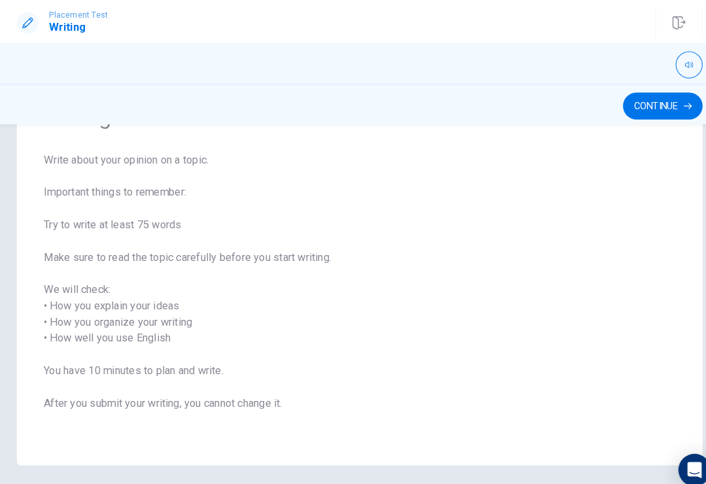
click at [646, 99] on button "Continue" at bounding box center [646, 103] width 77 height 26
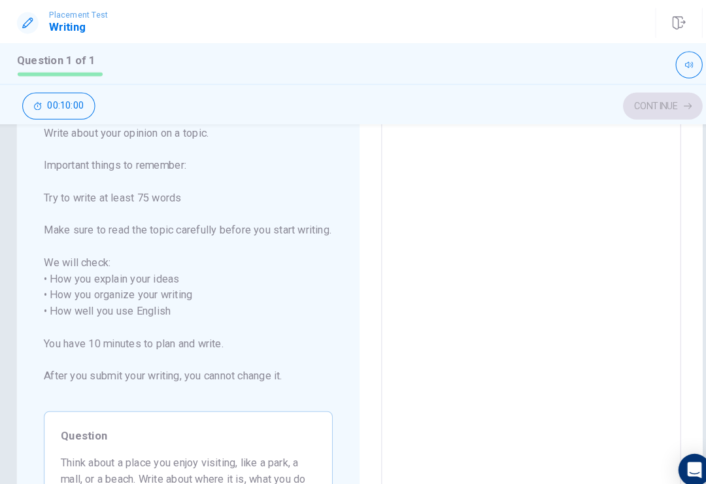
click at [659, 101] on div "Continue 00:10:00" at bounding box center [353, 102] width 664 height 25
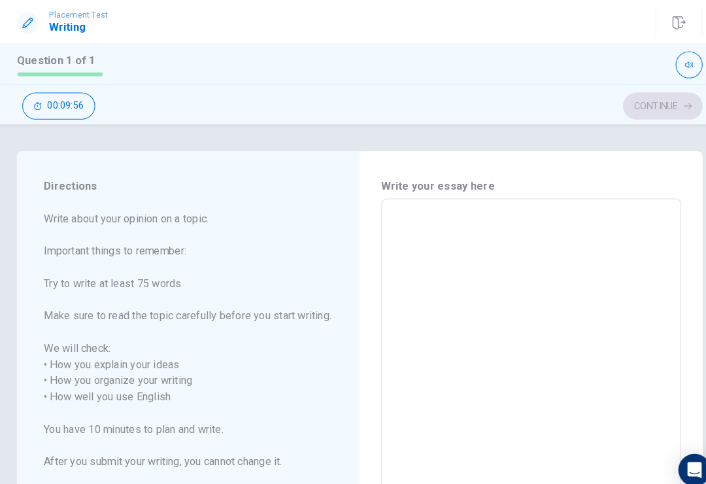
scroll to position [0, 0]
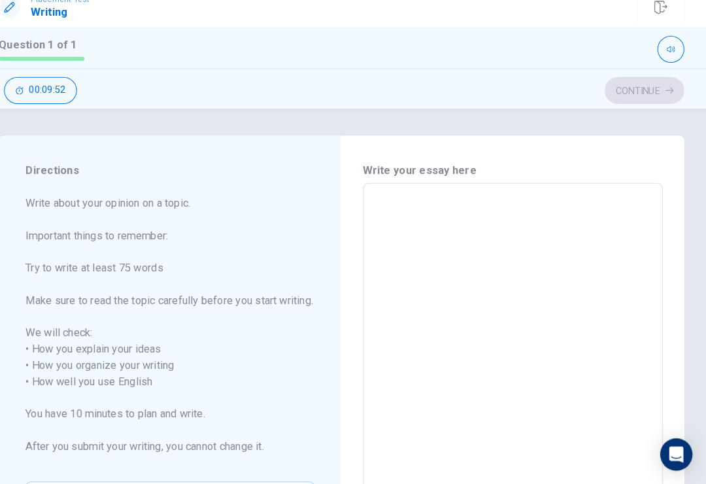
click at [43, 174] on div "Directions Write about your opinion on a topic. Important things to remember: T…" at bounding box center [187, 392] width 332 height 493
click at [43, 173] on div "Directions Write about your opinion on a topic. Important things to remember: T…" at bounding box center [187, 392] width 332 height 493
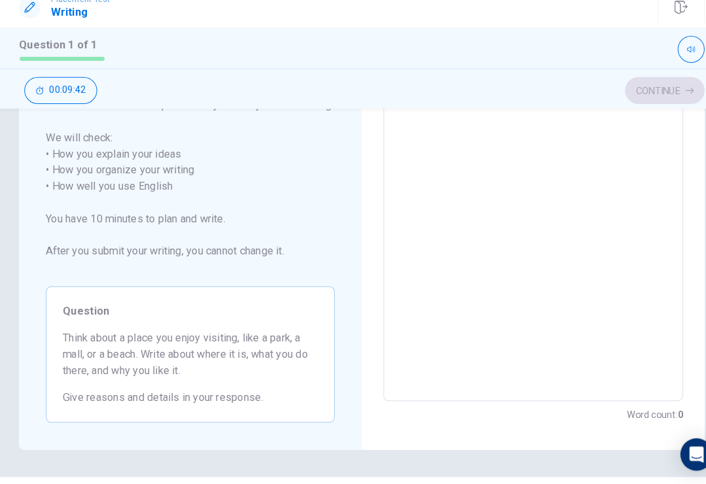
click at [90, 348] on span "Think about a place you enjoy visiting, like a park, a mall, or a beach. Write …" at bounding box center [186, 358] width 247 height 47
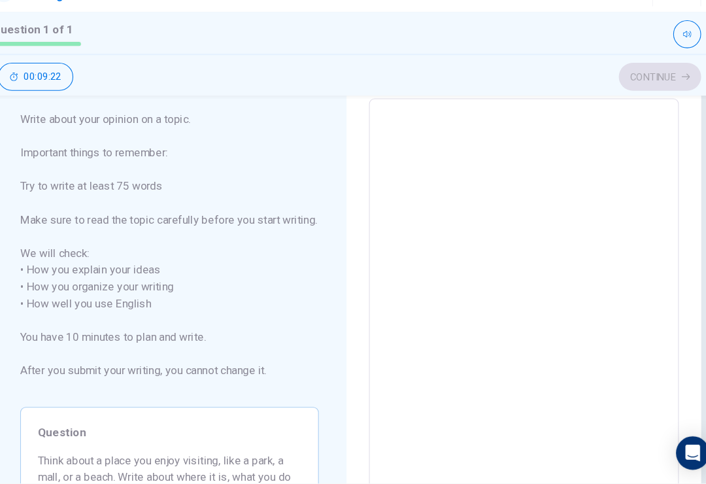
scroll to position [69, 0]
click at [383, 230] on textarea at bounding box center [519, 324] width 272 height 379
type textarea "W"
type textarea "x"
type textarea "We"
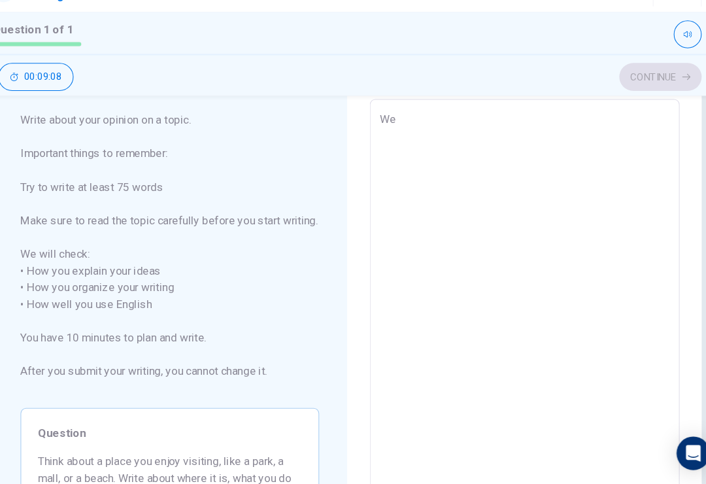
type textarea "x"
type textarea "We"
type textarea "x"
type textarea "We."
type textarea "x"
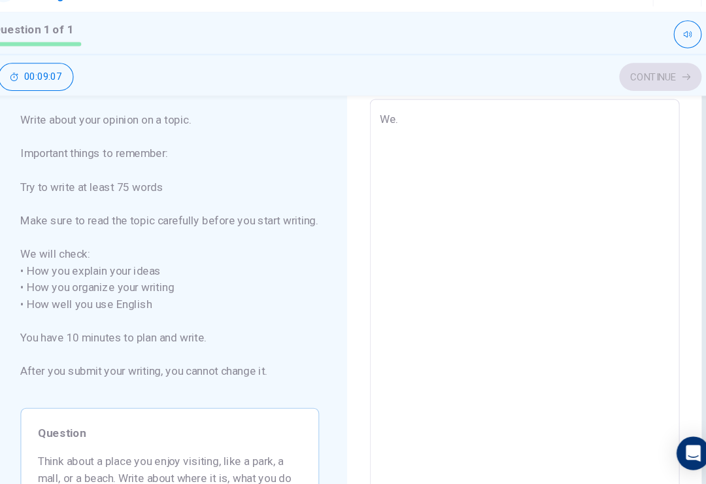
type textarea "We."
type textarea "x"
type textarea "We."
type textarea "x"
type textarea "We"
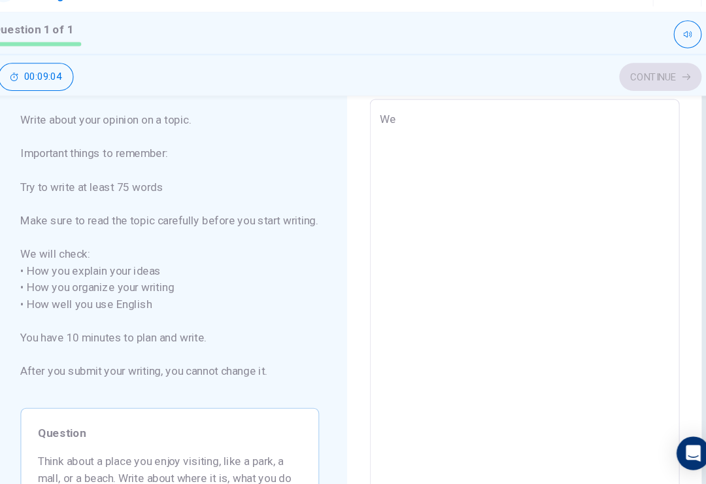
type textarea "x"
type textarea "We"
type textarea "x"
type textarea "We"
type textarea "x"
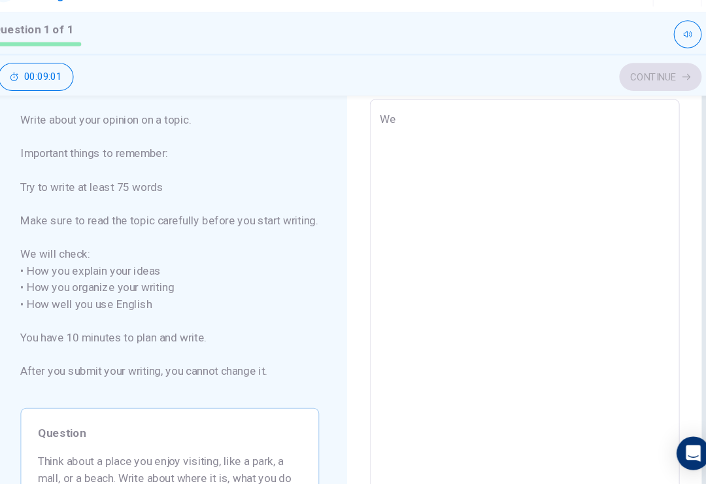
type textarea "We"
type textarea "x"
type textarea "We h"
type textarea "x"
type textarea "We ha"
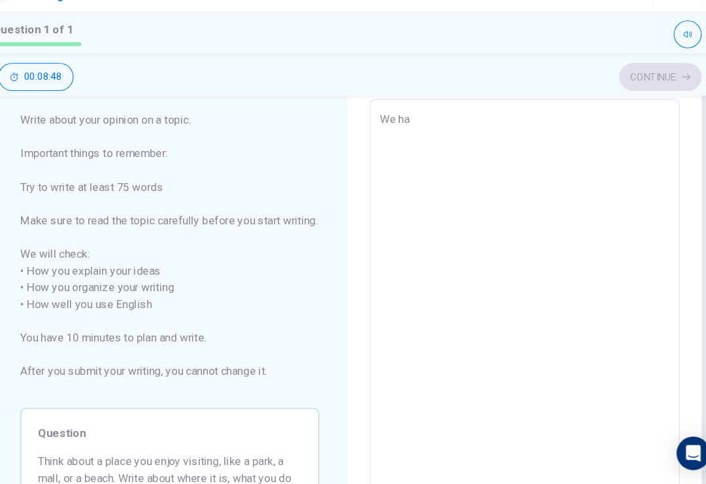
type textarea "x"
type textarea "We hap"
type textarea "x"
type textarea "We hap"
type textarea "x"
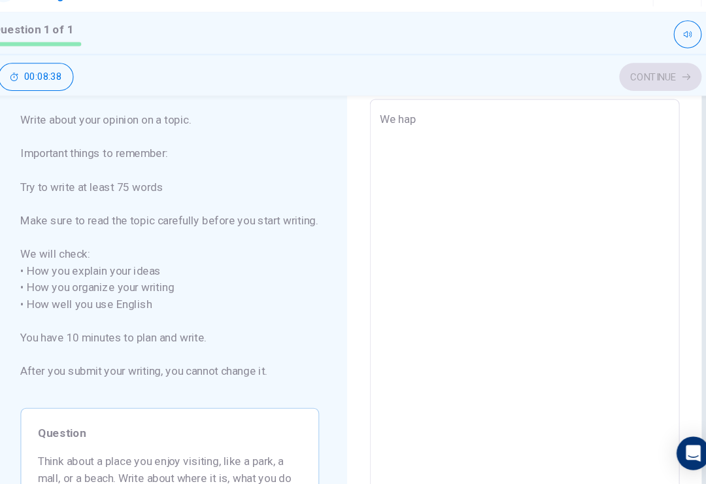
type textarea "We hap c"
type textarea "x"
type textarea "We hap ca"
type textarea "x"
type textarea "We hap car"
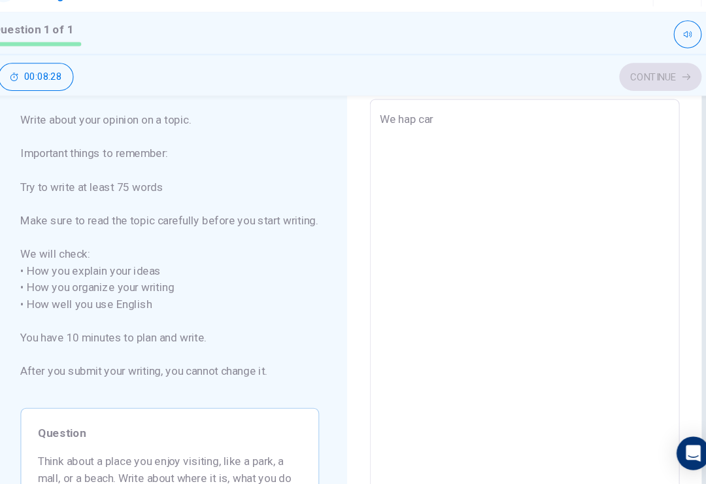
type textarea "x"
type textarea "We hap ca"
type textarea "x"
type textarea "We hap car"
type textarea "x"
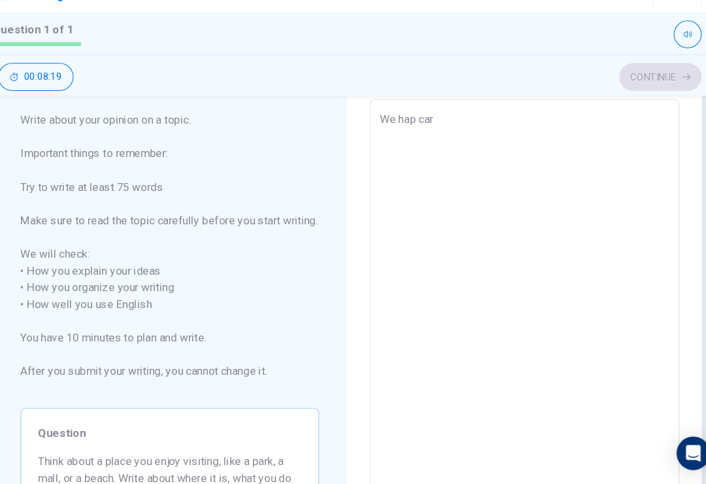
type textarea "We hap car"
type textarea "x"
type textarea "We hap car s"
type textarea "x"
type textarea "We hap car so"
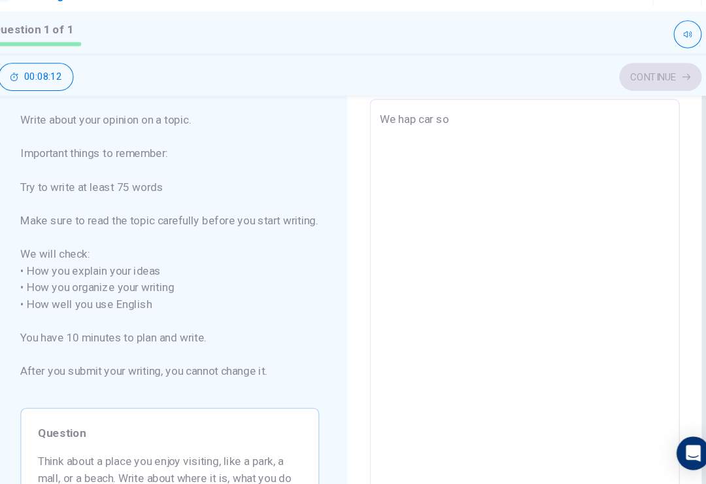
type textarea "x"
type textarea "We hap car sow"
type textarea "x"
type textarea "We hap car sowe"
type textarea "x"
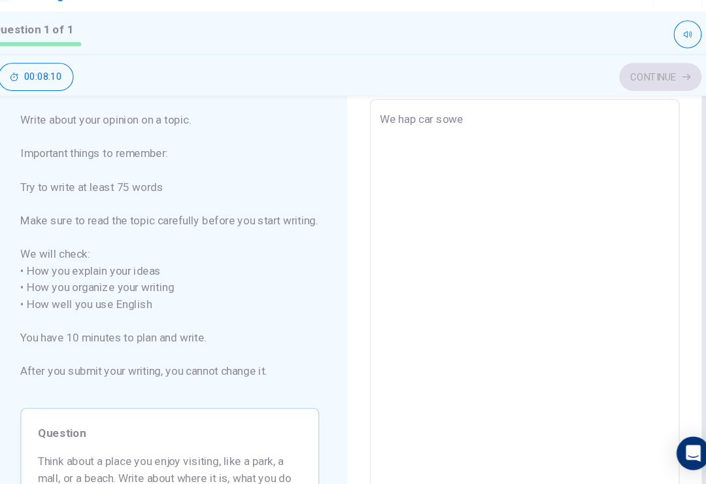
type textarea "We hap car sow"
type textarea "x"
type textarea "We hap car so"
type textarea "x"
type textarea "We hap car so"
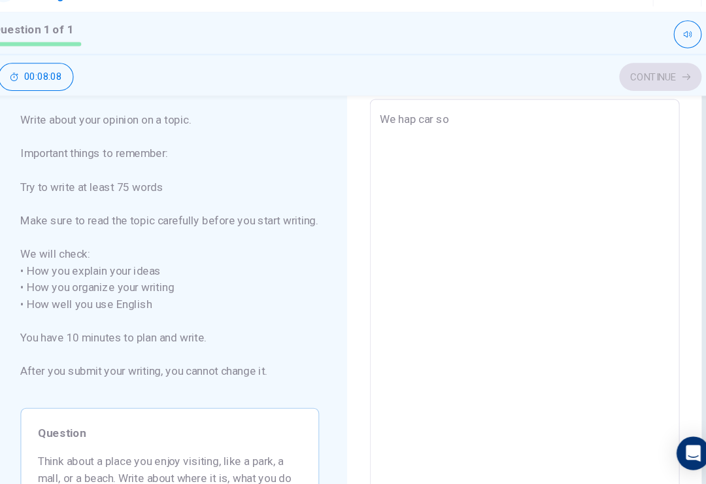
type textarea "x"
type textarea "We hap car so w"
type textarea "x"
type textarea "We hap car so we"
type textarea "x"
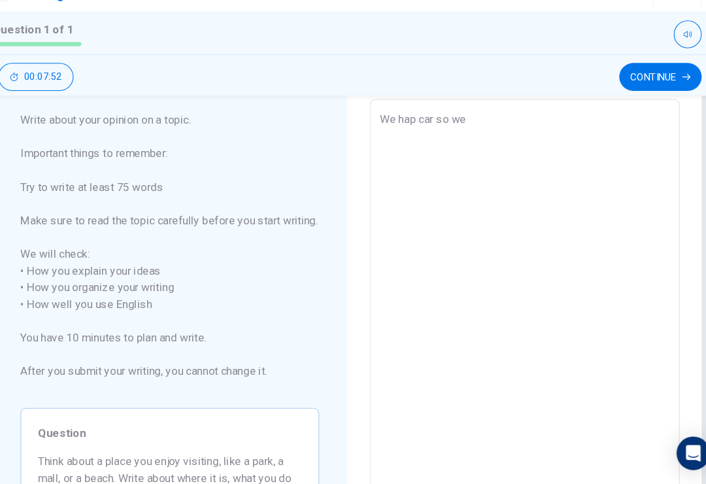
type textarea "We hap car so wec"
type textarea "x"
type textarea "We hap car so weca"
type textarea "x"
type textarea "We hap car so wecan"
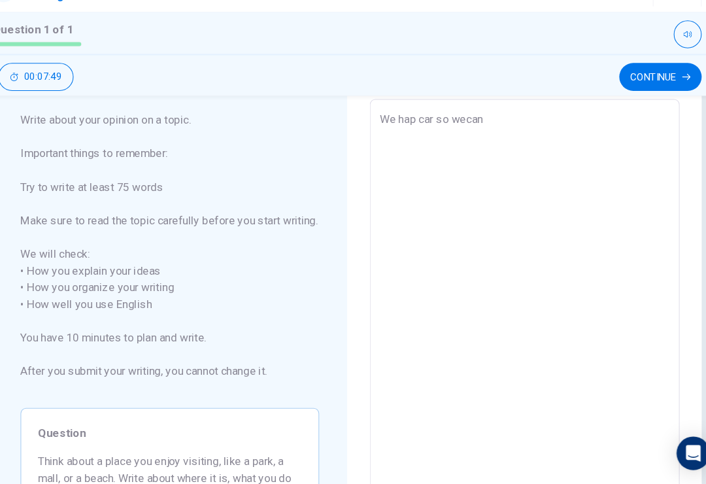
type textarea "x"
type textarea "We hap car so weca"
type textarea "x"
type textarea "We hap car so wec"
type textarea "x"
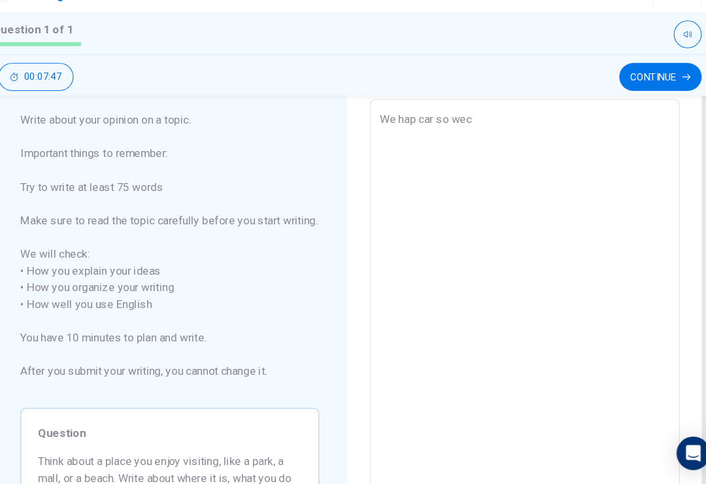
type textarea "We hap car so we"
type textarea "x"
type textarea "We hap car so we"
type textarea "x"
type textarea "We hap car so we."
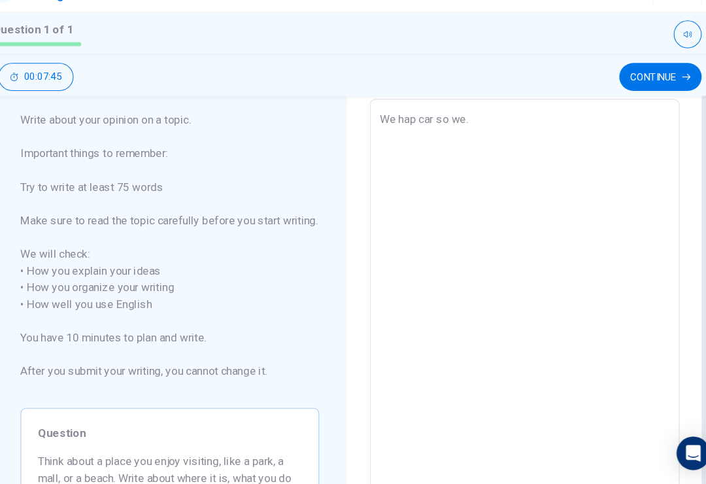
type textarea "x"
type textarea "We hap car so we."
type textarea "x"
type textarea "We hap car so we."
type textarea "x"
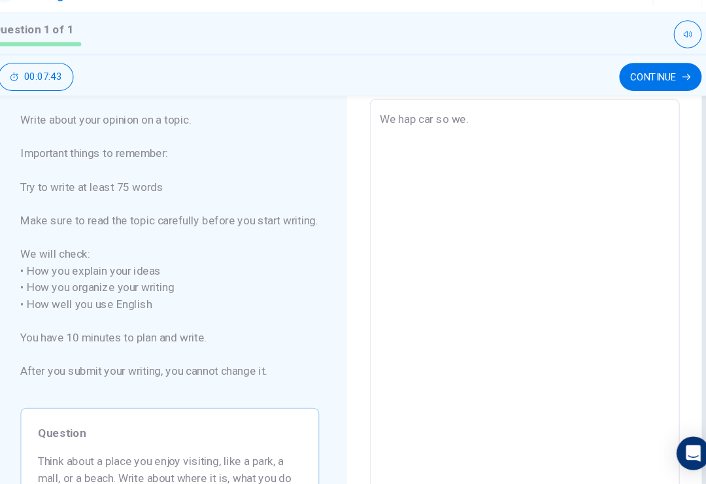
type textarea "We hap car so we"
type textarea "x"
type textarea "We hap car so we."
type textarea "x"
type textarea "We hap car so we"
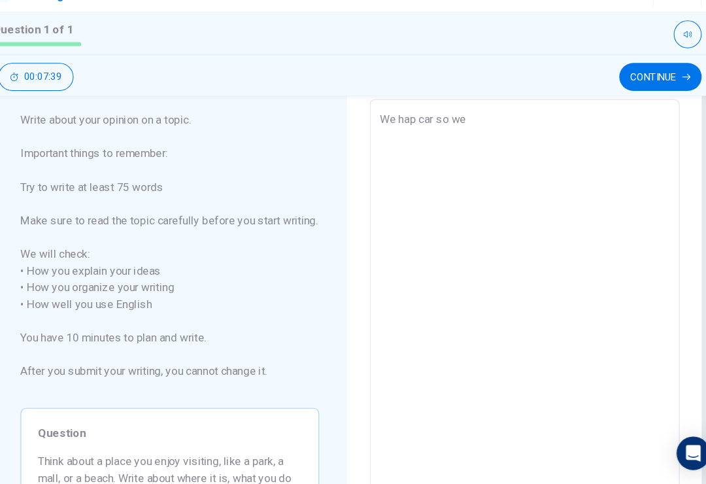
type textarea "x"
type textarea "We hap car so we"
type textarea "x"
type textarea "We hap car so we"
type textarea "x"
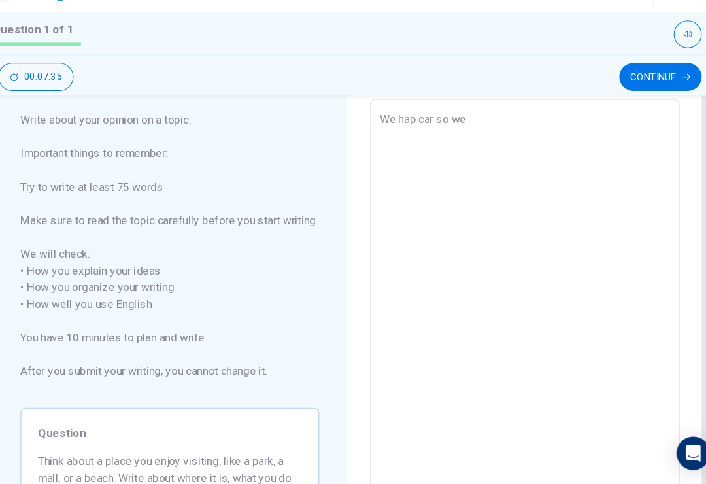
type textarea "We hap car so we"
type textarea "x"
type textarea "We hap car so we c"
type textarea "x"
type textarea "We hap car so we ca"
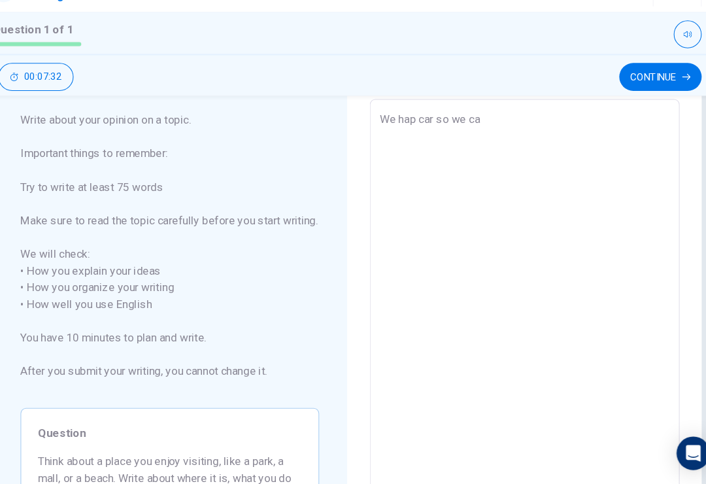
type textarea "x"
type textarea "We hap car so we can"
type textarea "x"
type textarea "We hap car so we can"
type textarea "x"
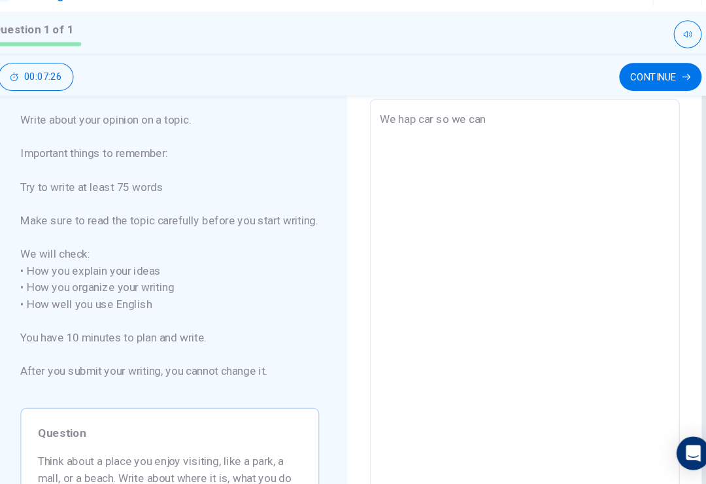
type textarea "We hap car so we can."
type textarea "x"
type textarea "We hap car so we can."
type textarea "x"
type textarea "We hap car so we can."
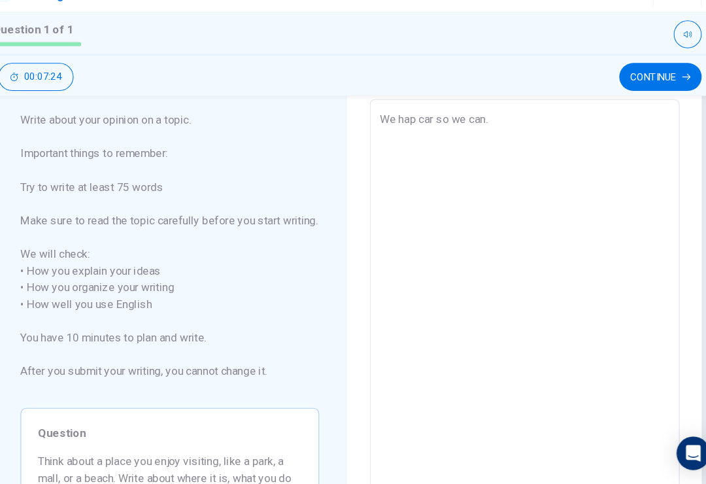
type textarea "x"
type textarea "We hap car so we can"
type textarea "x"
type textarea "We hap car so we can"
type textarea "x"
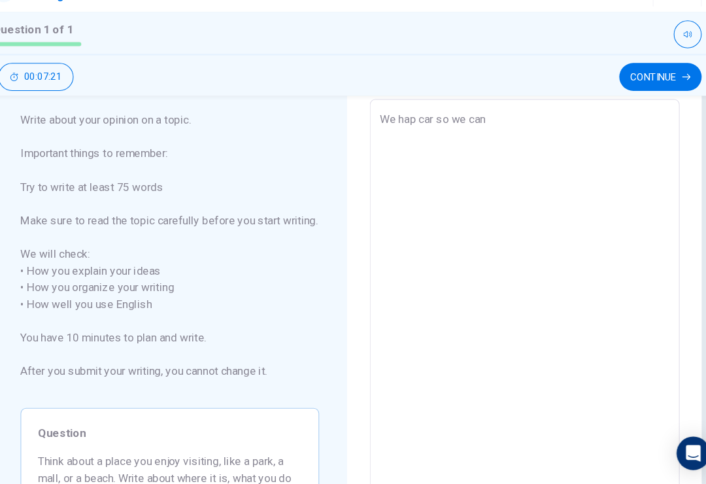
type textarea "We hap car so we can"
type textarea "x"
type textarea "We hap car so we can"
type textarea "x"
type textarea "We hap car so we can y"
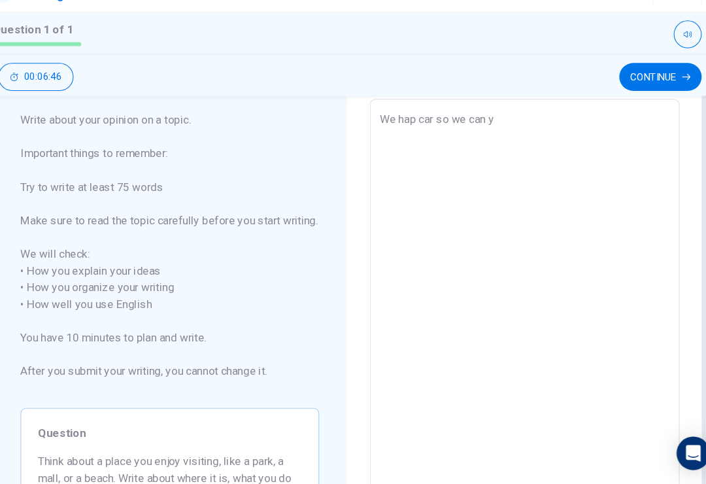
type textarea "x"
type textarea "We hap car so we can yo"
type textarea "x"
type textarea "We hap car so we can yoc"
type textarea "x"
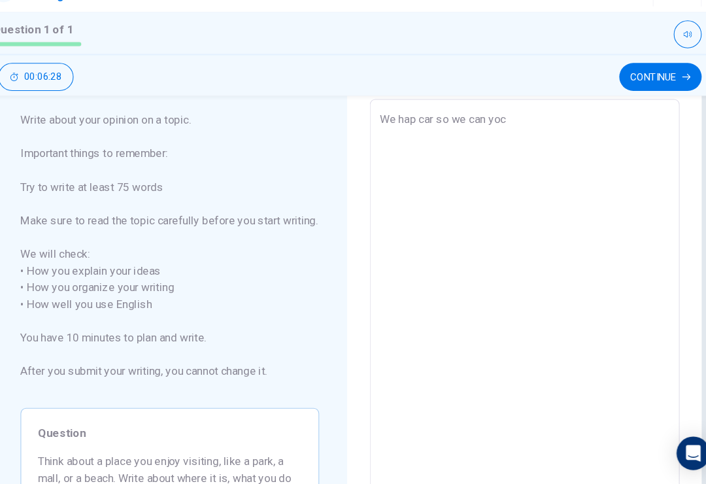
type textarea "We hap car so we can yocs"
type textarea "x"
type textarea "We hap car so we can yoc"
type textarea "x"
type textarea "We hap car so we can yo"
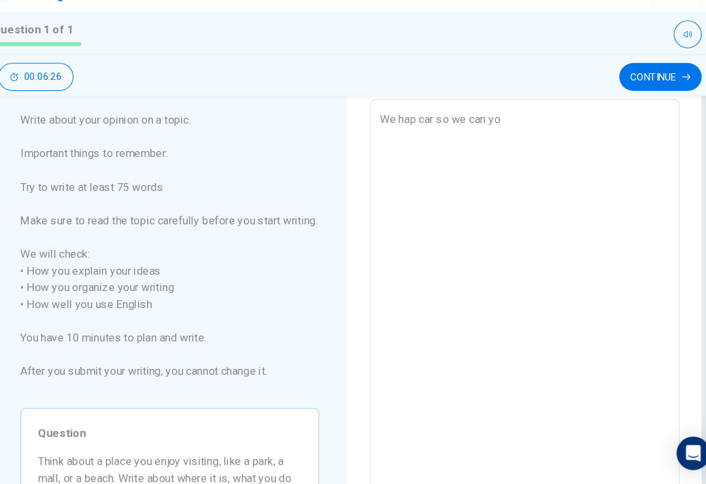
type textarea "x"
type textarea "We hap car so we can yos"
type textarea "x"
type textarea "We hap car so we can yo"
type textarea "x"
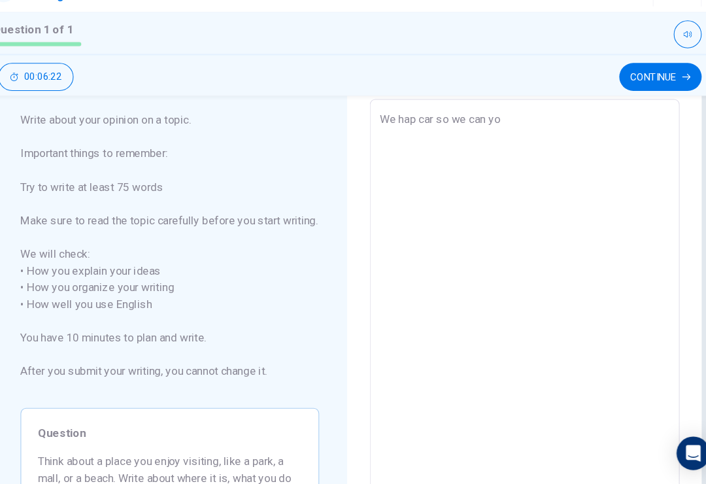
type textarea "We hap car so we can y"
type textarea "x"
type textarea "We hap car so we can yo"
type textarea "x"
type textarea "We hap car so we can yoo"
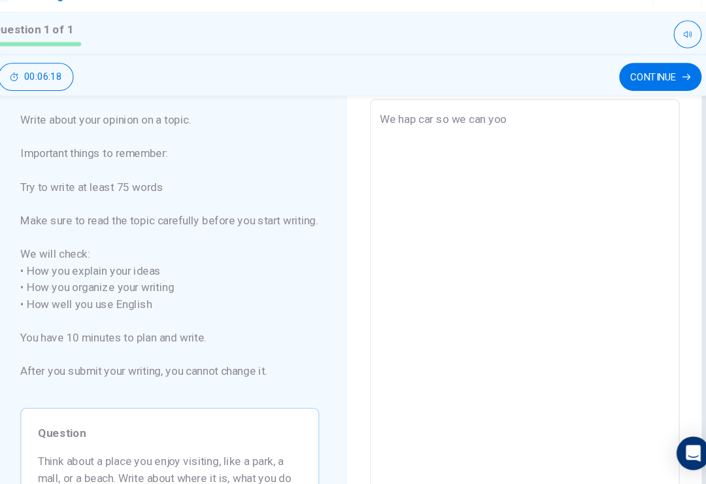
type textarea "x"
type textarea "We hap car so we can [PERSON_NAME]"
type textarea "x"
type textarea "We hap car so we can [PERSON_NAME]"
type textarea "x"
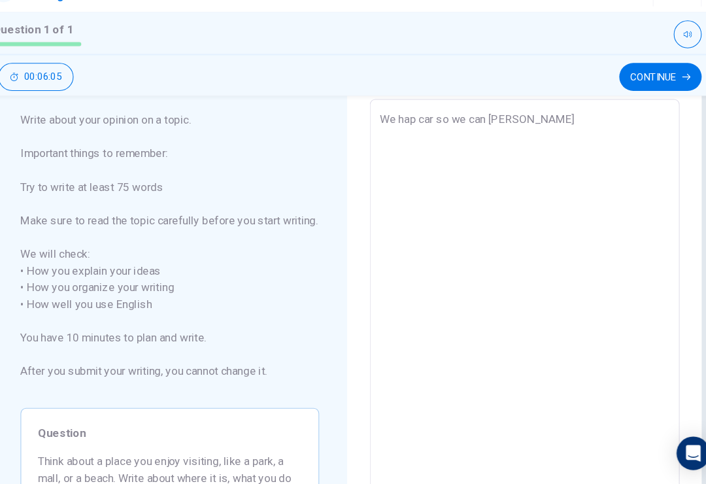
type textarea "We hap car so we can [PERSON_NAME] c"
type textarea "x"
type textarea "We hap car so we can [PERSON_NAME] ca"
type textarea "x"
type textarea "We hap car so we can [PERSON_NAME] car"
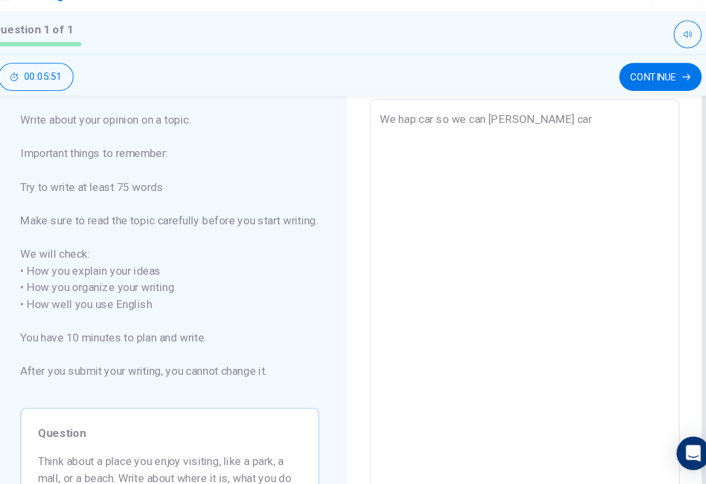
type textarea "x"
type textarea "We hap car so we can [PERSON_NAME] car"
click at [630, 90] on button "Continue" at bounding box center [646, 103] width 77 height 26
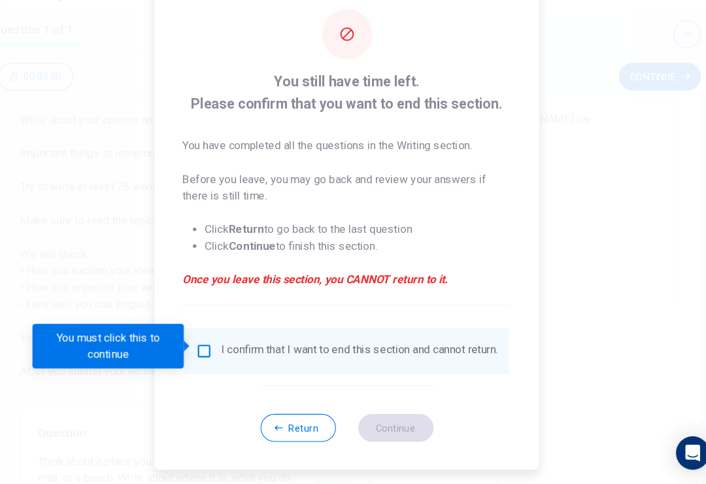
click at [292, 418] on button "Return" at bounding box center [307, 431] width 71 height 26
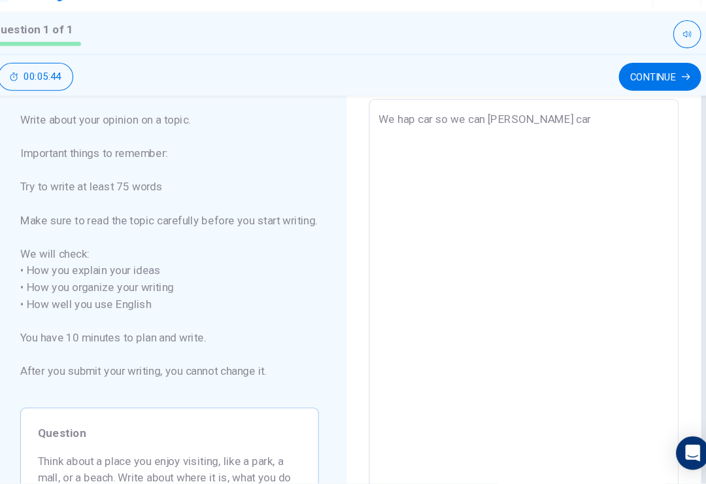
click at [516, 135] on textarea "We hap car so we can [PERSON_NAME] car" at bounding box center [519, 324] width 272 height 379
type textarea "x"
type textarea "We hap car so we can [PERSON_NAME] car"
type textarea "x"
type textarea "We hap car so we can [PERSON_NAME] car"
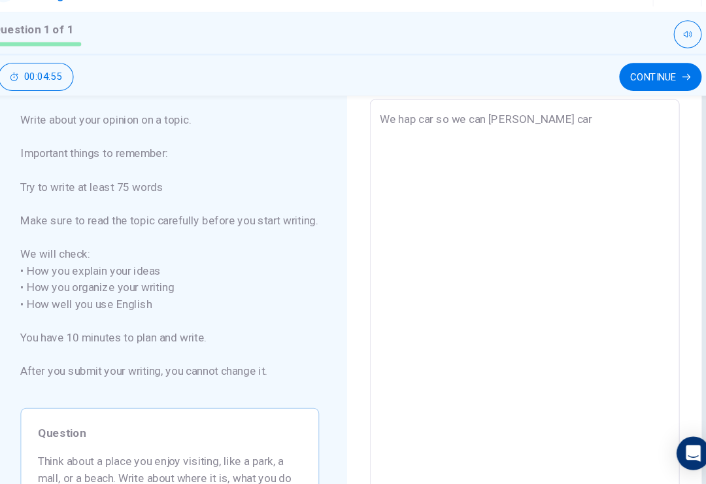
type textarea "x"
type textarea "We hap car so we can [PERSON_NAME] car"
type textarea "x"
type textarea "We hap car so we can [PERSON_NAME] car"
click at [581, 152] on textarea "We hap car so we can [PERSON_NAME] car" at bounding box center [519, 324] width 272 height 379
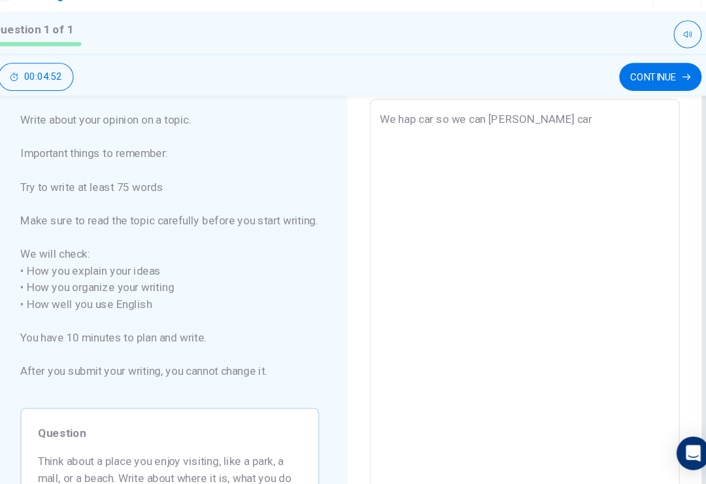
click at [576, 153] on textarea "We hap car so we can [PERSON_NAME] car" at bounding box center [519, 324] width 272 height 379
click at [575, 153] on textarea "We hap car so we can [PERSON_NAME] car" at bounding box center [519, 324] width 272 height 379
click at [633, 188] on div "We hap car so we can [PERSON_NAME] car x ​" at bounding box center [519, 324] width 290 height 400
click at [621, 135] on textarea "We hap car so we can [PERSON_NAME] car" at bounding box center [519, 324] width 272 height 379
click at [622, 137] on textarea "We hap car so we can [PERSON_NAME] car" at bounding box center [519, 324] width 272 height 379
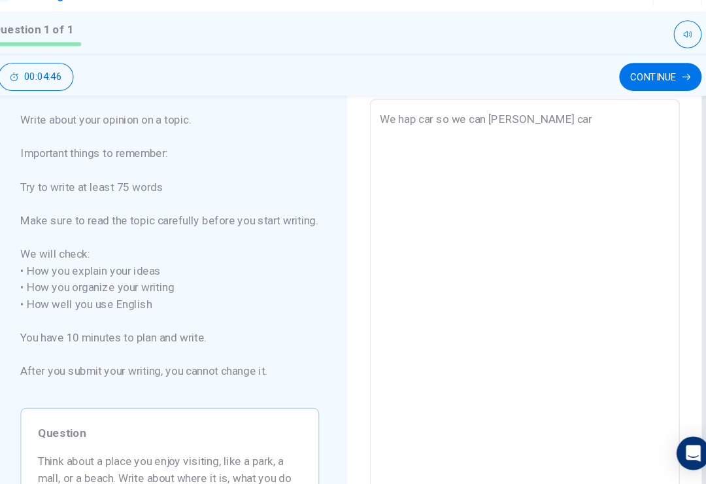
click at [633, 146] on div "We hap car so we can [PERSON_NAME] car x ​" at bounding box center [519, 324] width 290 height 400
click at [626, 144] on textarea "We hap car so we can [PERSON_NAME] car" at bounding box center [519, 324] width 272 height 379
click at [628, 146] on div "We hap car so we can [PERSON_NAME] car x ​" at bounding box center [519, 324] width 290 height 400
type textarea "x"
click at [605, 135] on textarea "We hap car so we can [PERSON_NAME] car" at bounding box center [519, 324] width 272 height 379
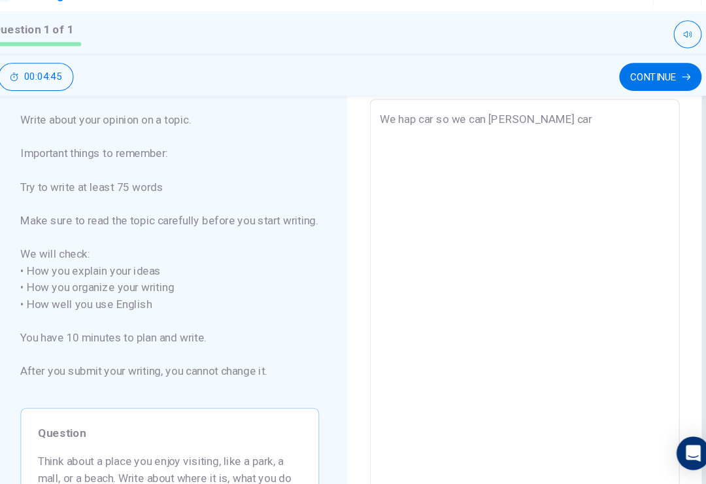
type textarea "We hap car so we can [PERSON_NAME]"
type textarea "x"
type textarea "We hap car so we can yoo"
type textarea "x"
type textarea "We hap car so we can yo"
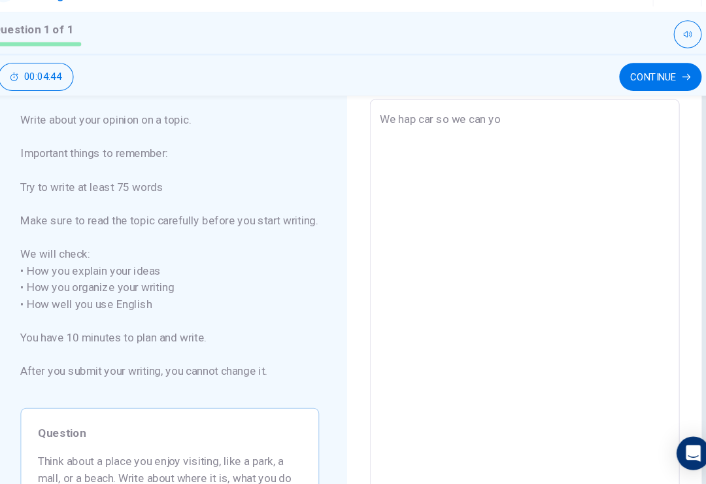
type textarea "x"
type textarea "We hap car so we can y"
type textarea "x"
type textarea "We hap car so we can yo"
type textarea "x"
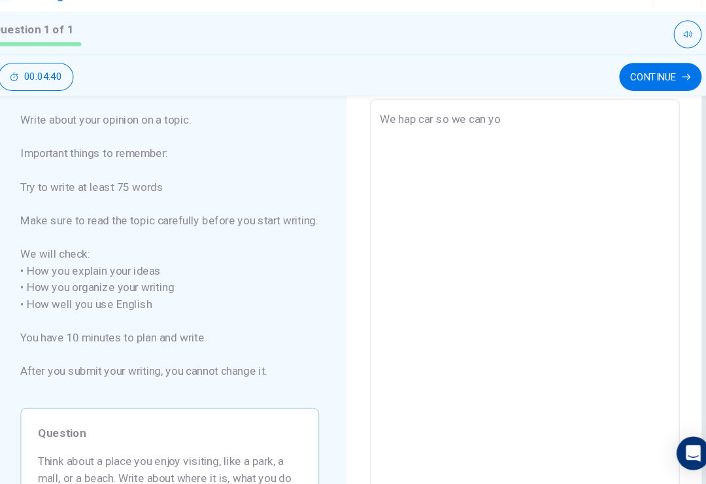
type textarea "We hap car so we can yoo"
type textarea "x"
type textarea "We hap car so we can [PERSON_NAME]"
type textarea "x"
type textarea "We hap car so we can [PERSON_NAME]"
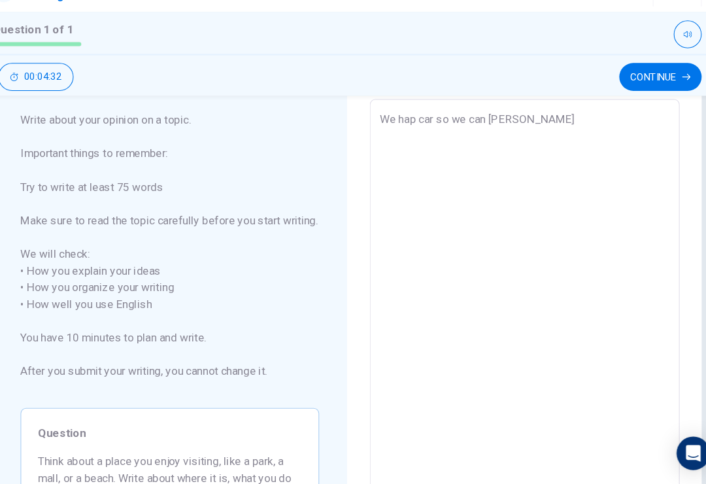
type textarea "x"
type textarea "We hap car so we can [PERSON_NAME] t"
type textarea "x"
type textarea "We hap car so we can [PERSON_NAME] to"
type textarea "x"
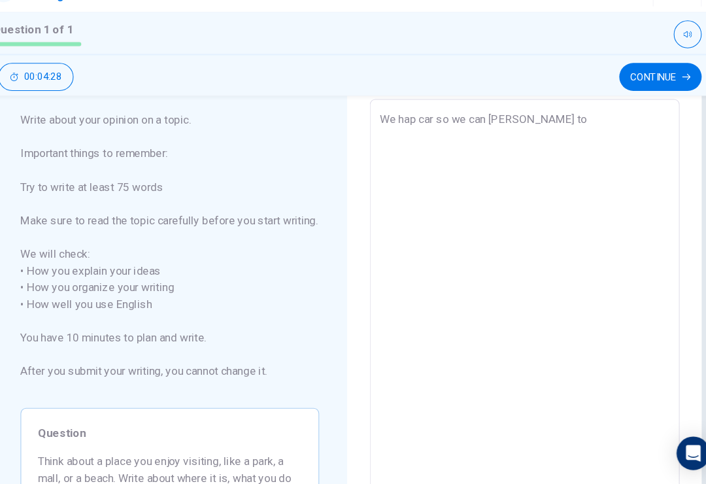
type textarea "We hap car so we can [PERSON_NAME] to"
type textarea "x"
type textarea "We hap car so we can [PERSON_NAME] to g"
type textarea "x"
type textarea "We hap car so we can [PERSON_NAME] to go"
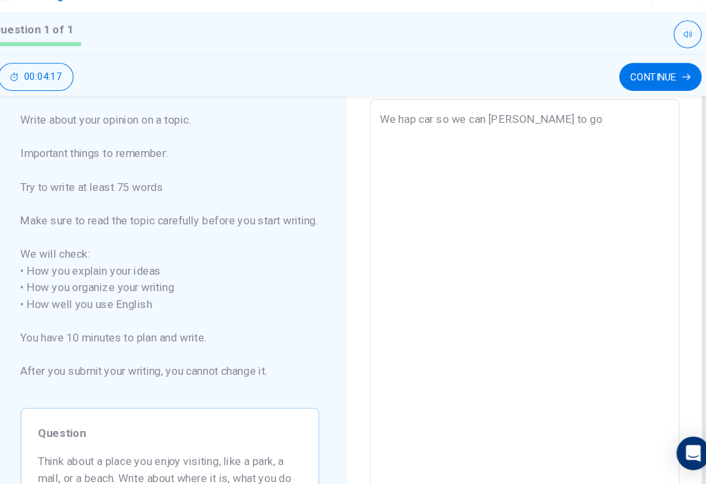
type textarea "x"
